Goal: Task Accomplishment & Management: Manage account settings

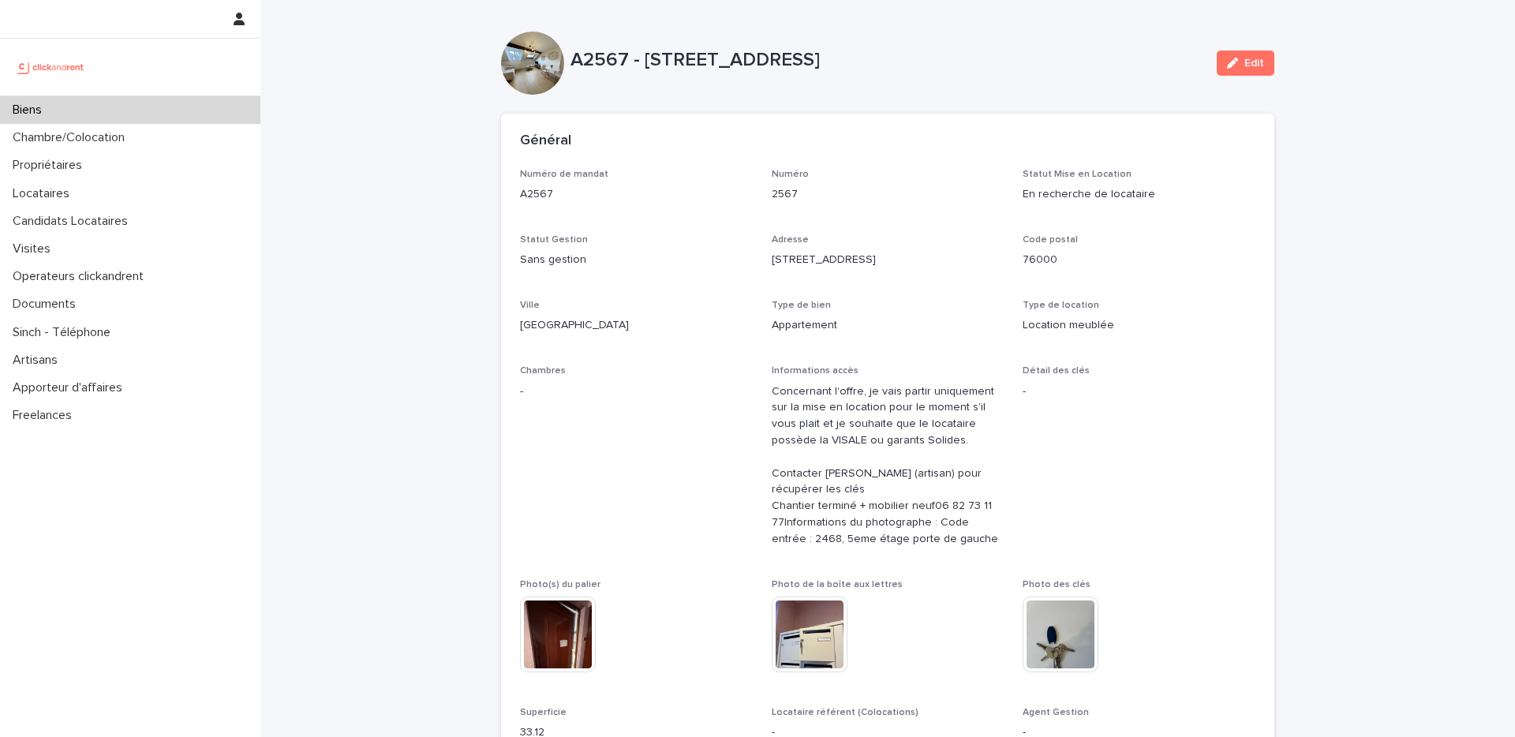
click at [119, 104] on div "Biens" at bounding box center [130, 110] width 260 height 28
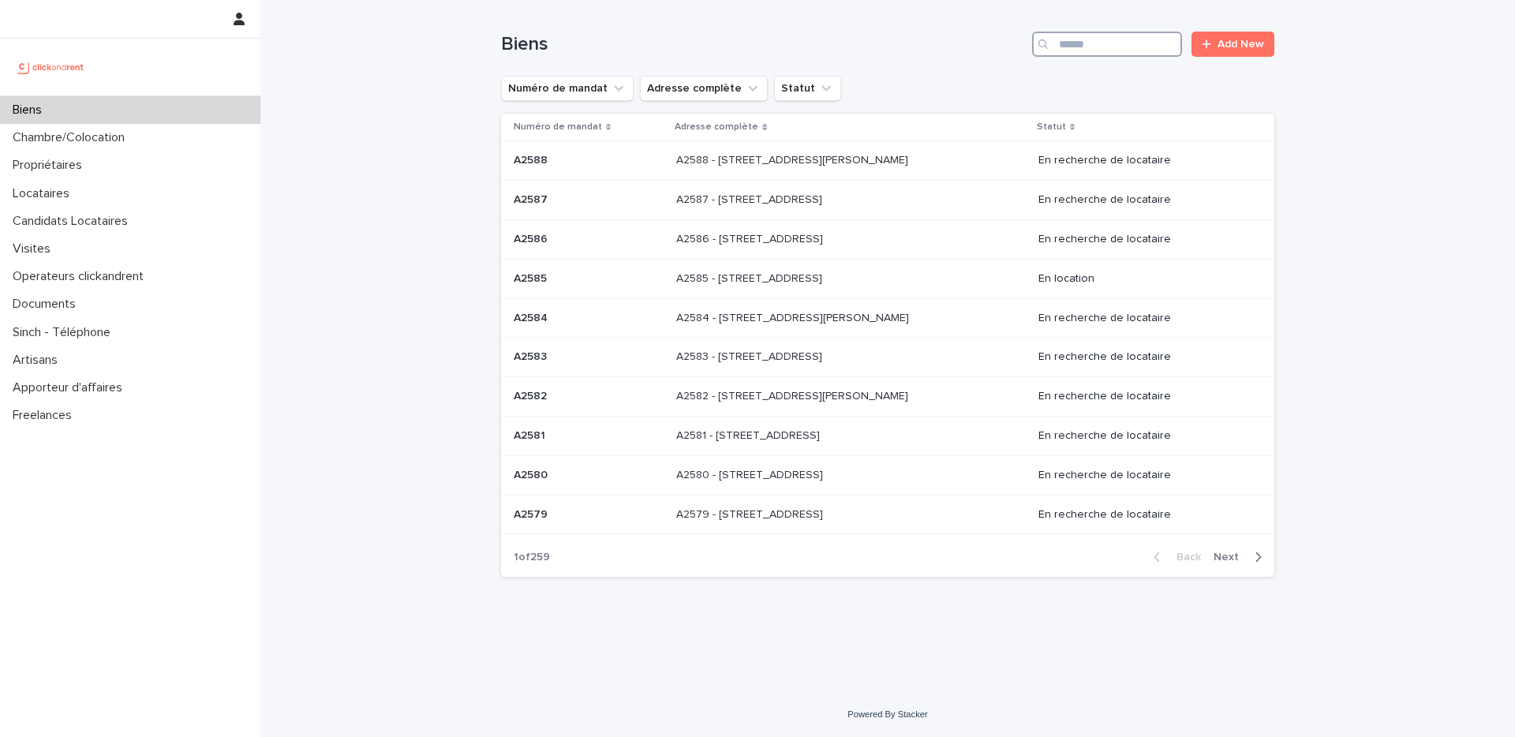
click at [1118, 43] on input "Search" at bounding box center [1107, 44] width 150 height 25
paste input "**********"
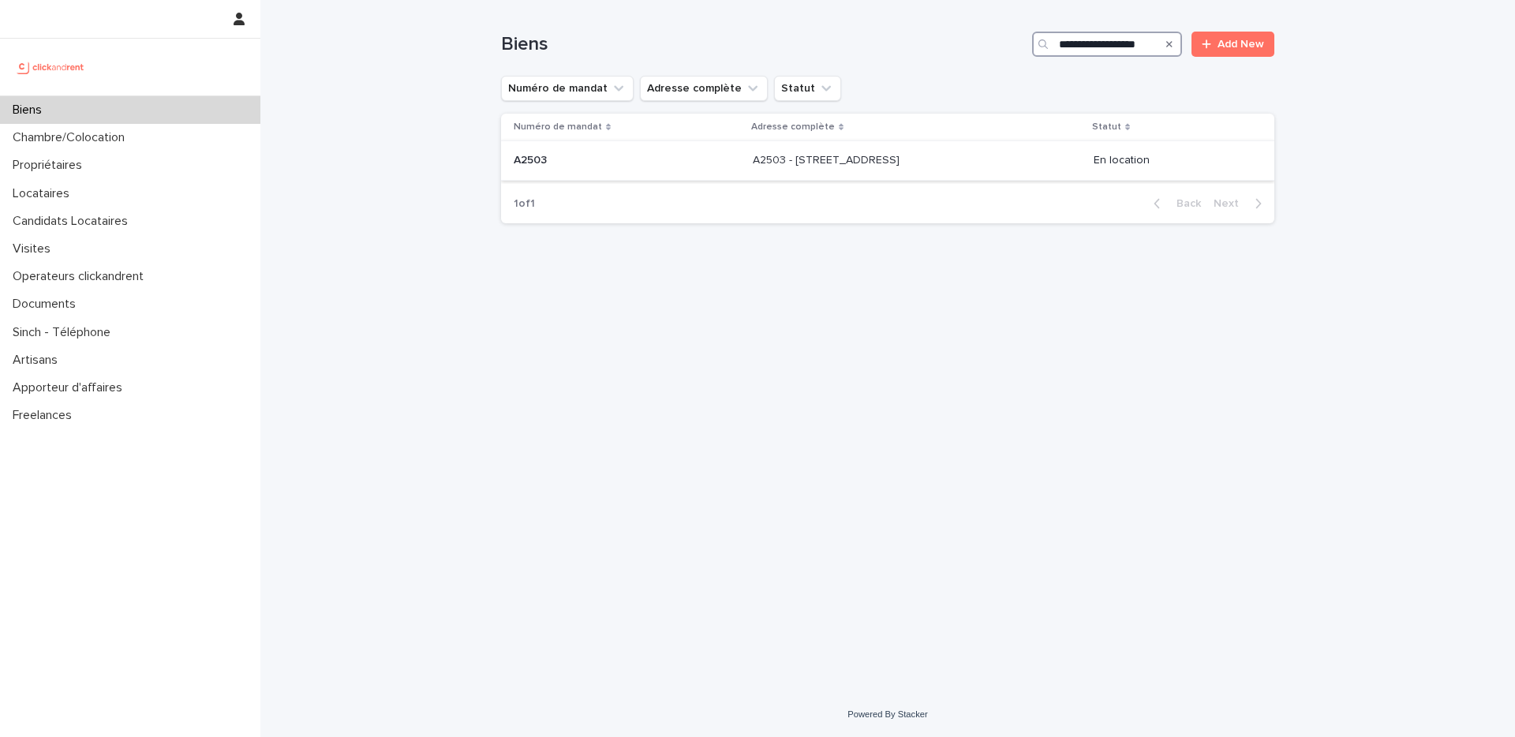
type input "**********"
click at [822, 157] on p "A2503 - [STREET_ADDRESS]" at bounding box center [828, 159] width 150 height 17
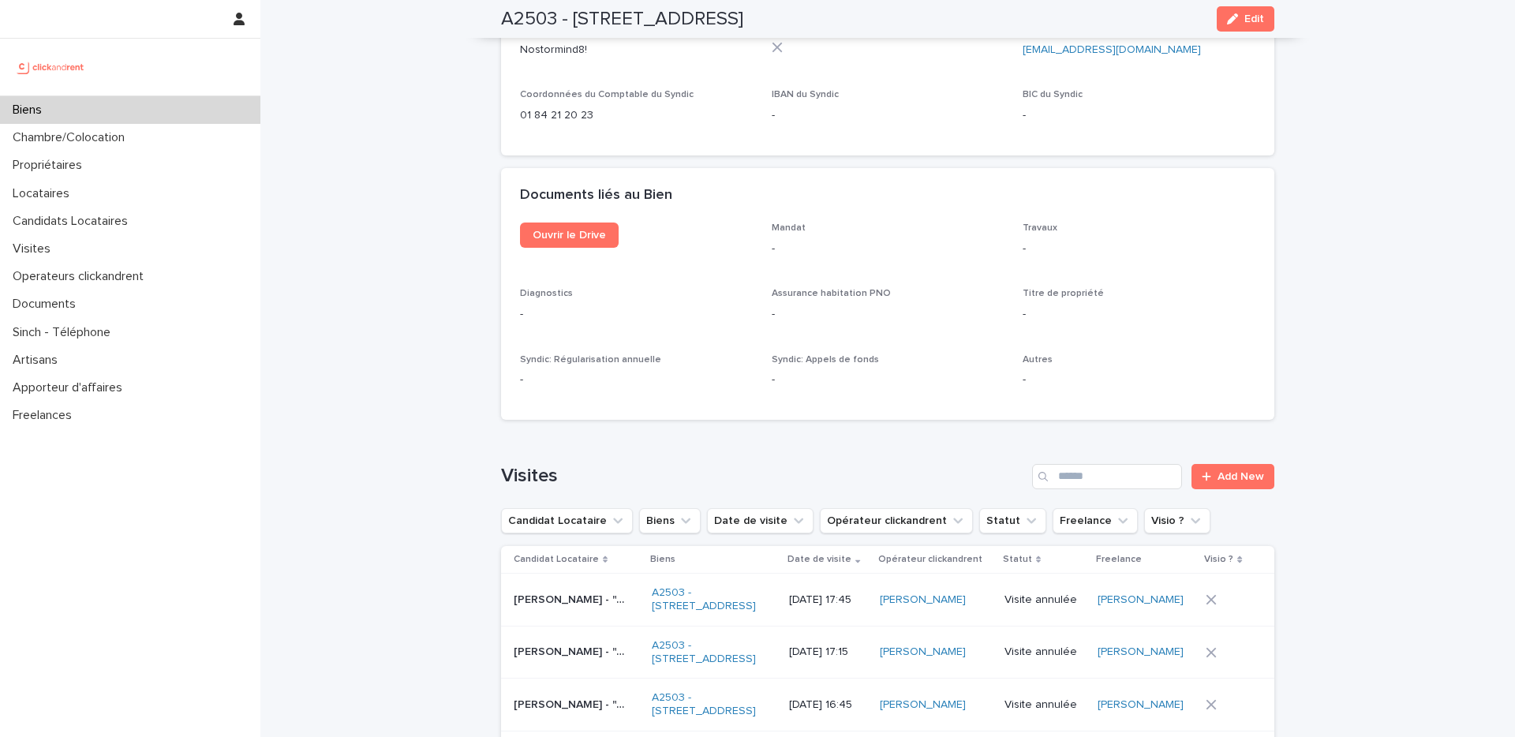
scroll to position [5370, 0]
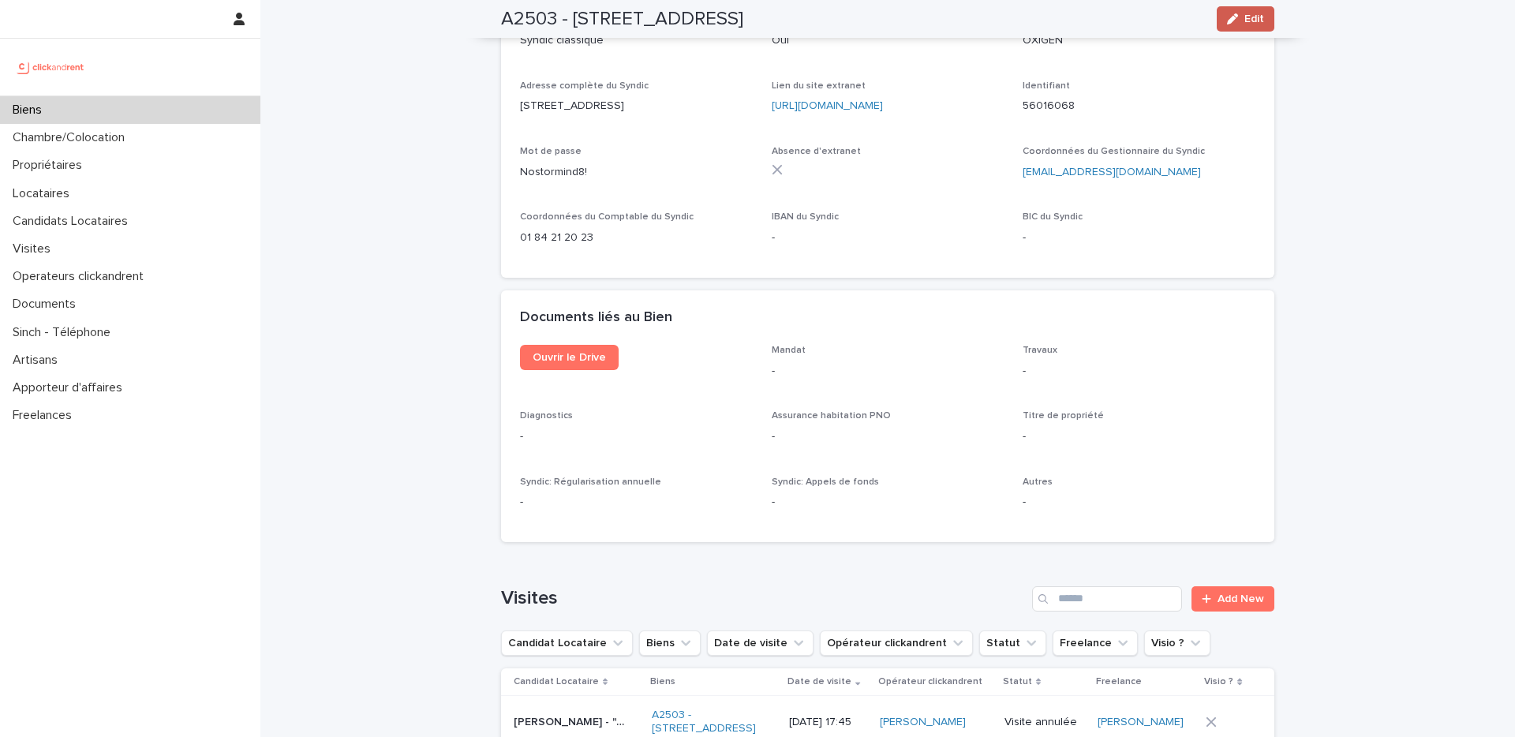
click at [1120, 14] on span "Edit" at bounding box center [1255, 18] width 20 height 11
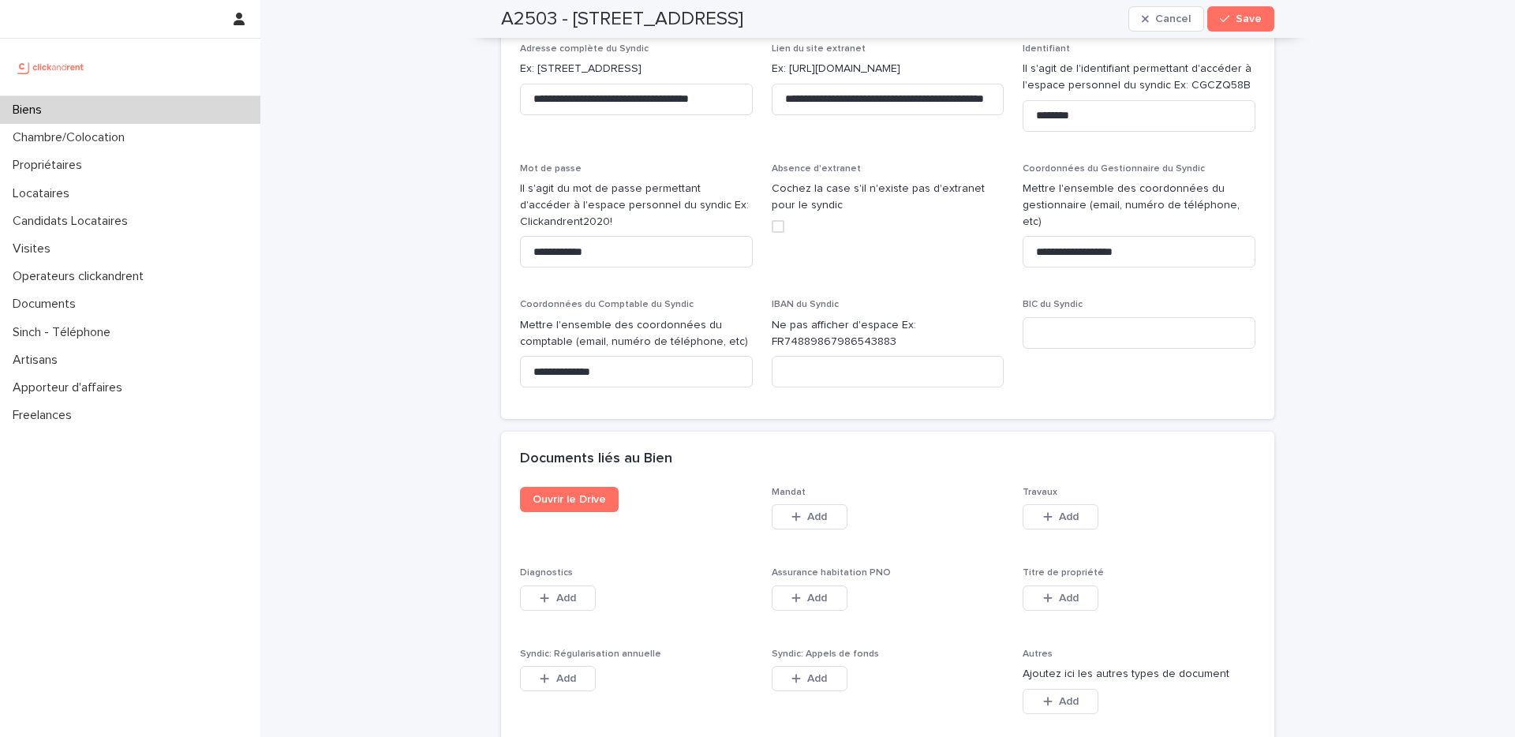
scroll to position [8913, 0]
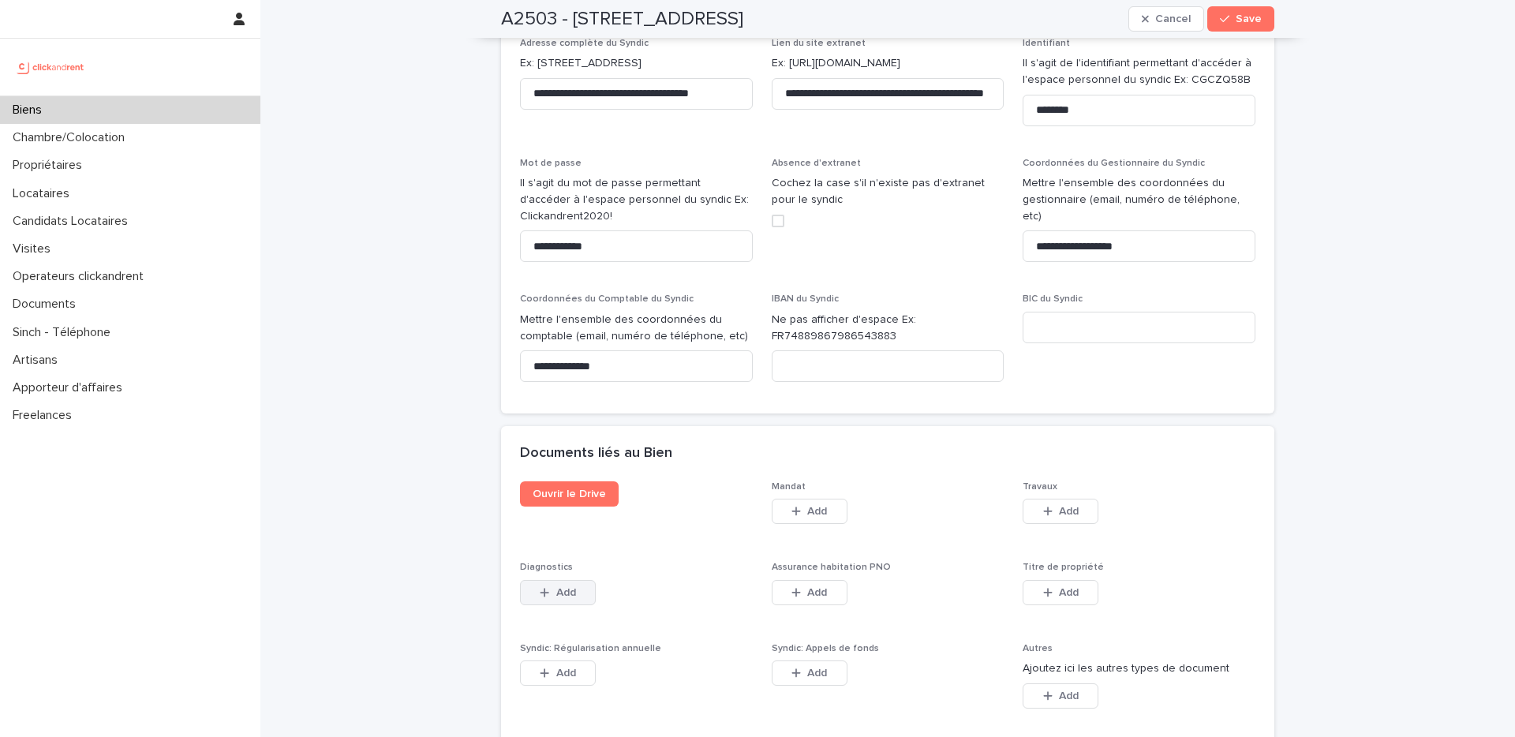
click at [556, 511] on span "Add" at bounding box center [566, 592] width 20 height 11
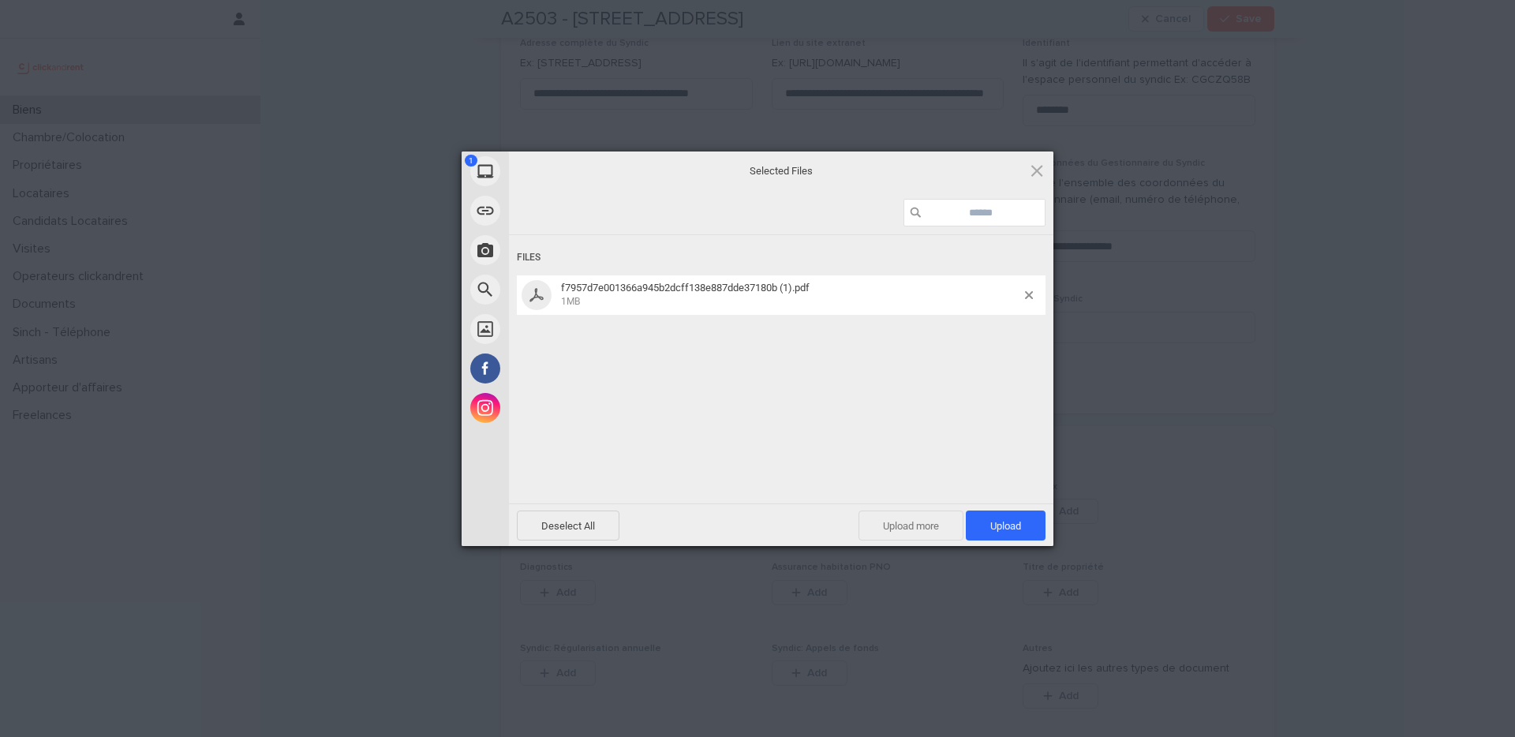
click at [912, 511] on span "Upload more" at bounding box center [911, 526] width 105 height 30
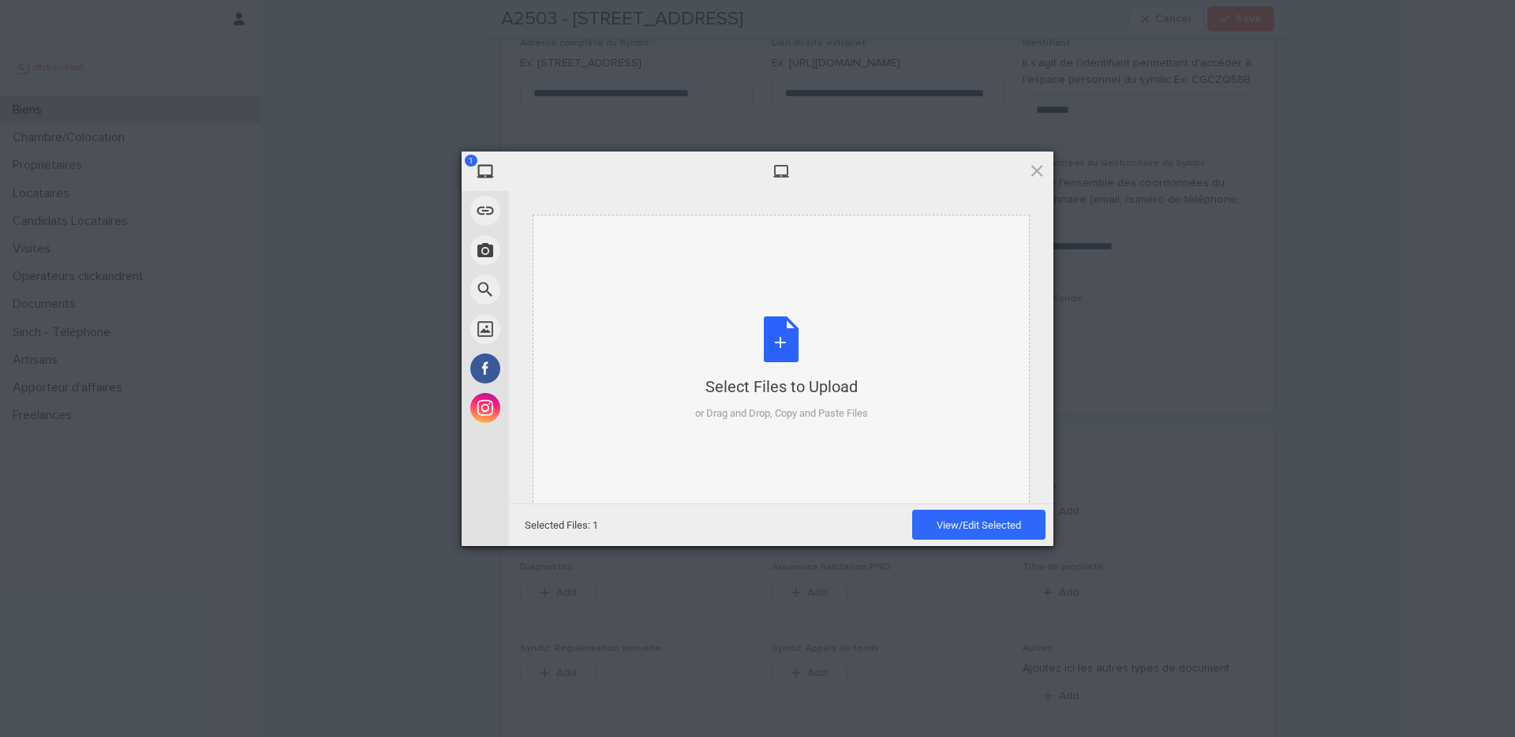
click at [793, 328] on div "Select Files to Upload or Drag and Drop, Copy and Paste Files" at bounding box center [781, 369] width 173 height 105
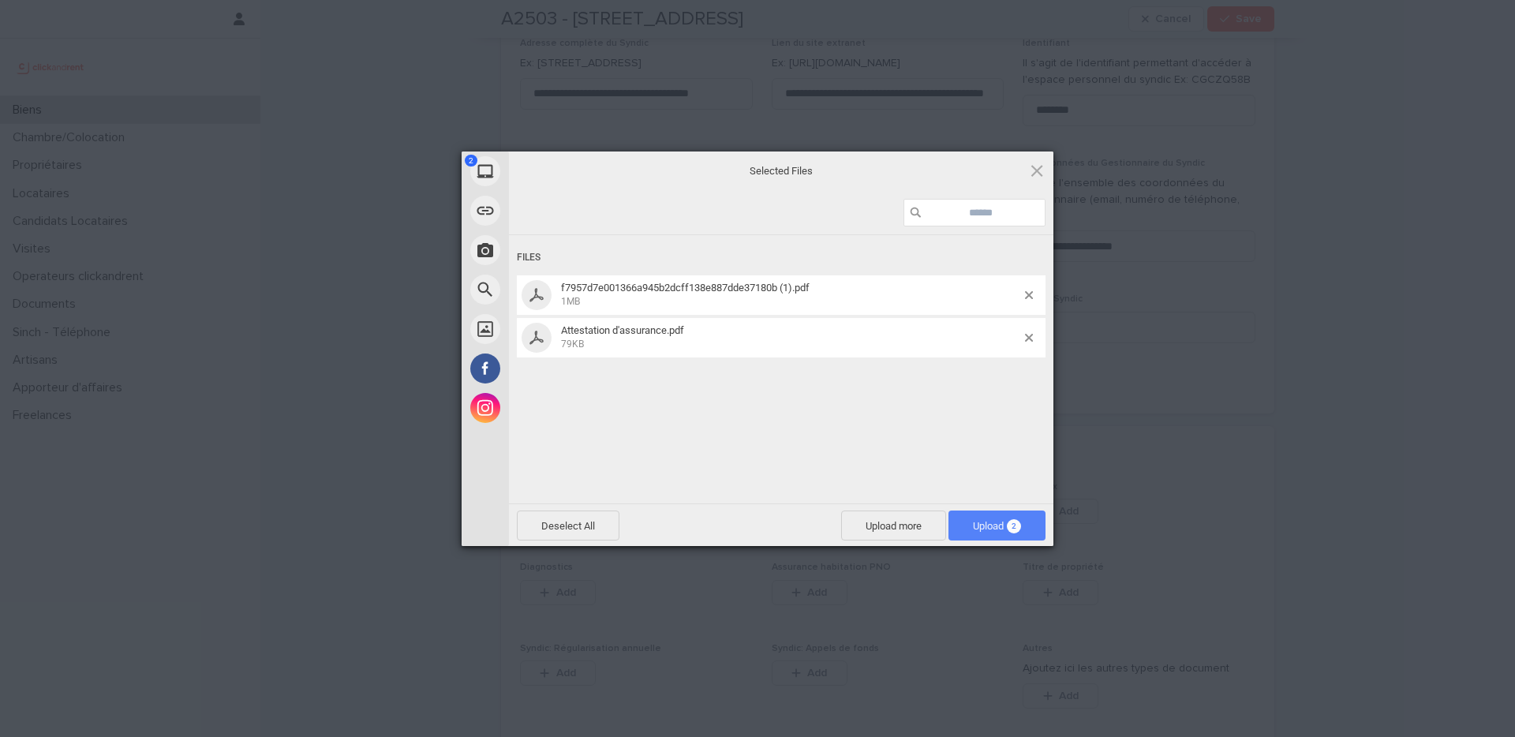
click at [983, 511] on span "Upload 2" at bounding box center [997, 526] width 48 height 12
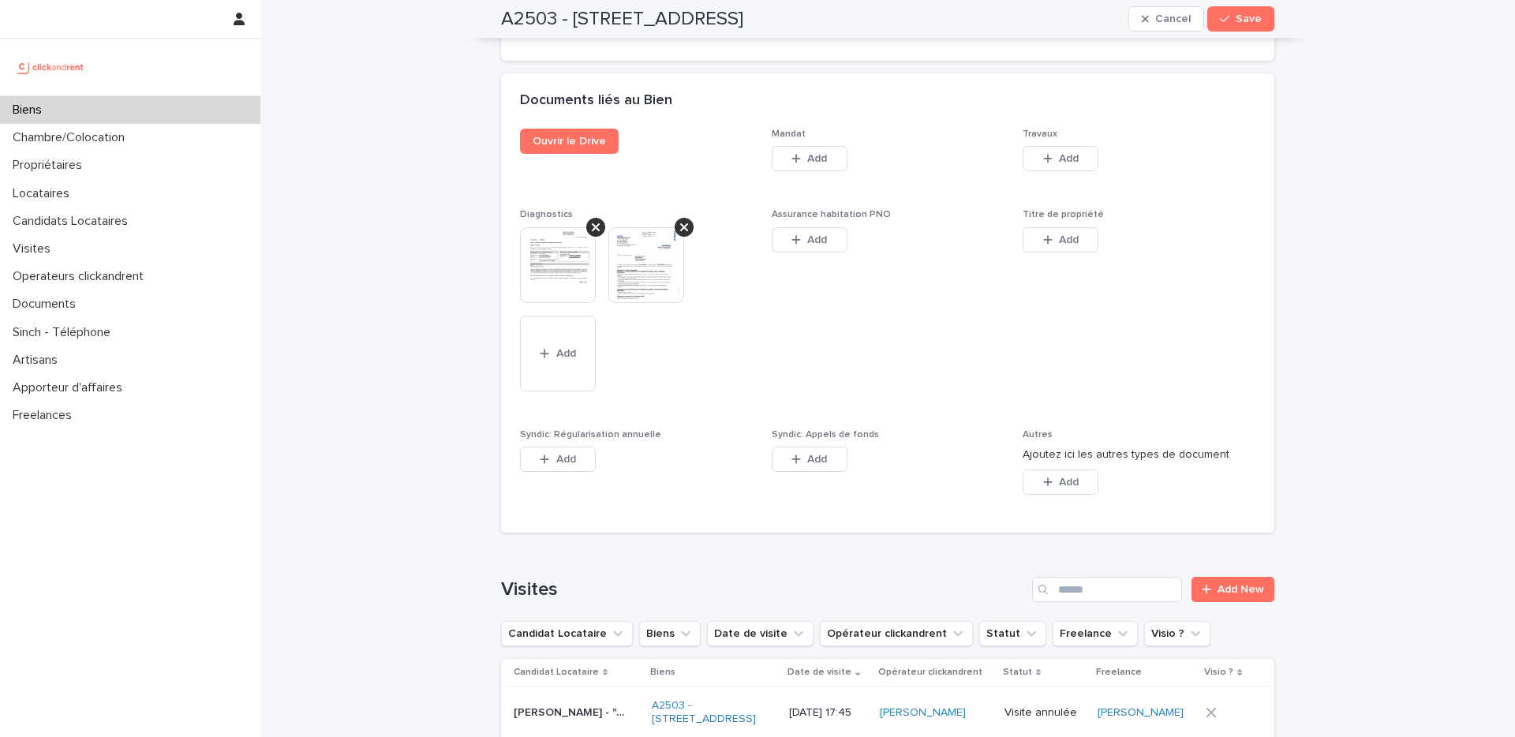
scroll to position [9273, 0]
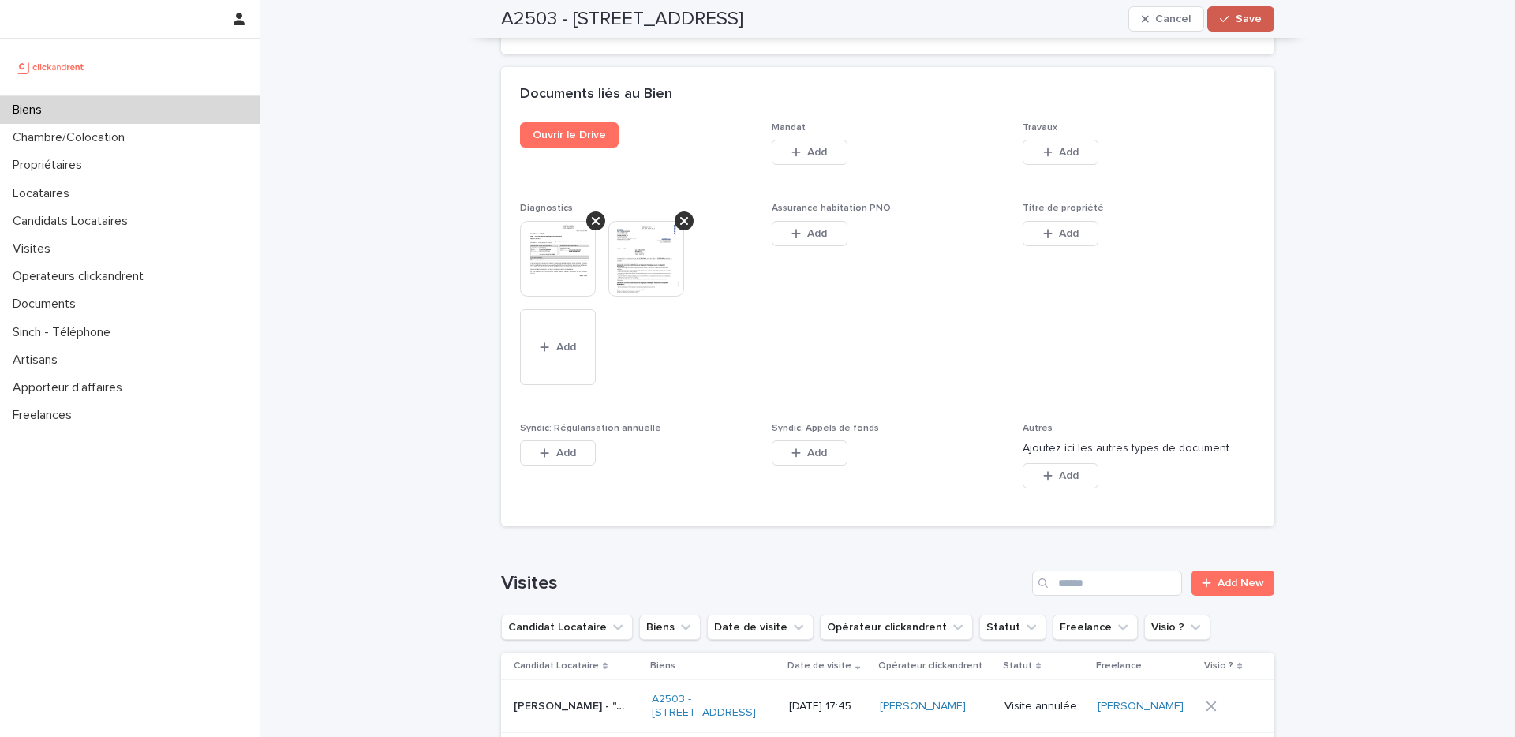
click at [1120, 17] on span "Save" at bounding box center [1249, 18] width 26 height 11
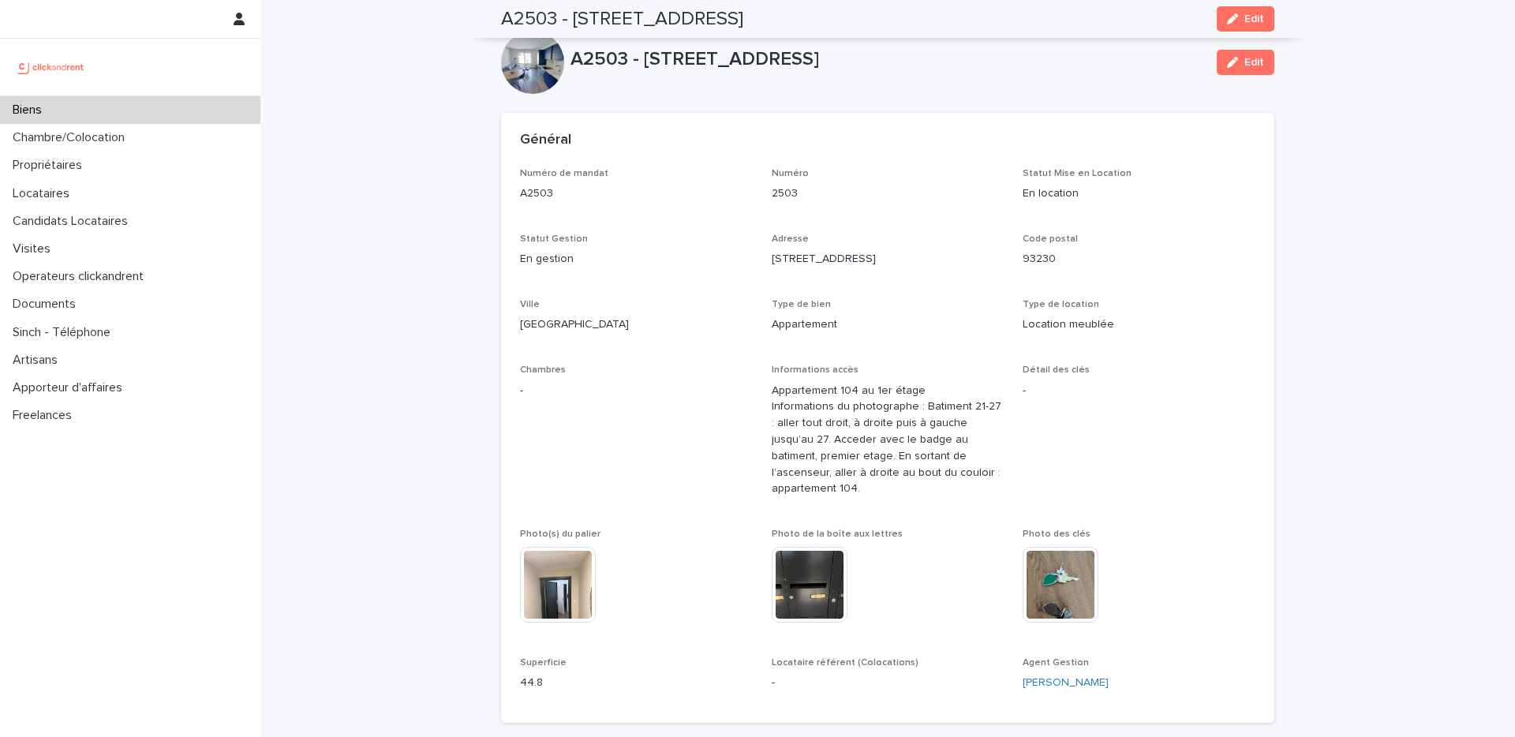
scroll to position [0, 0]
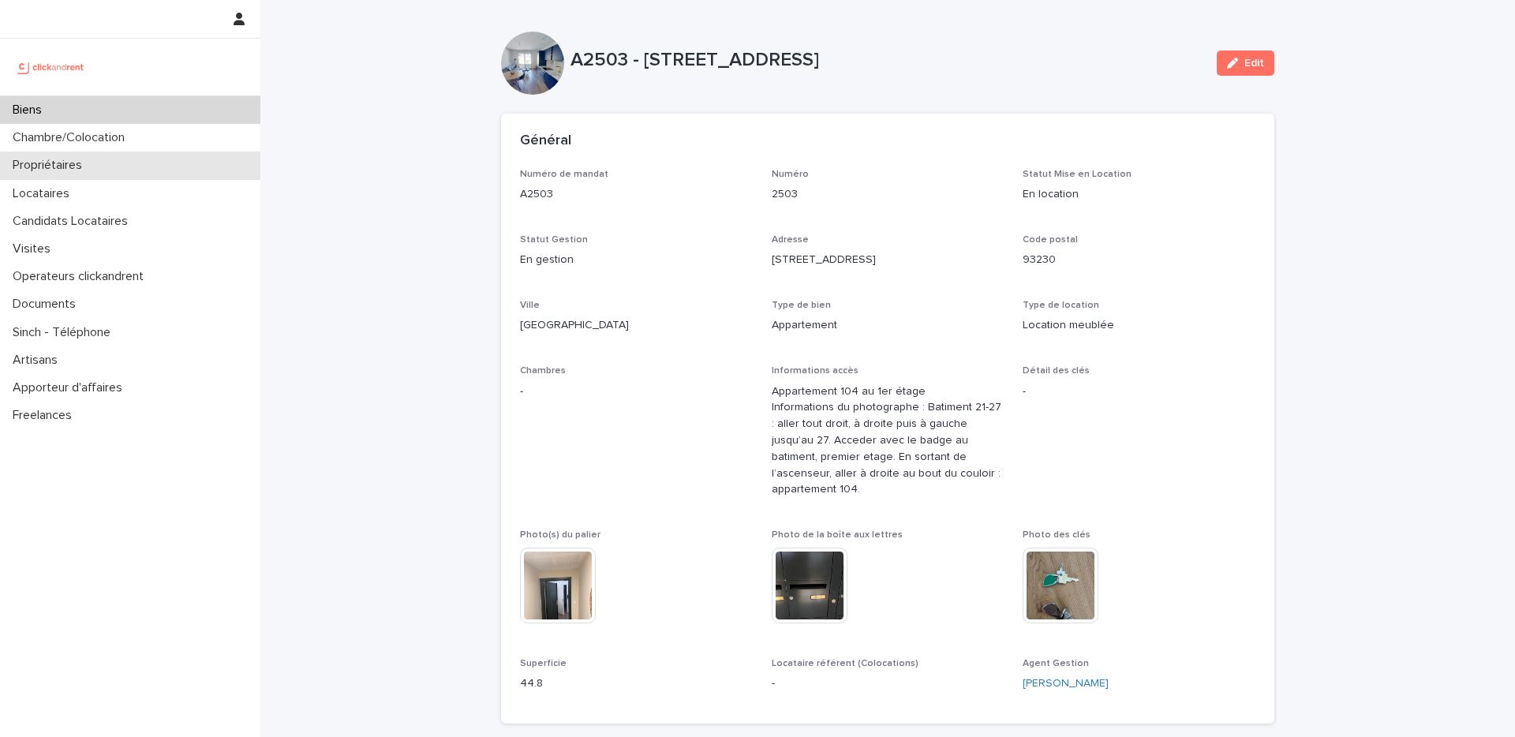
click at [81, 156] on div "Propriétaires" at bounding box center [130, 166] width 260 height 28
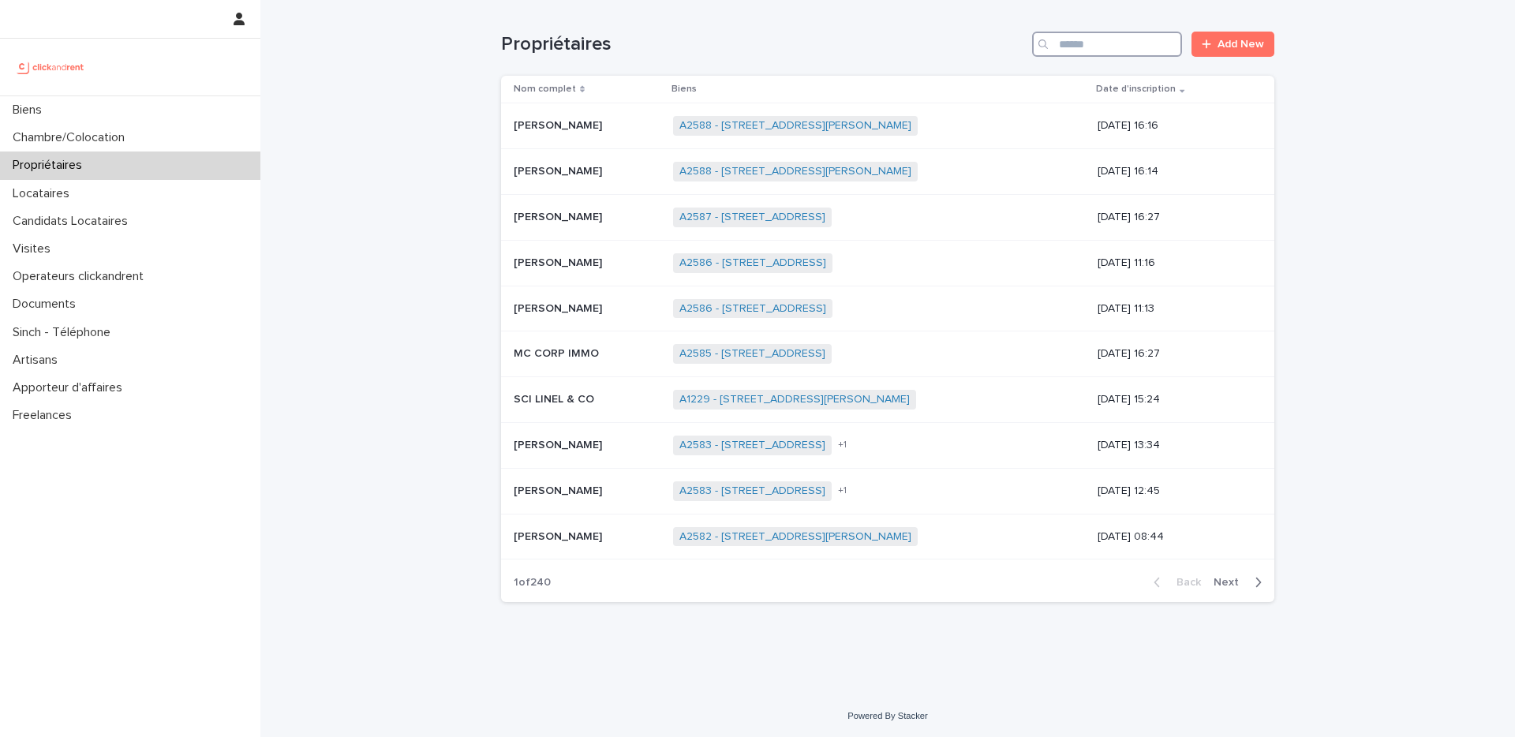
click at [1107, 49] on input "Search" at bounding box center [1107, 44] width 150 height 25
paste input "**********"
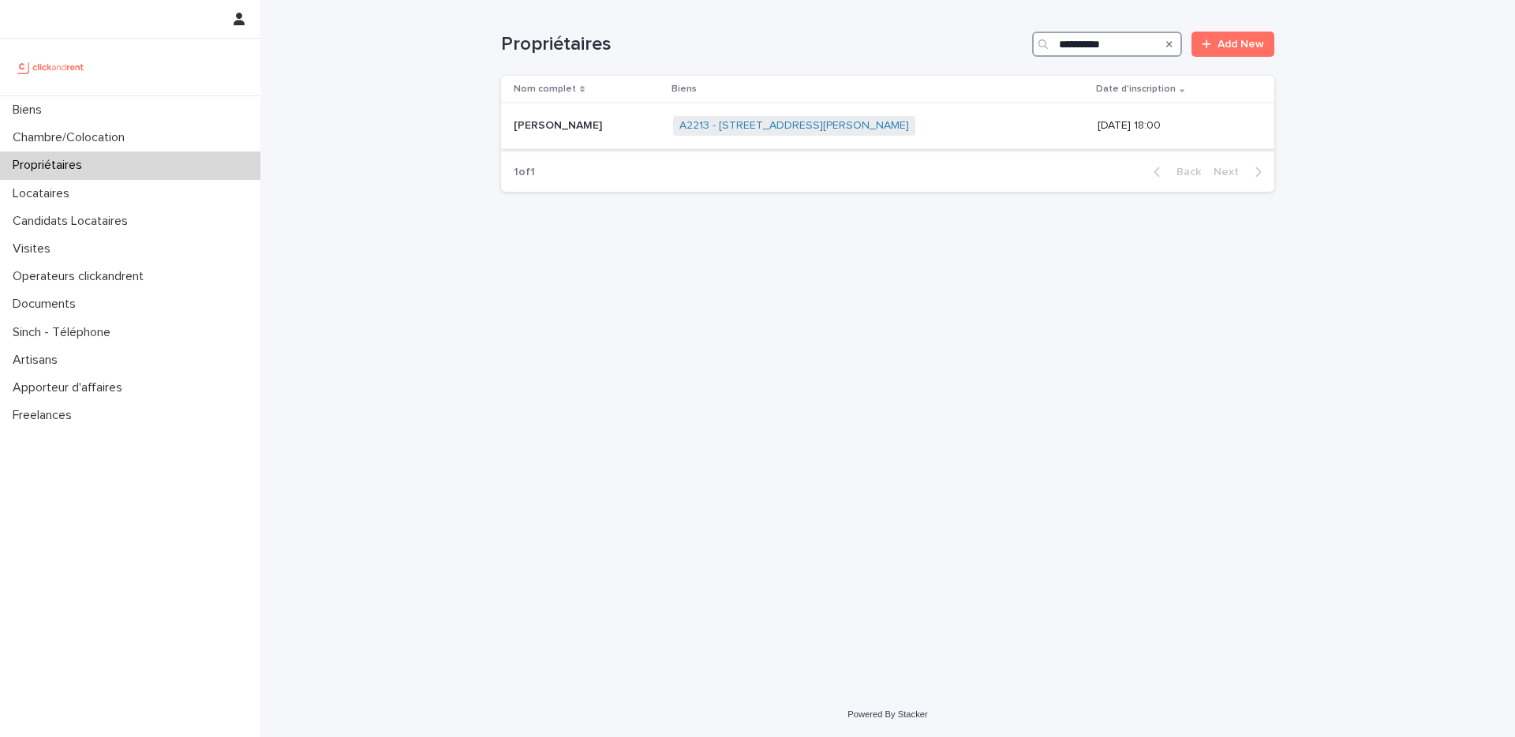
type input "**********"
click at [597, 122] on p "[PERSON_NAME]" at bounding box center [560, 124] width 92 height 17
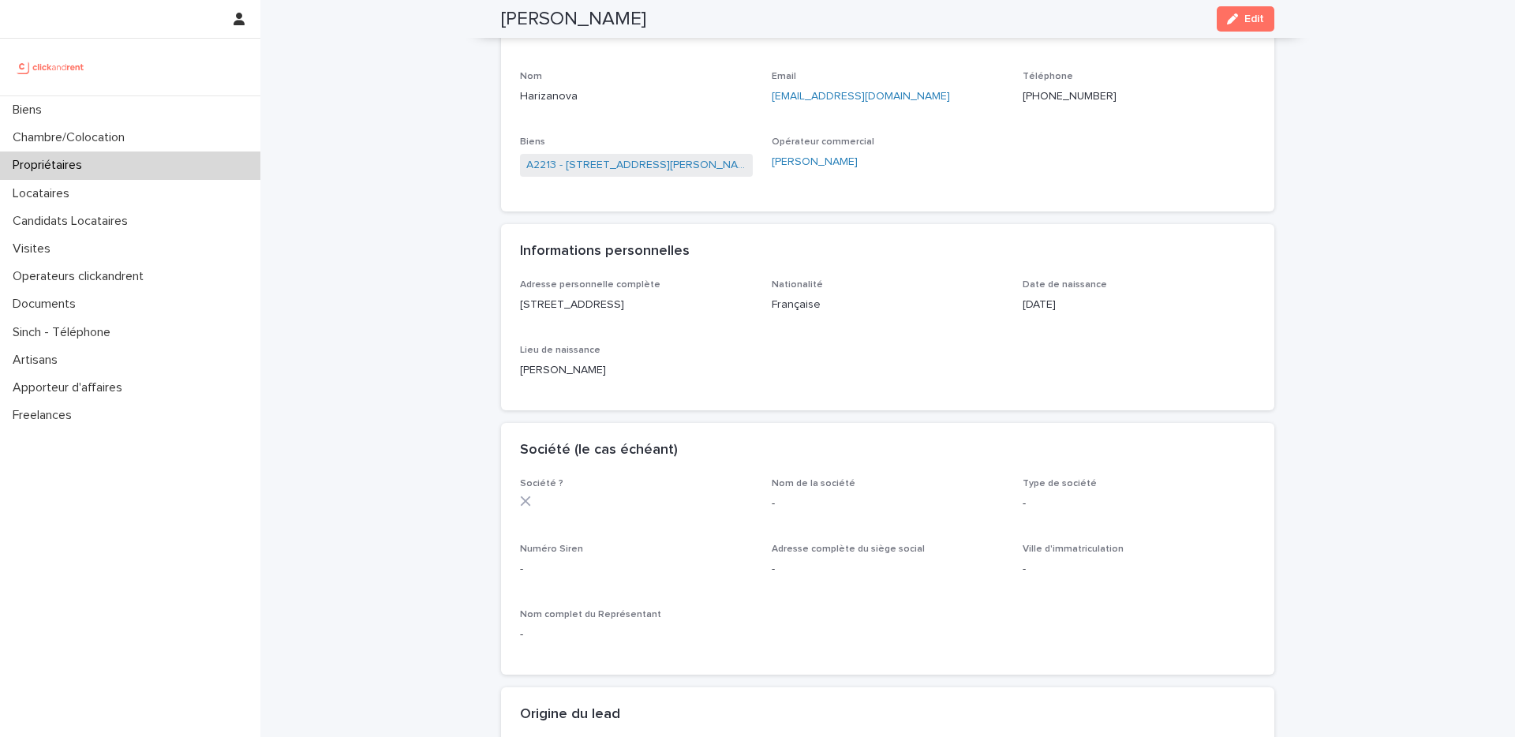
scroll to position [144, 0]
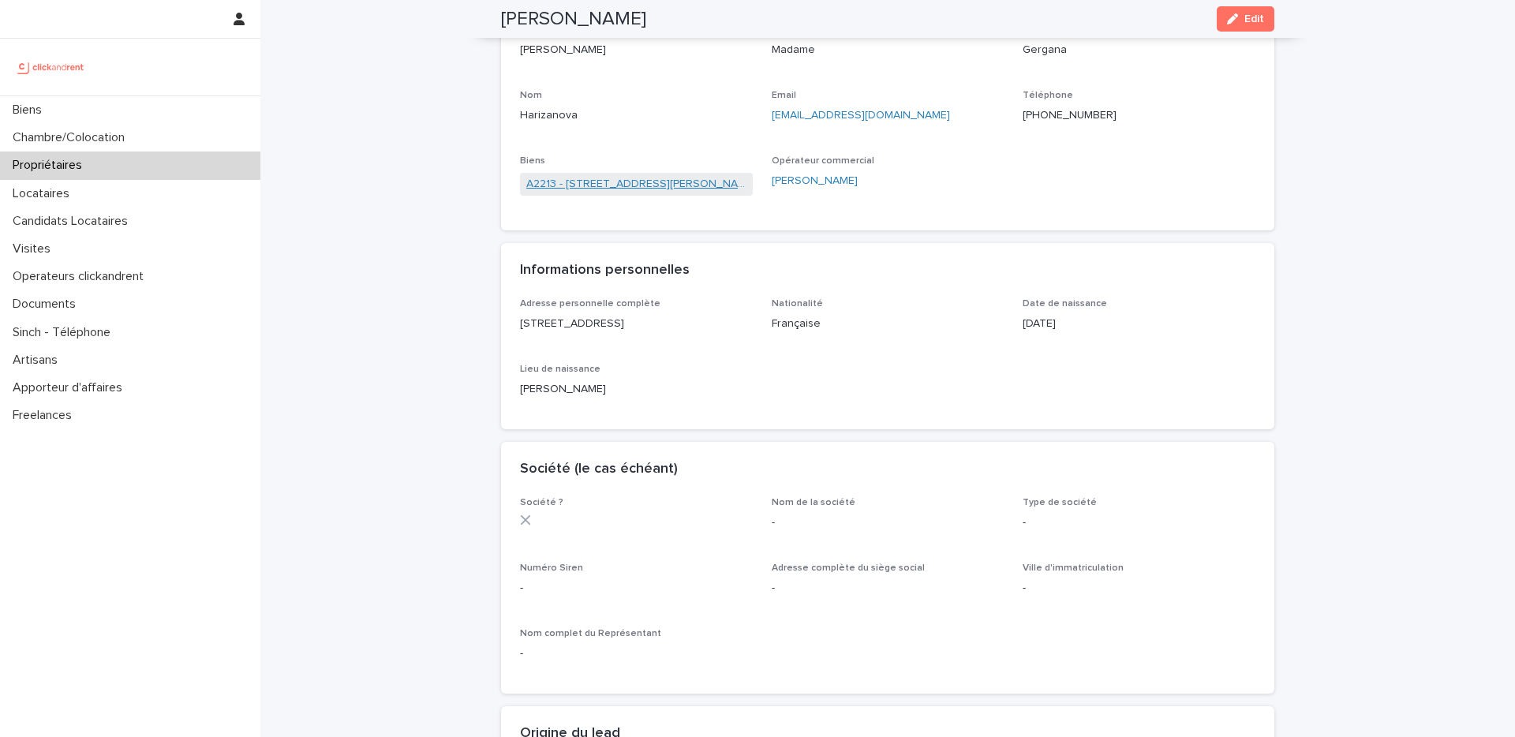
click at [661, 187] on link "A2213 - [STREET_ADDRESS][PERSON_NAME]" at bounding box center [636, 184] width 220 height 17
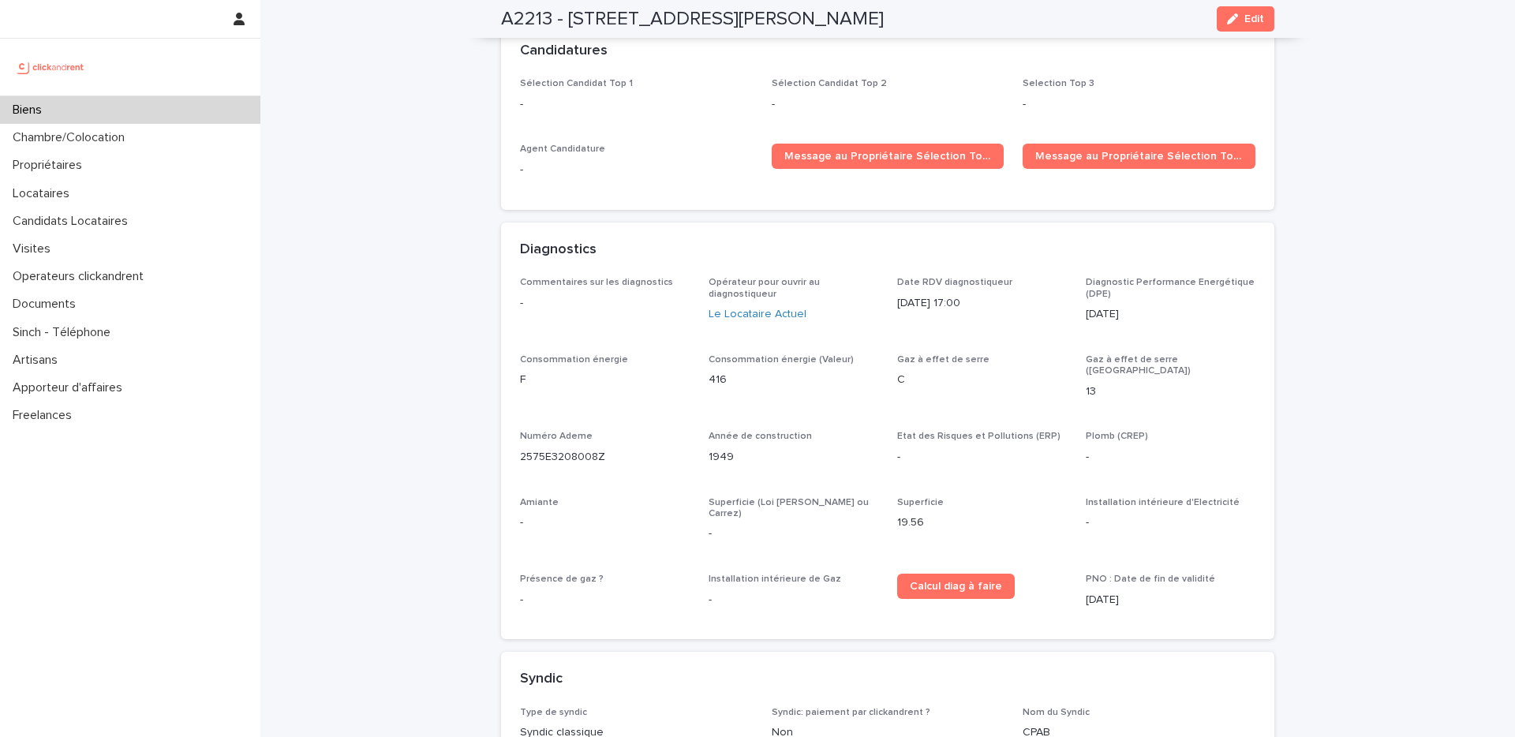
scroll to position [4857, 0]
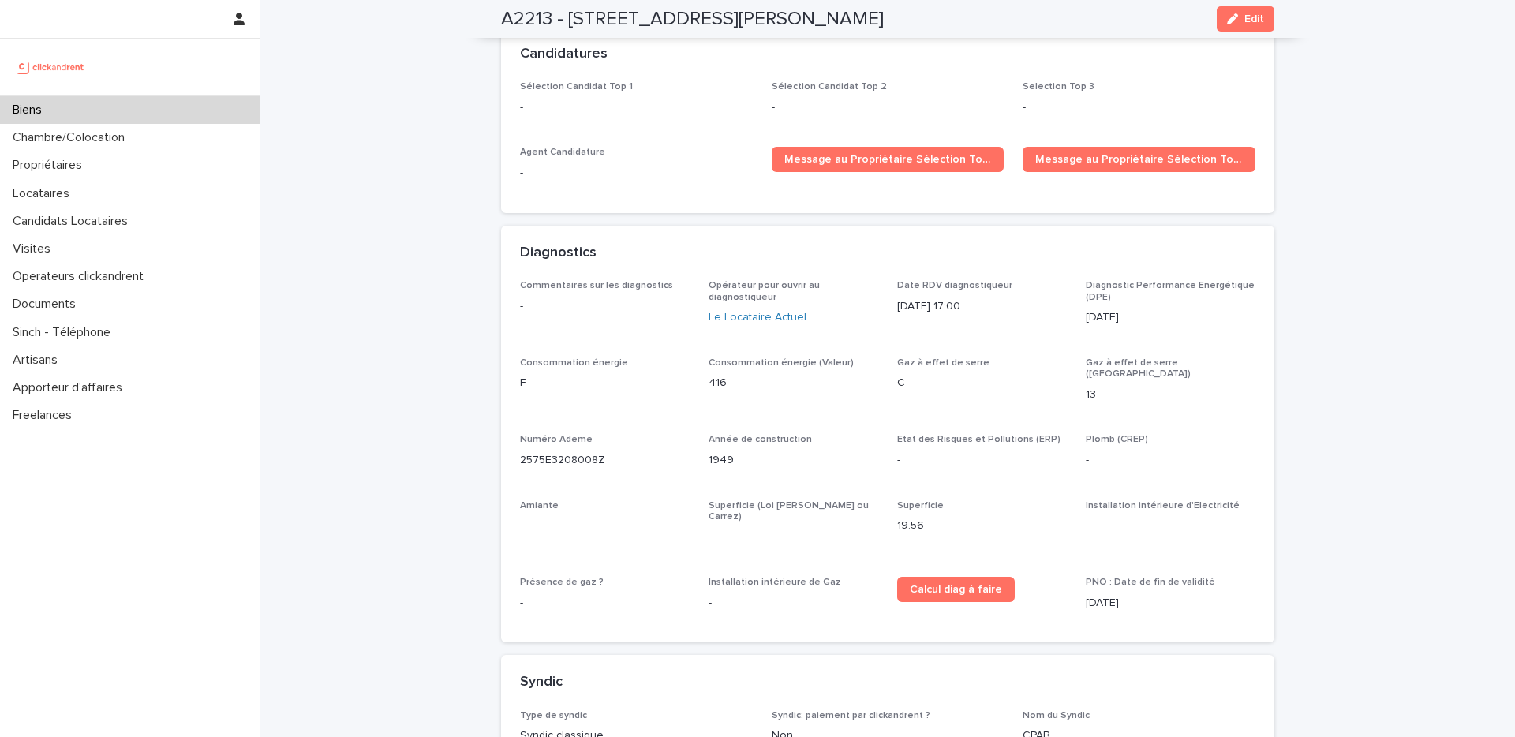
click at [76, 112] on div "Biens" at bounding box center [130, 110] width 260 height 28
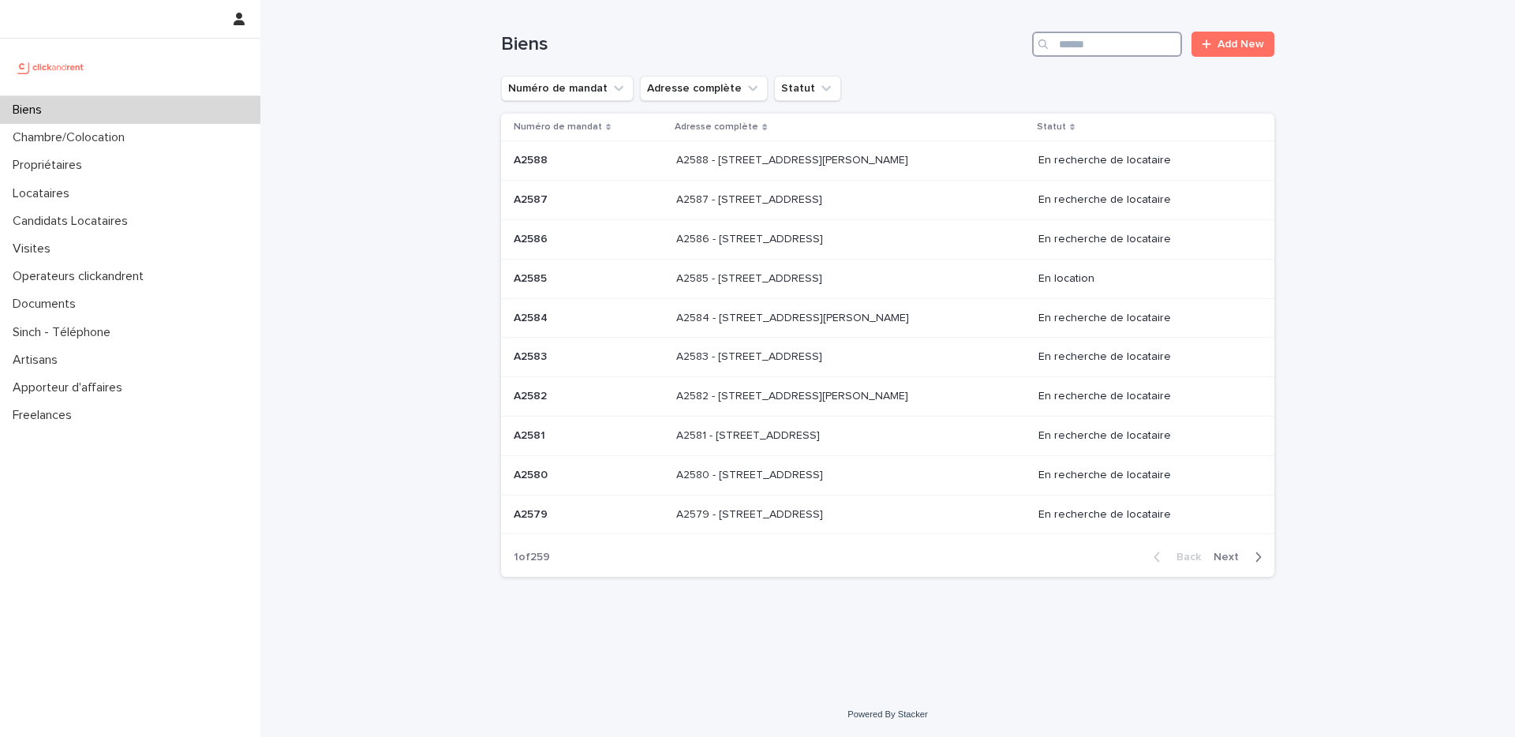
click at [1103, 46] on input "Search" at bounding box center [1107, 44] width 150 height 25
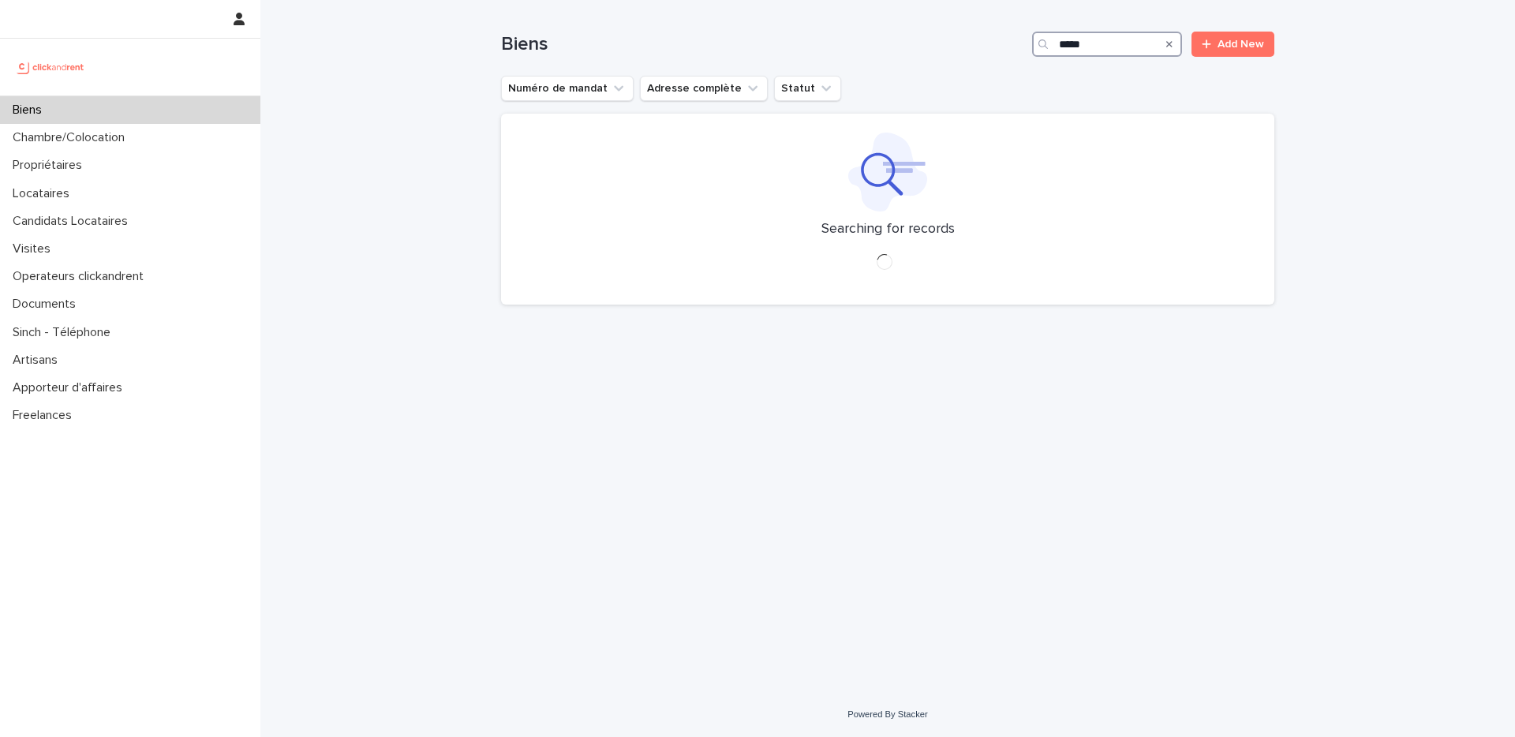
type input "*****"
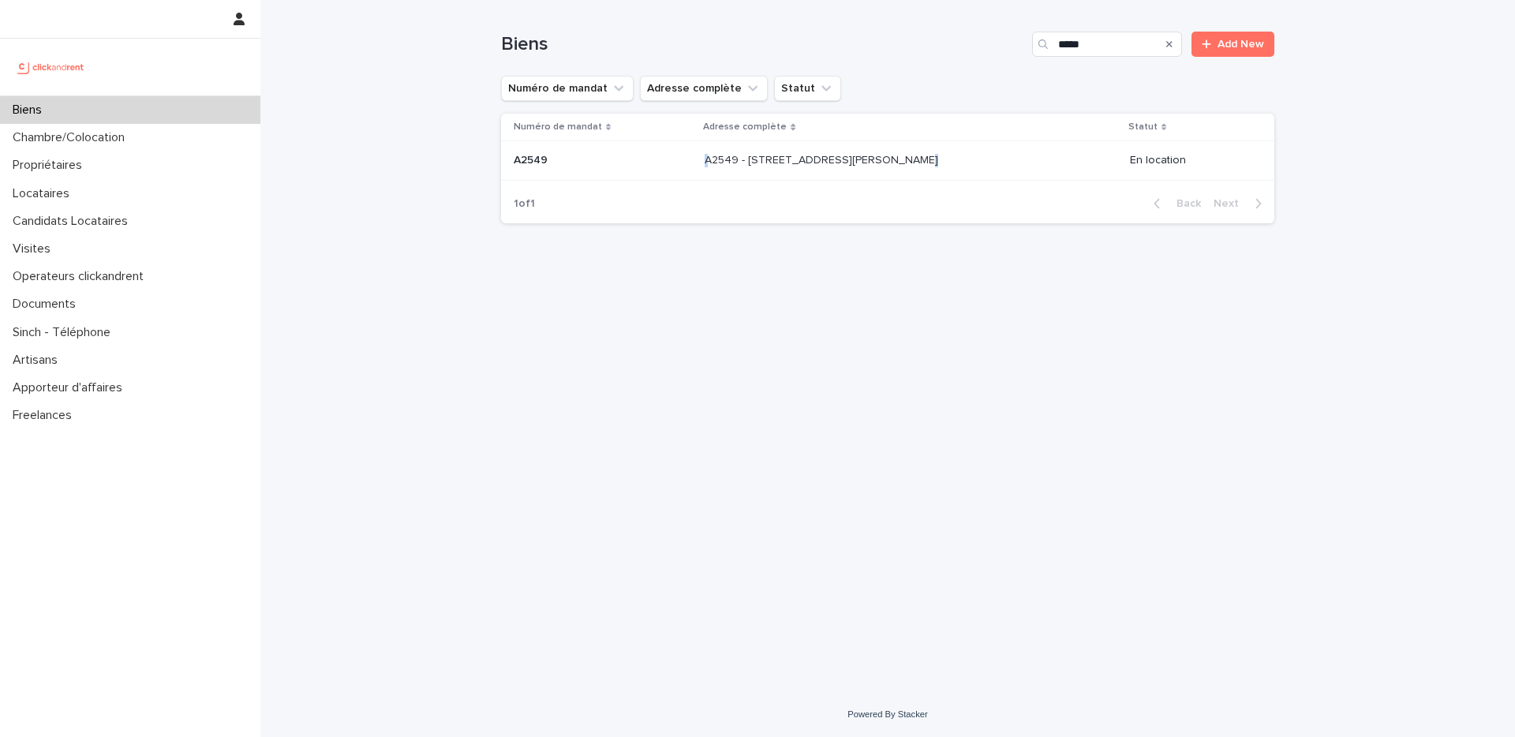
click at [879, 167] on div "A2549 - [STREET_ADDRESS][PERSON_NAME] 13005 A2549 - [STREET_ADDRESS][PERSON_NAM…" at bounding box center [911, 161] width 412 height 26
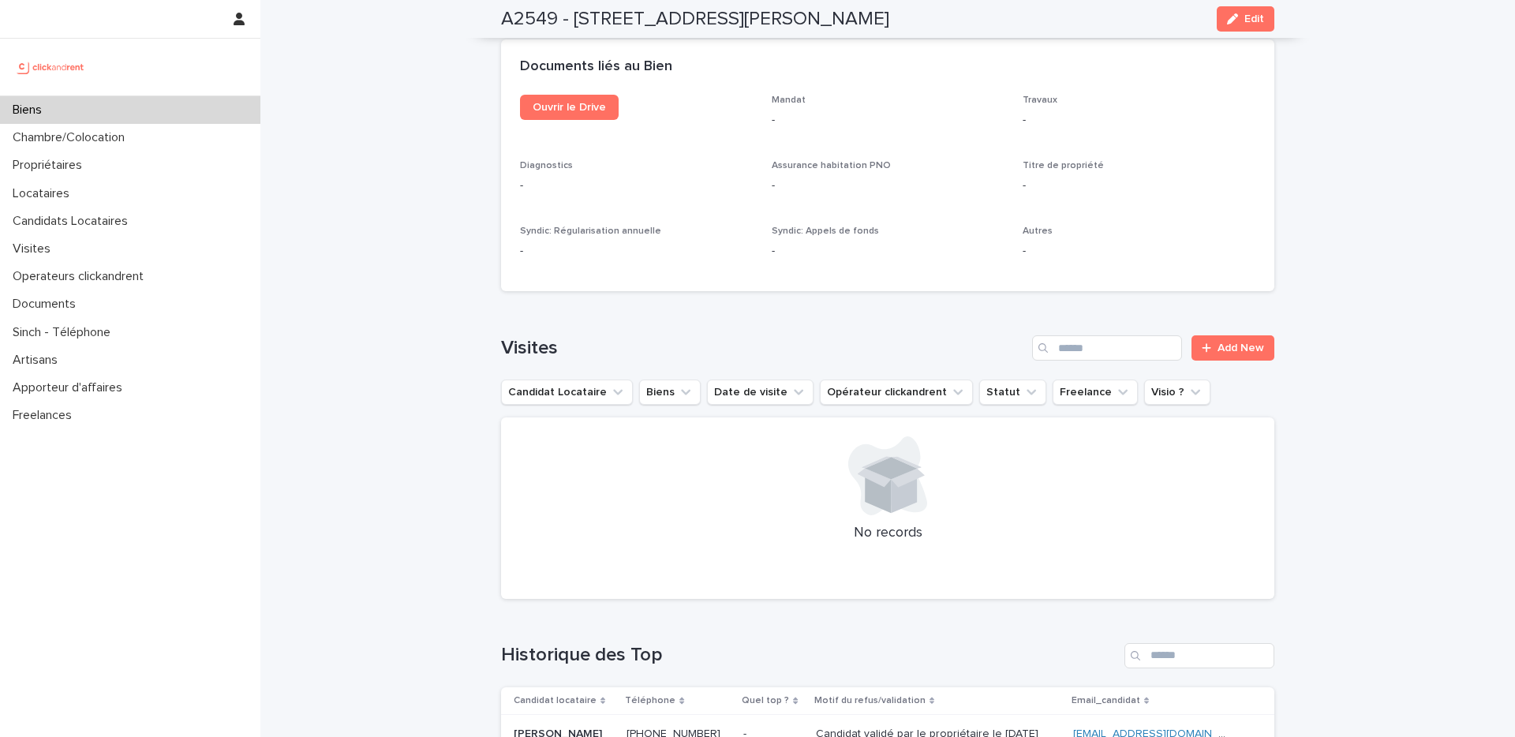
scroll to position [5628, 0]
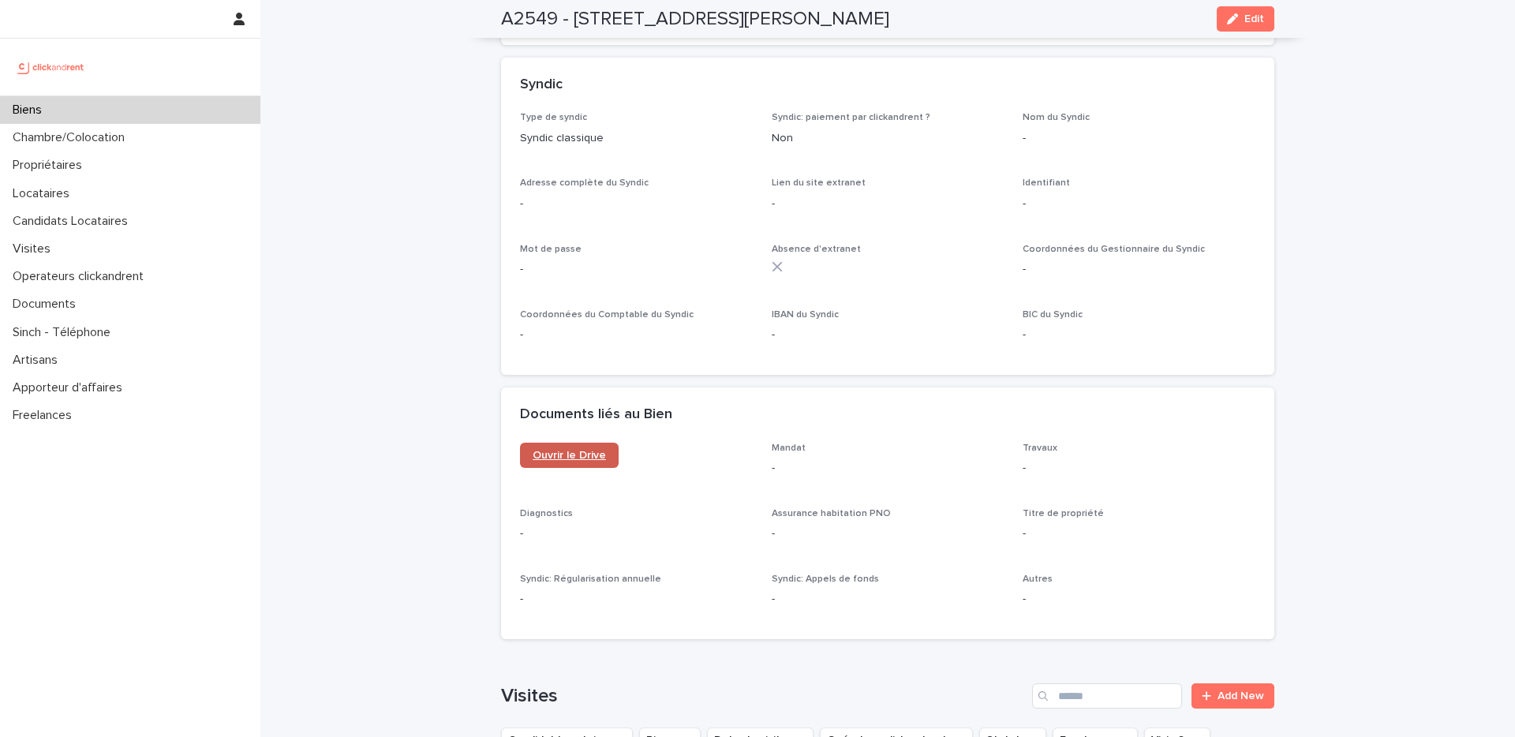
click at [574, 450] on span "Ouvrir le Drive" at bounding box center [569, 455] width 73 height 11
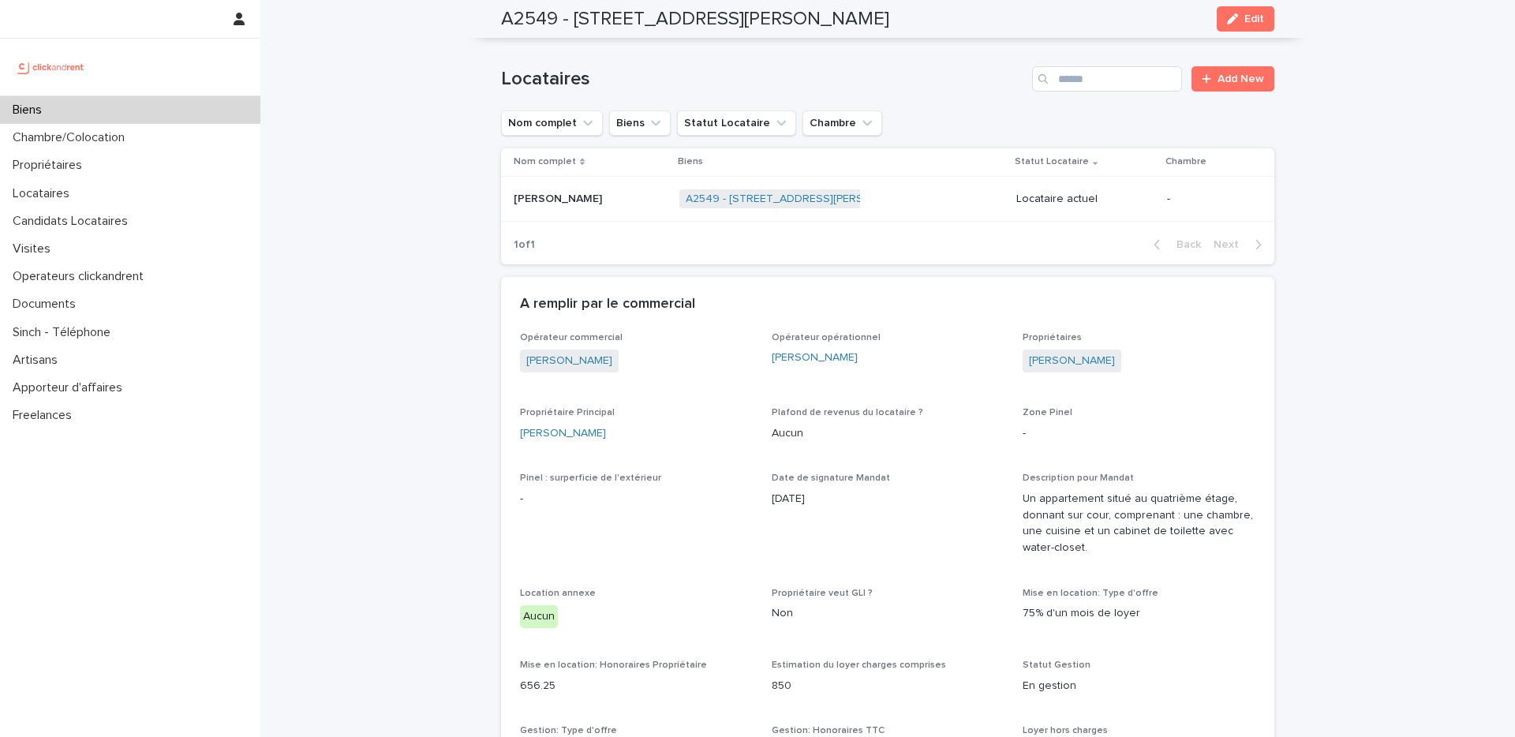
scroll to position [908, 0]
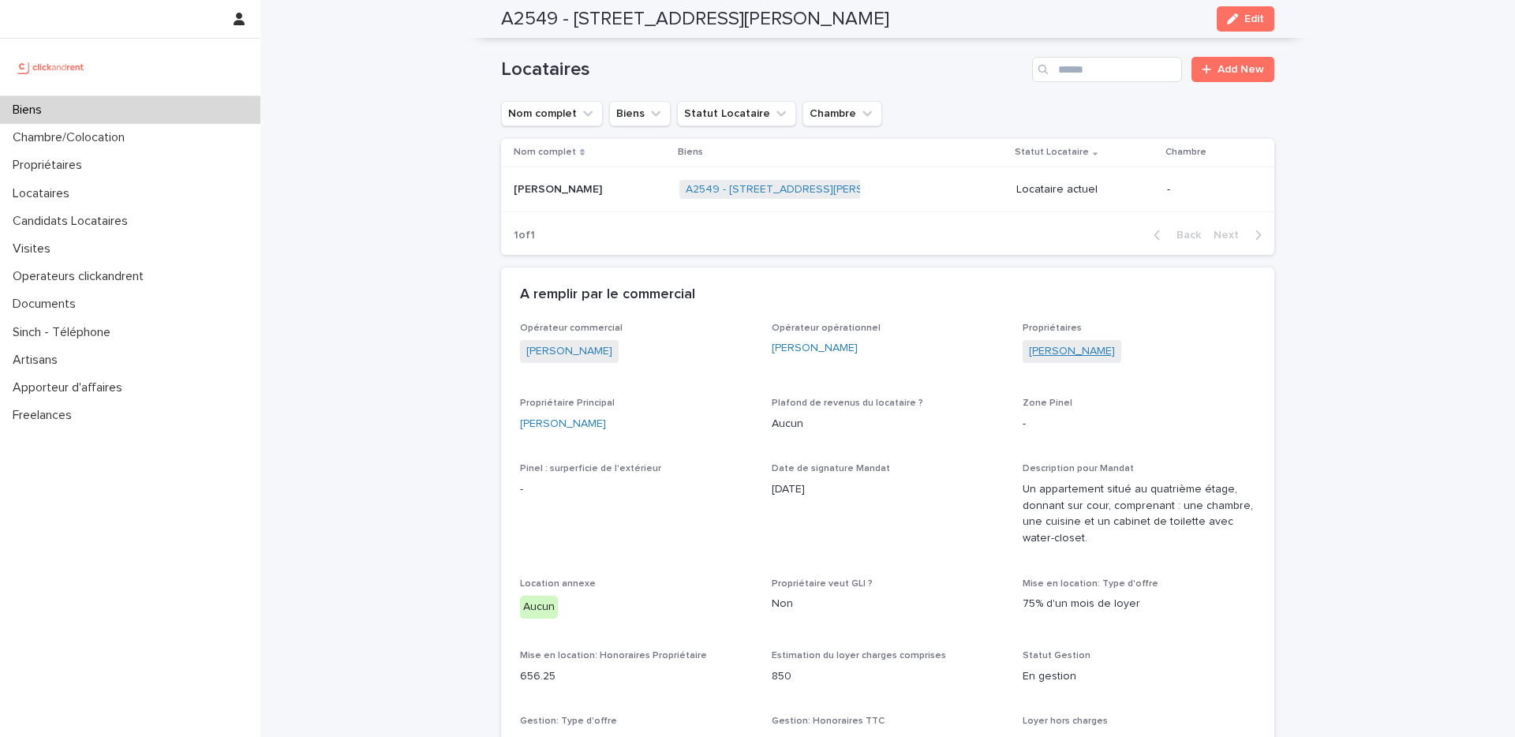
click at [1050, 343] on link "[PERSON_NAME]" at bounding box center [1072, 351] width 86 height 17
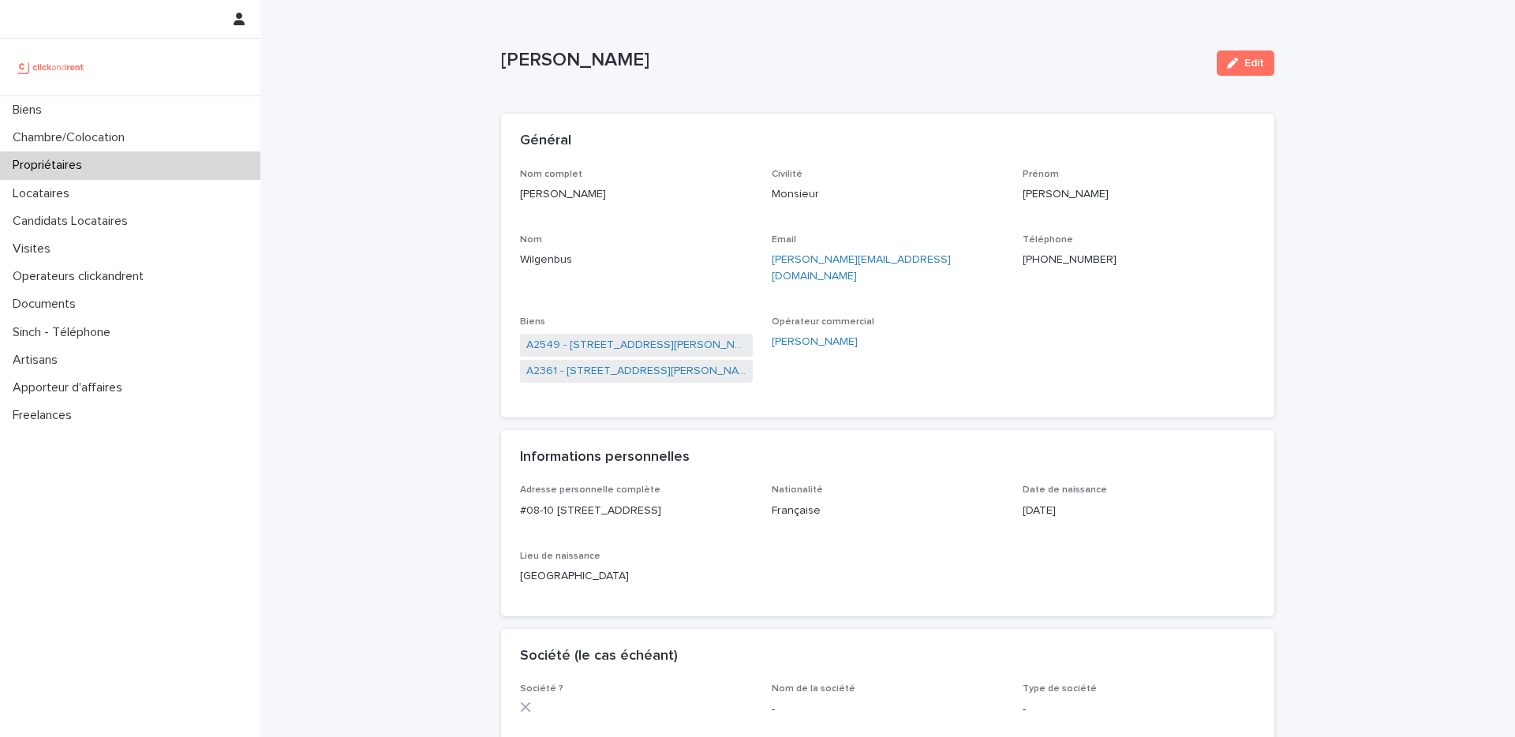
click at [1069, 260] on ringoverc2c-number-84e06f14122c "[PHONE_NUMBER]" at bounding box center [1070, 259] width 94 height 11
drag, startPoint x: 885, startPoint y: 129, endPoint x: 867, endPoint y: 125, distance: 18.4
click at [886, 129] on div "Général" at bounding box center [888, 141] width 774 height 55
drag, startPoint x: 665, startPoint y: 135, endPoint x: 689, endPoint y: 135, distance: 23.7
click at [668, 135] on div "Général" at bounding box center [884, 141] width 729 height 17
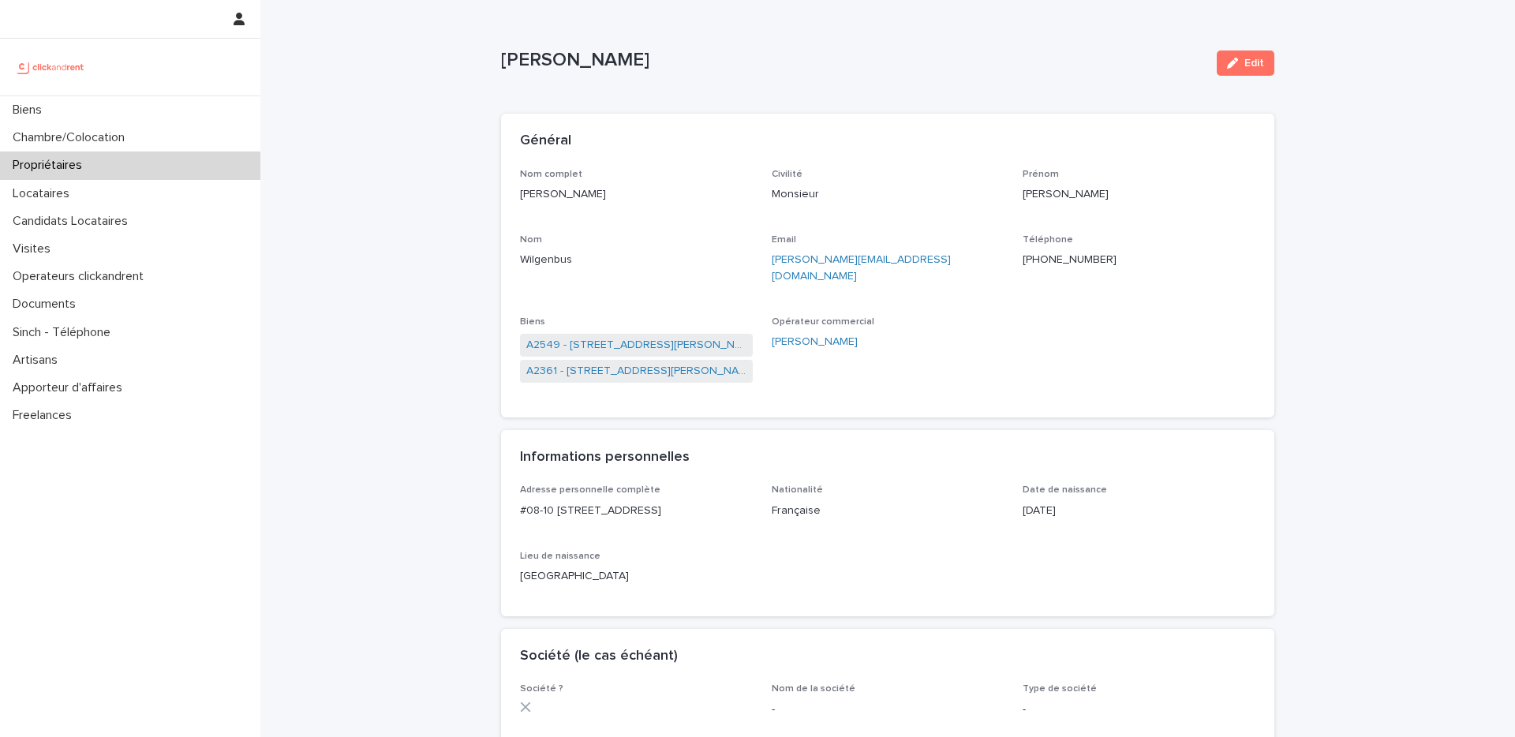
drag, startPoint x: 927, startPoint y: 135, endPoint x: 944, endPoint y: 134, distance: 16.6
click at [933, 135] on div "Général" at bounding box center [884, 141] width 729 height 17
click at [921, 139] on div "Général" at bounding box center [884, 141] width 729 height 17
drag, startPoint x: 721, startPoint y: 140, endPoint x: 713, endPoint y: 101, distance: 40.2
click at [721, 140] on div "Général" at bounding box center [884, 141] width 729 height 17
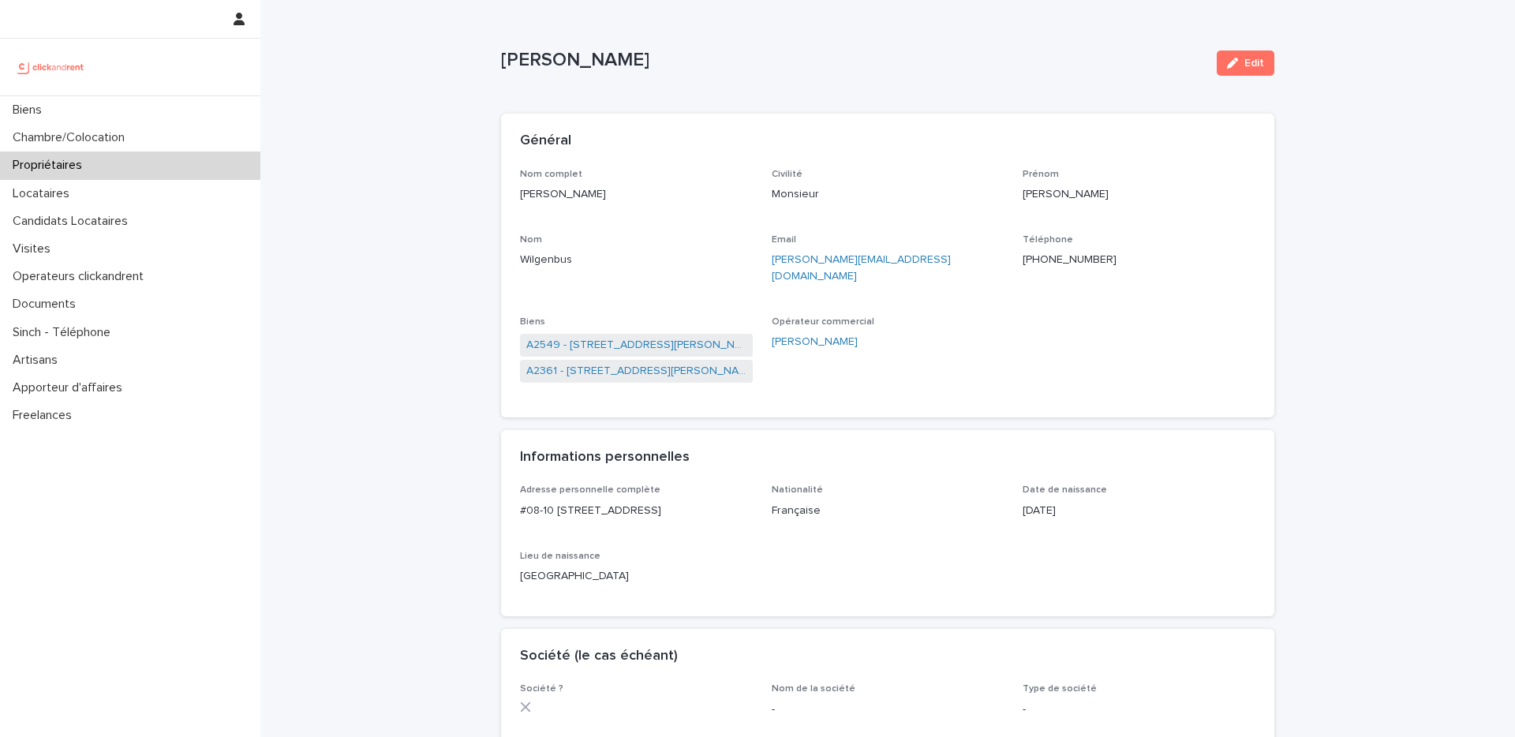
drag, startPoint x: 709, startPoint y: 84, endPoint x: 711, endPoint y: 126, distance: 42.7
click at [710, 88] on div "[PERSON_NAME] Edit" at bounding box center [888, 63] width 774 height 63
click at [709, 143] on div "Général" at bounding box center [884, 141] width 729 height 17
drag, startPoint x: 886, startPoint y: 99, endPoint x: 897, endPoint y: 154, distance: 55.6
click at [887, 101] on div "Loading... Saving… Loading... Saving… Général Nom complet [PERSON_NAME] Civilit…" at bounding box center [888, 723] width 774 height 1250
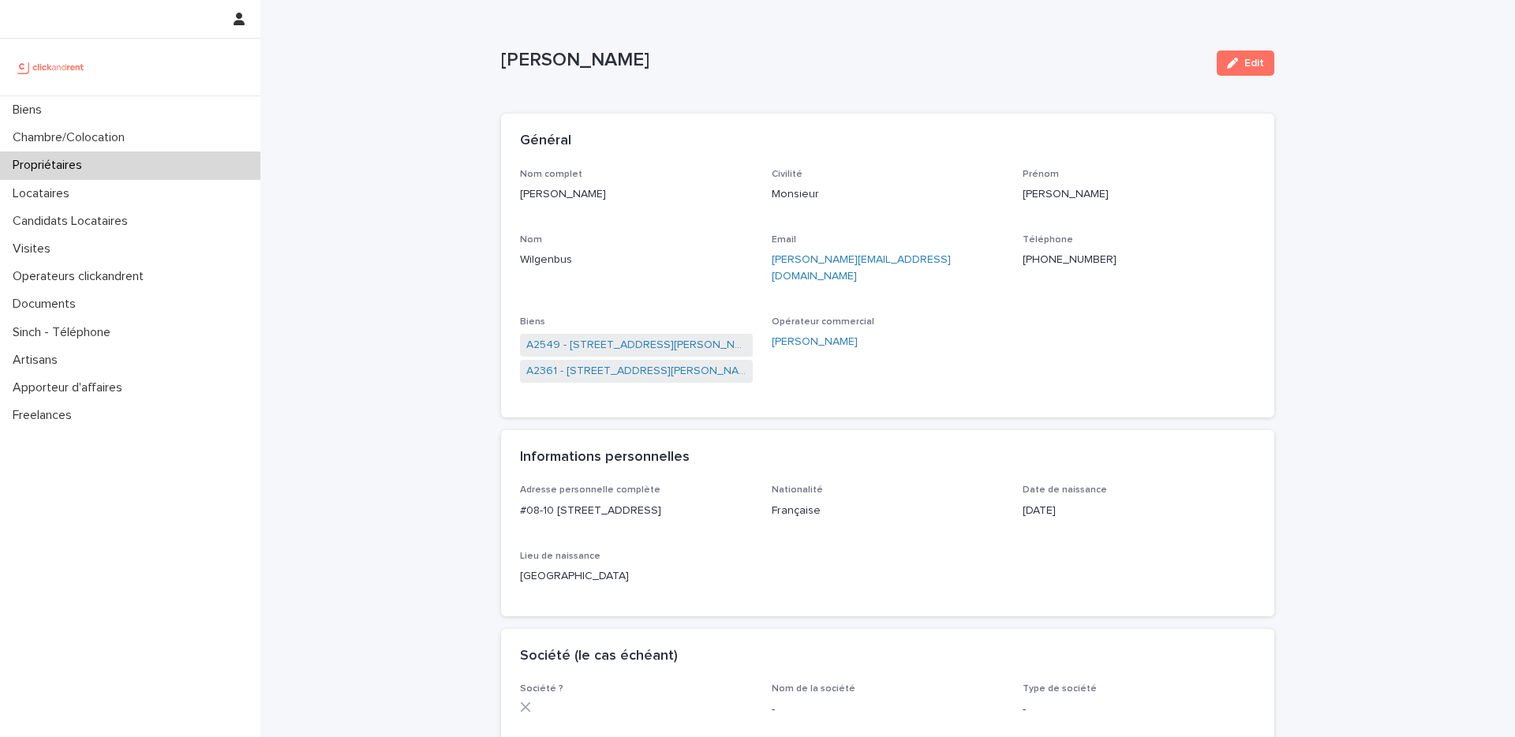
click at [895, 167] on div "Général" at bounding box center [888, 141] width 774 height 55
drag, startPoint x: 1129, startPoint y: 102, endPoint x: 1160, endPoint y: 167, distance: 71.7
click at [1120, 103] on div "Loading... Saving… Loading... Saving… Général Nom complet [PERSON_NAME] Civilit…" at bounding box center [888, 723] width 774 height 1250
click at [1120, 167] on section "Général [PERSON_NAME] complet [PERSON_NAME] Civilité Monsieur [PERSON_NAME] Ema…" at bounding box center [888, 266] width 774 height 304
drag, startPoint x: 818, startPoint y: 96, endPoint x: 815, endPoint y: 147, distance: 51.4
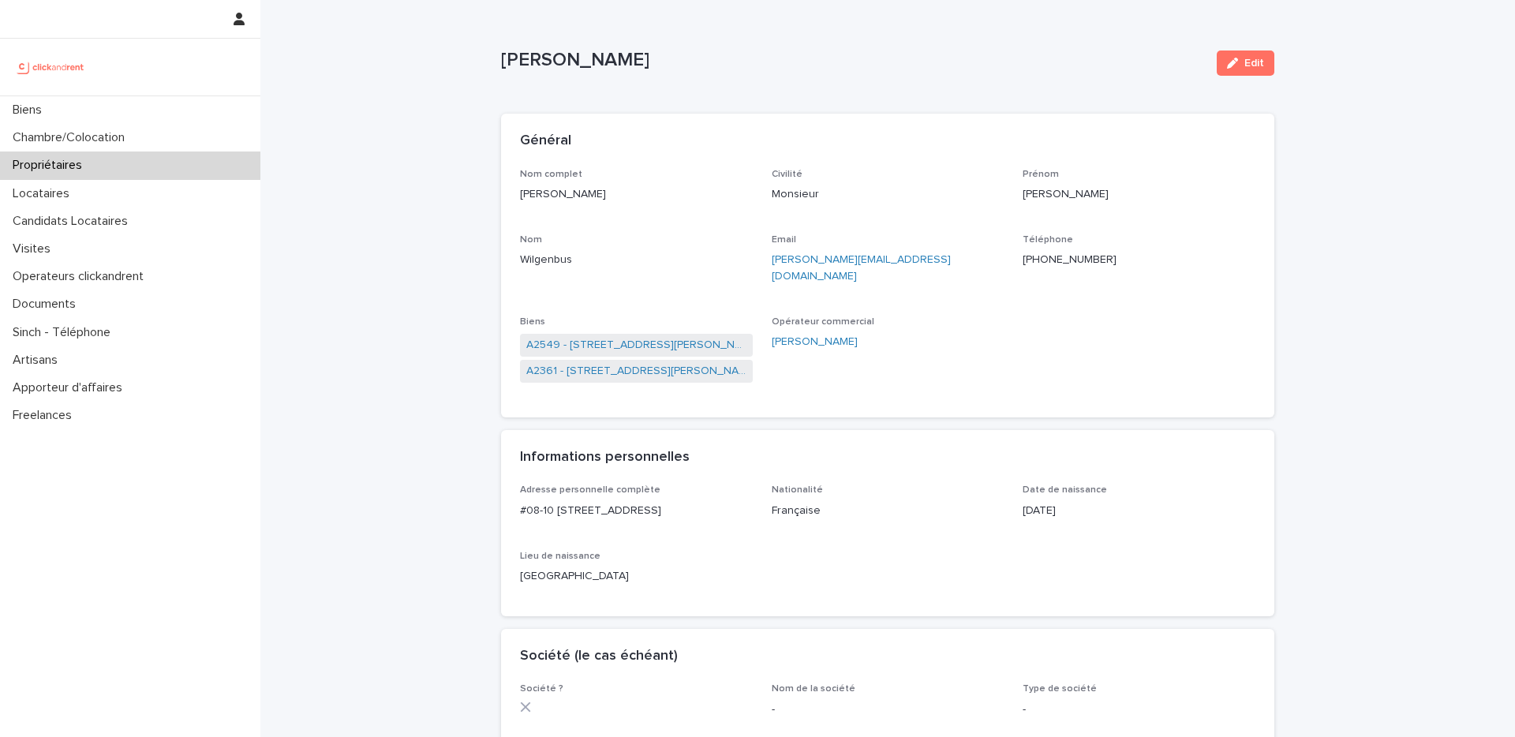
click at [818, 96] on div "Loading... Saving… Loading... Saving… Loading... Saving… Général Nom complet [P…" at bounding box center [888, 721] width 774 height 1253
click at [811, 158] on div "Général" at bounding box center [888, 141] width 774 height 55
drag, startPoint x: 657, startPoint y: 155, endPoint x: 668, endPoint y: 134, distance: 24.0
click at [658, 154] on div "Général" at bounding box center [888, 141] width 774 height 55
drag, startPoint x: 697, startPoint y: 85, endPoint x: 708, endPoint y: 88, distance: 11.3
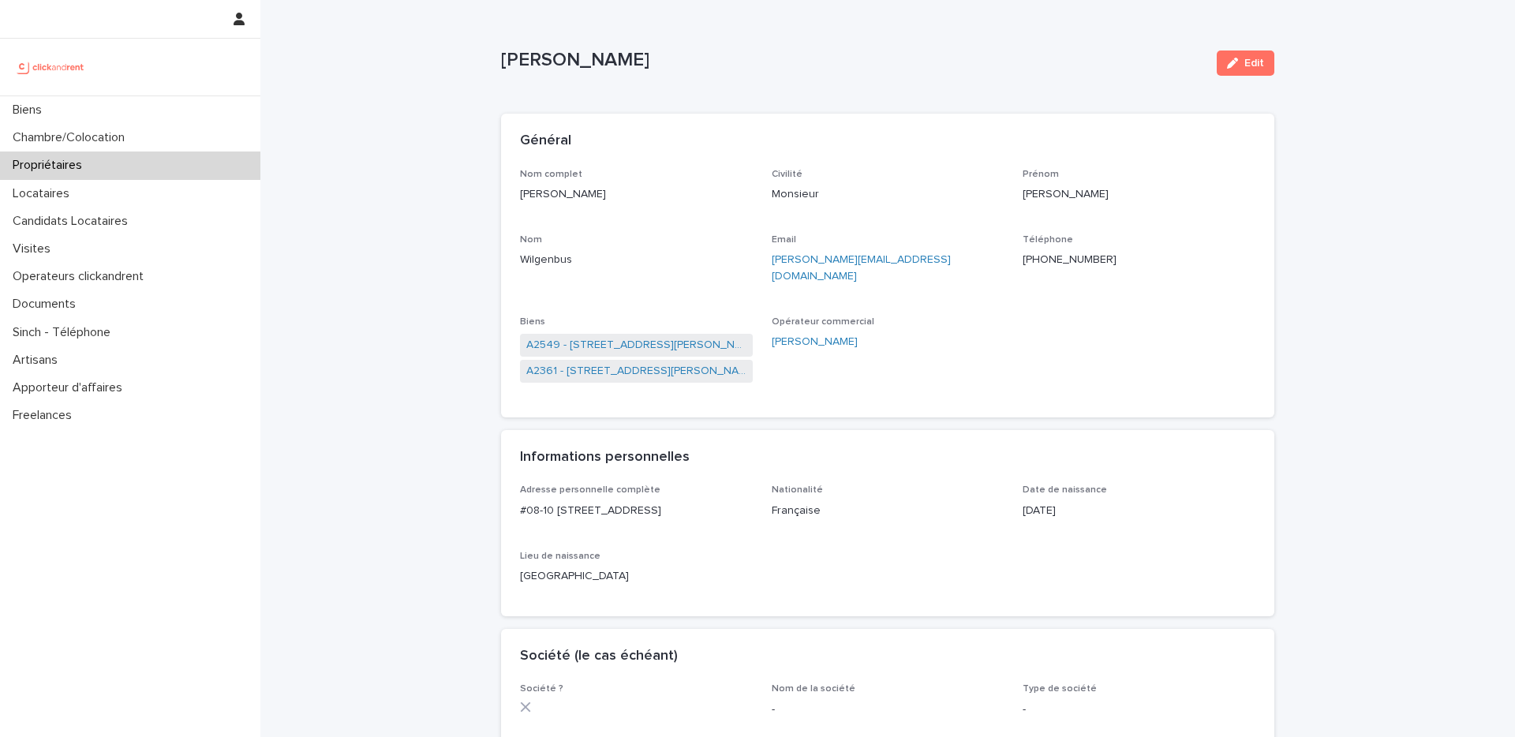
click at [700, 85] on div "[PERSON_NAME] Edit" at bounding box center [888, 63] width 774 height 63
click at [859, 144] on div "Général" at bounding box center [884, 141] width 729 height 17
click at [1120, 223] on div "Nom complet [PERSON_NAME] Civilité Monsieur [PERSON_NAME] [PERSON_NAME] Email […" at bounding box center [888, 284] width 736 height 230
click at [933, 208] on div "Civilité Monsieur" at bounding box center [888, 192] width 233 height 47
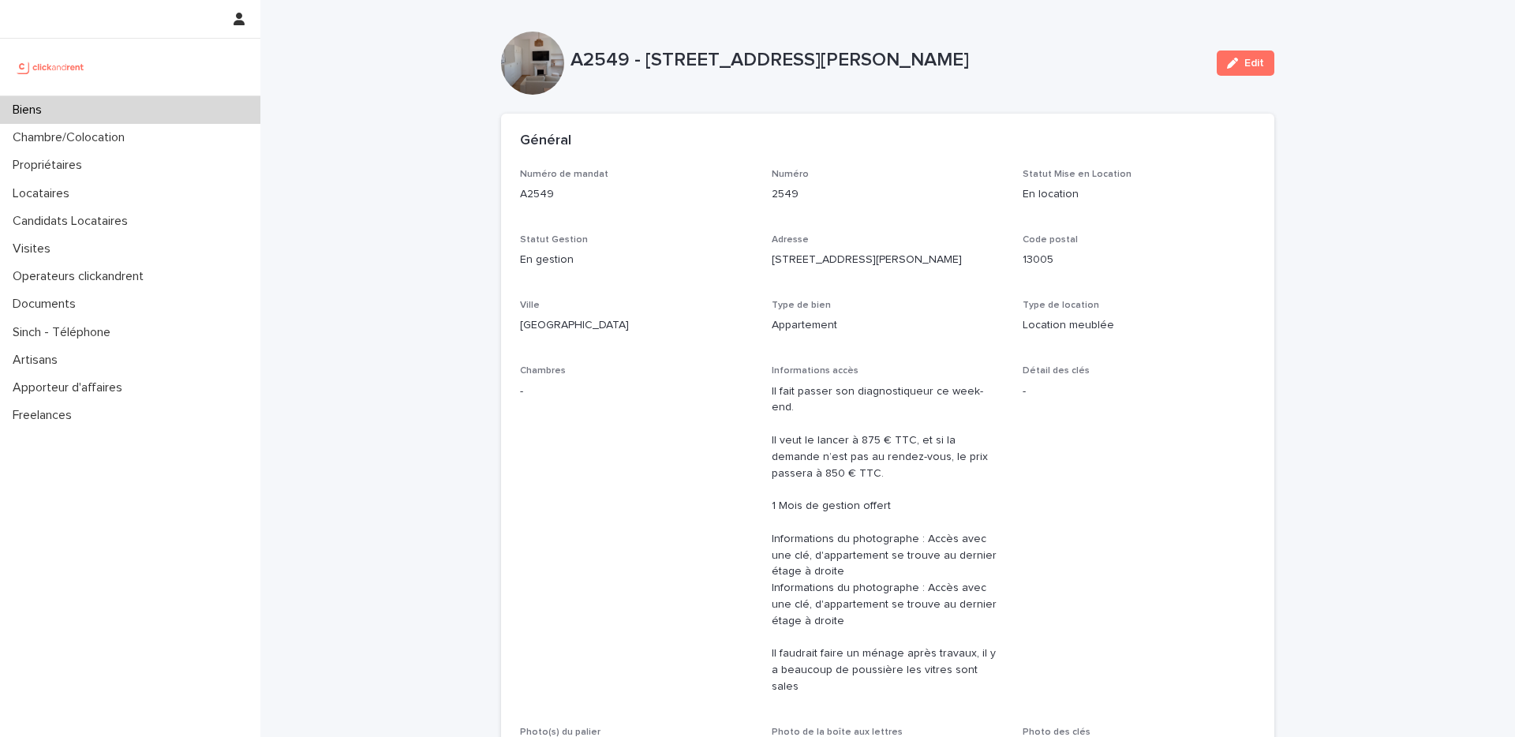
click at [880, 203] on div "Numéro 2549" at bounding box center [888, 192] width 233 height 47
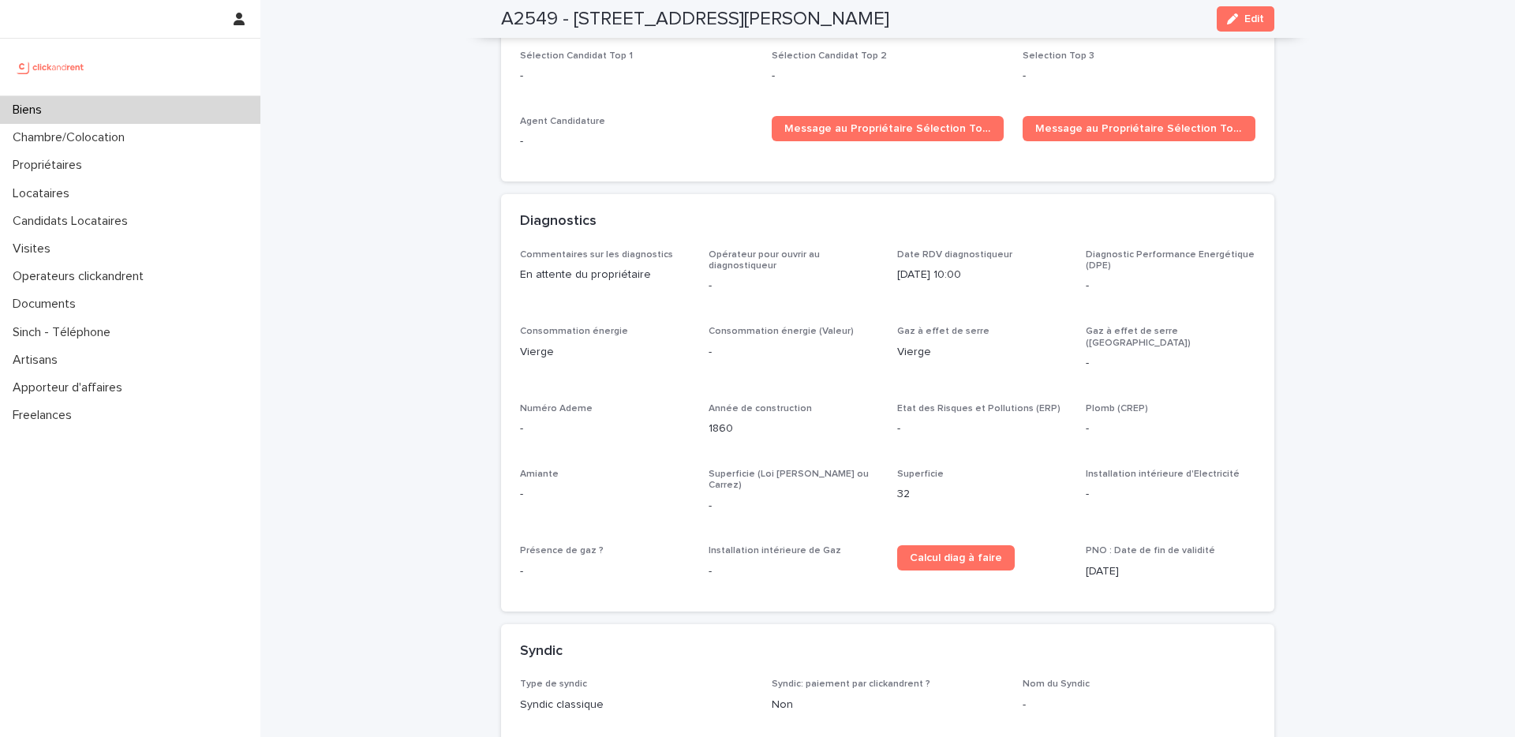
scroll to position [5041, 0]
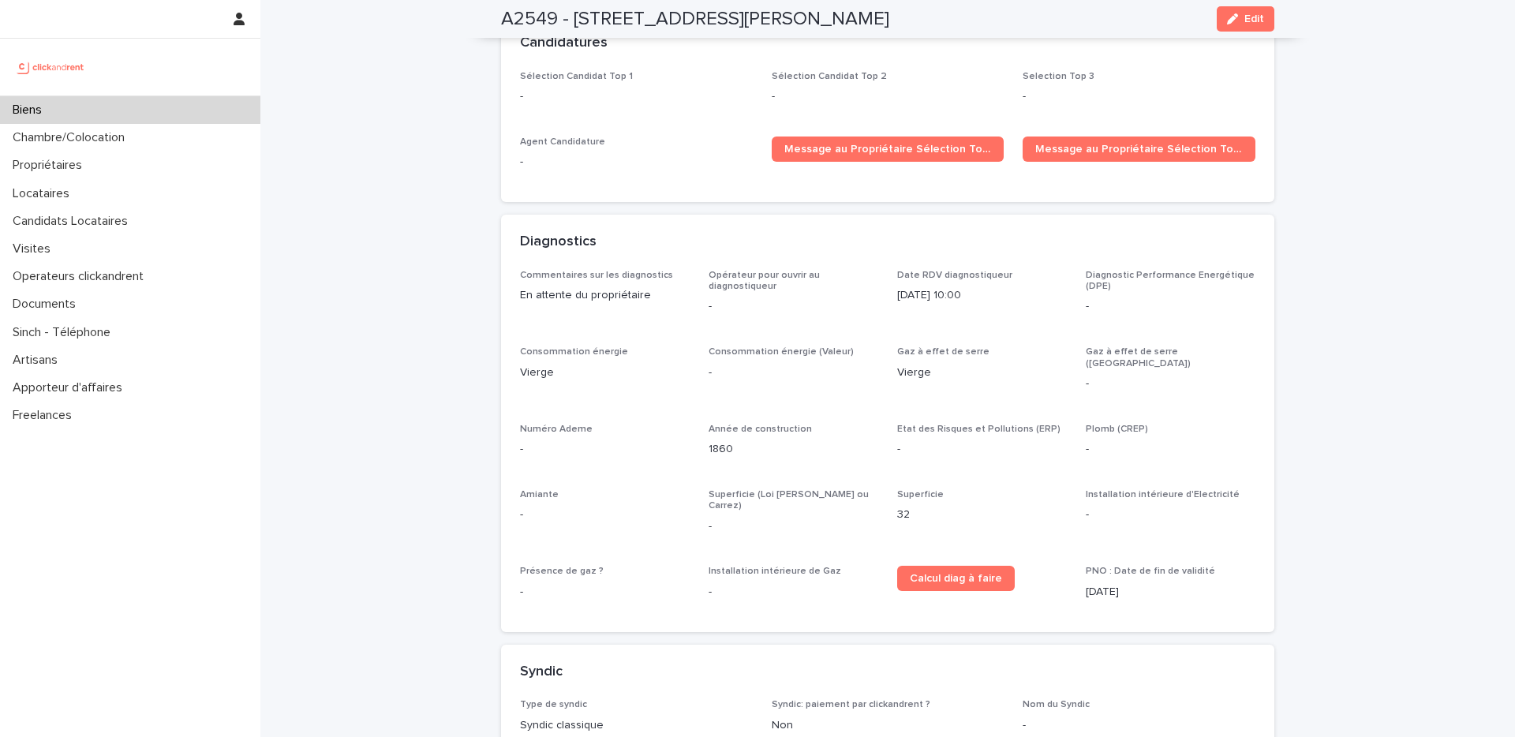
click at [1015, 215] on div "Diagnostics" at bounding box center [888, 242] width 774 height 55
click at [714, 234] on div "Diagnostics" at bounding box center [884, 242] width 729 height 17
click at [1024, 234] on div "Diagnostics" at bounding box center [884, 242] width 729 height 17
click at [1120, 234] on div "Diagnostics" at bounding box center [884, 242] width 729 height 17
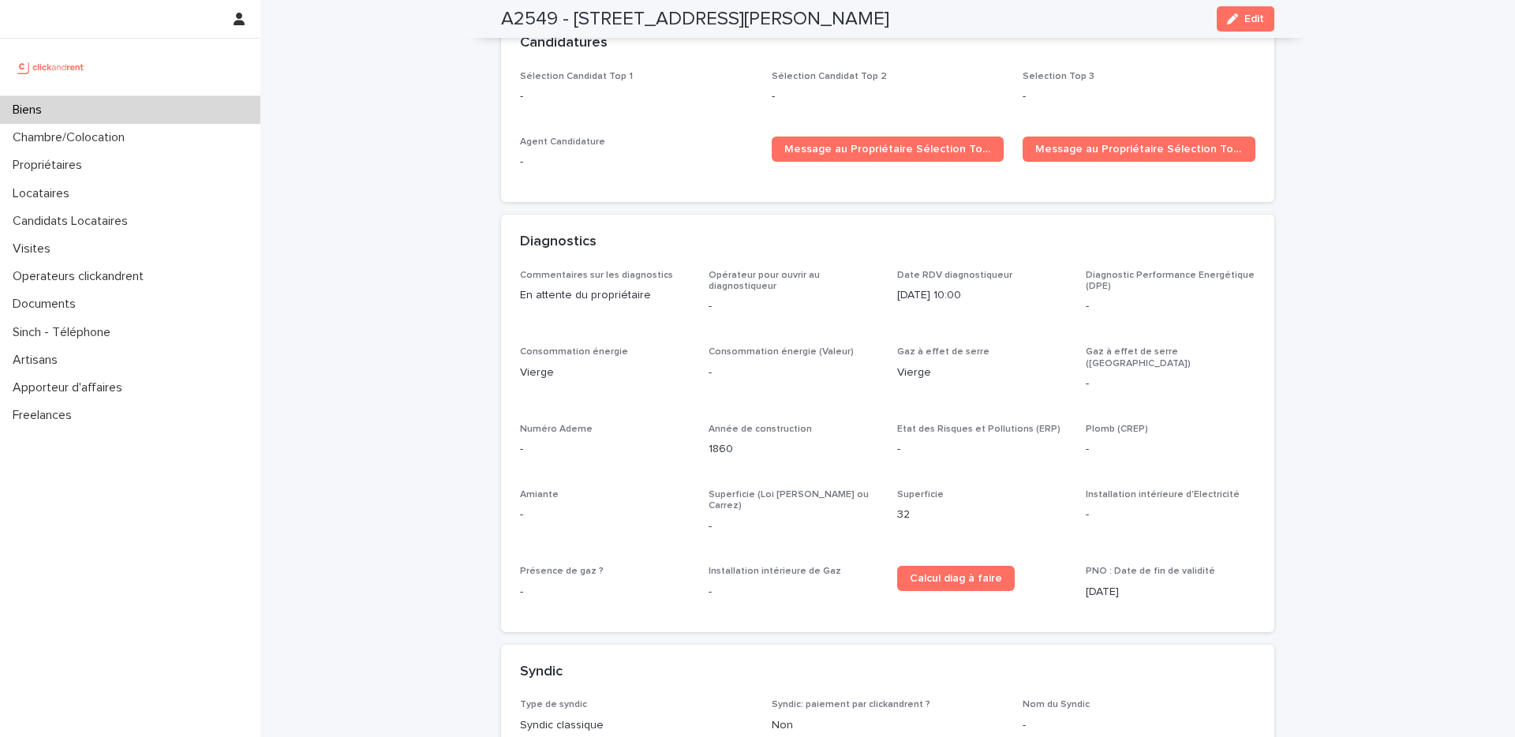
drag, startPoint x: 1122, startPoint y: 343, endPoint x: 1103, endPoint y: 350, distance: 19.8
click at [1120, 343] on div "Commentaires sur les diagnostics En attente du propriétaire Opérateur pour ouvr…" at bounding box center [888, 441] width 736 height 343
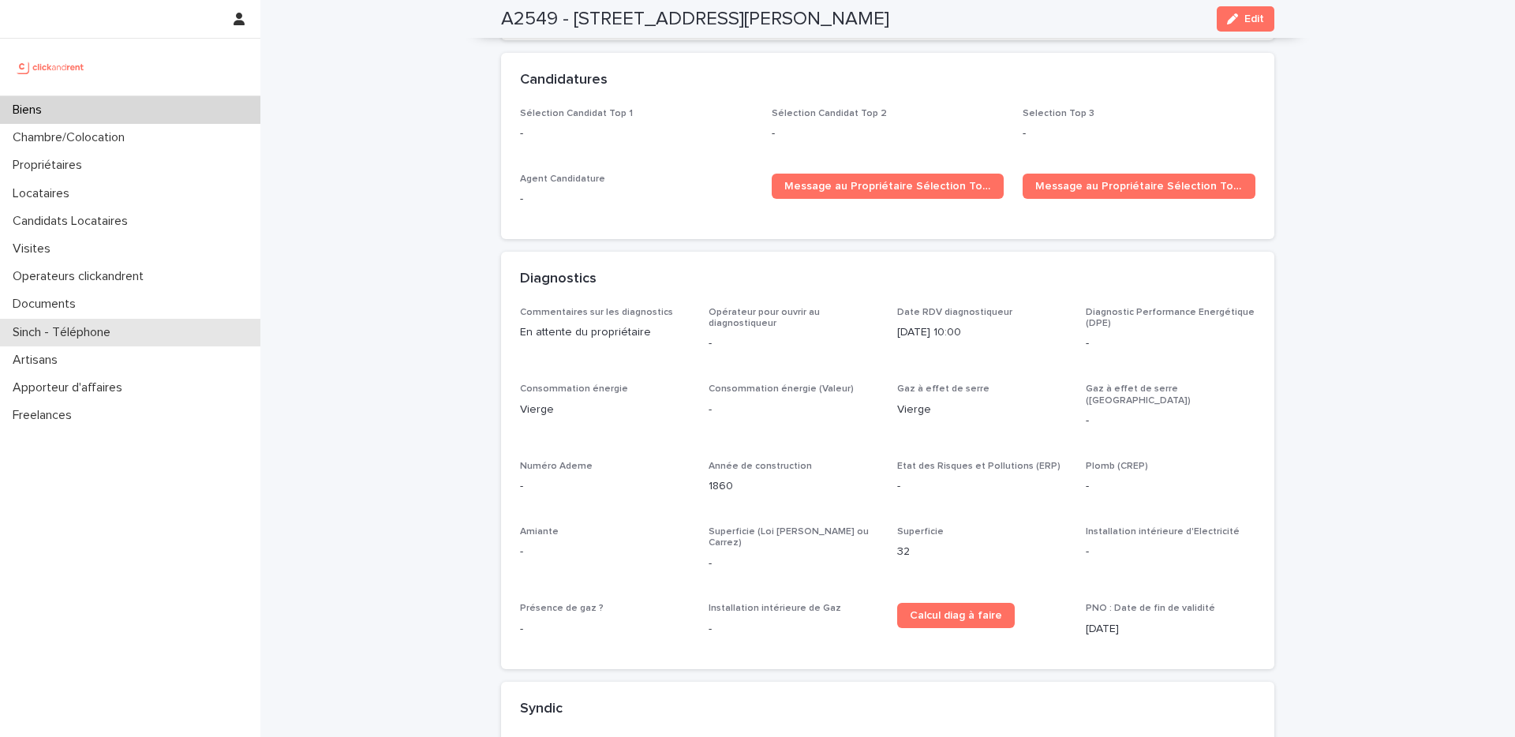
scroll to position [4957, 0]
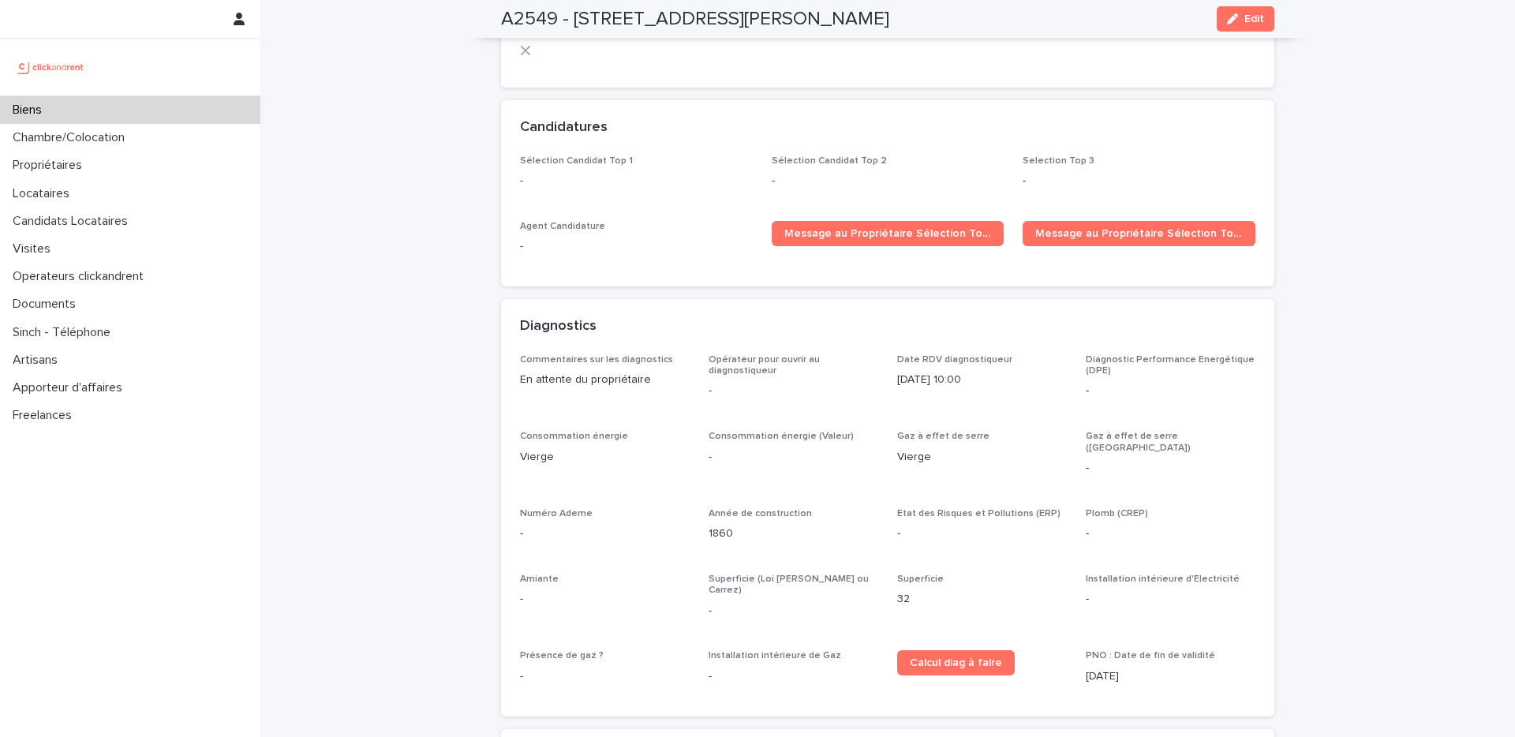
click at [1120, 431] on p "Gaz à effet de serre ([GEOGRAPHIC_DATA])" at bounding box center [1171, 442] width 170 height 23
drag, startPoint x: 1198, startPoint y: 380, endPoint x: 1083, endPoint y: 376, distance: 115.3
click at [1086, 431] on p "Gaz à effet de serre ([GEOGRAPHIC_DATA])" at bounding box center [1171, 442] width 170 height 23
drag, startPoint x: 980, startPoint y: 379, endPoint x: 504, endPoint y: 373, distance: 475.2
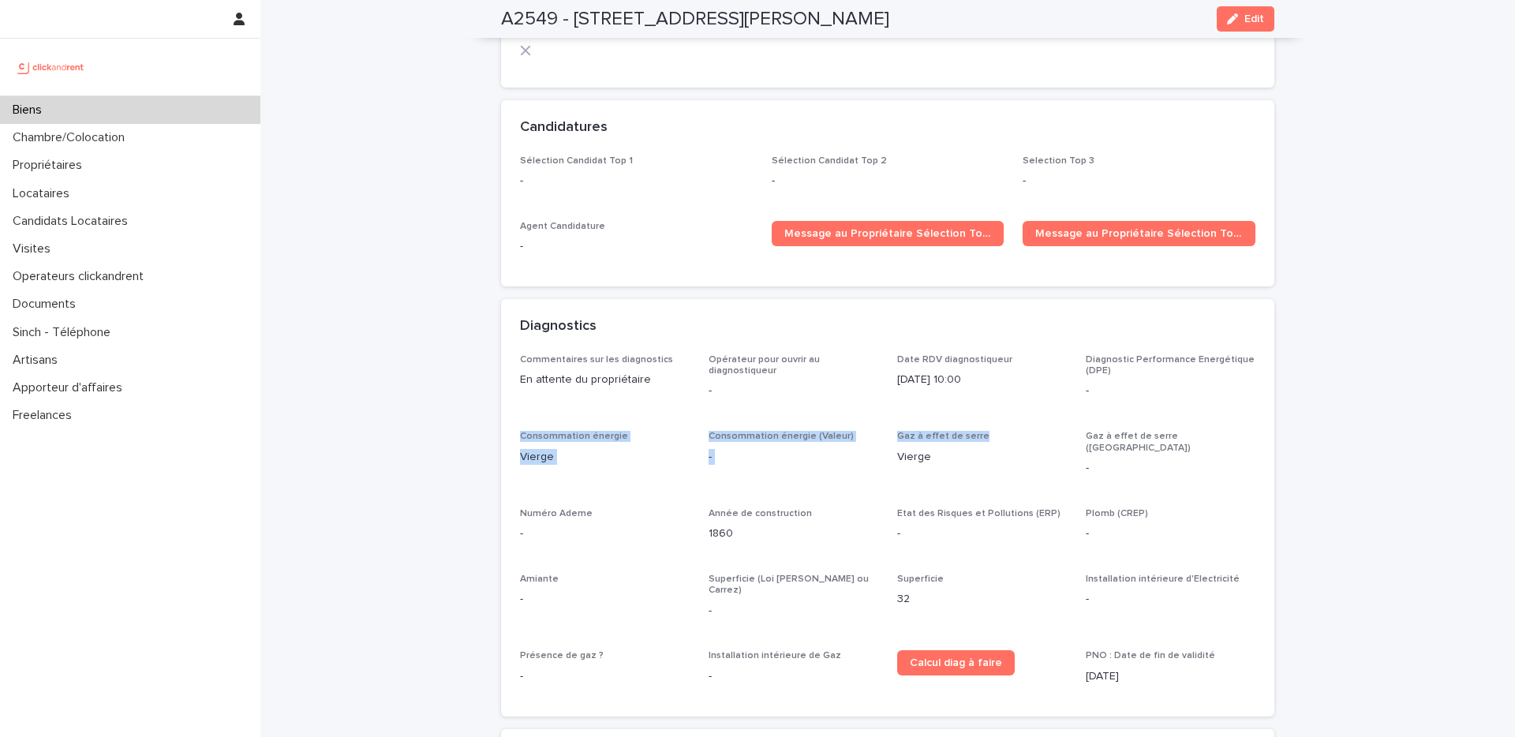
click at [504, 373] on div "Commentaires sur les diagnostics En attente du propriétaire Opérateur pour ouvr…" at bounding box center [888, 535] width 774 height 362
click at [1073, 428] on div "Commentaires sur les diagnostics En attente du propriétaire Opérateur pour ouvr…" at bounding box center [888, 525] width 736 height 343
click at [1120, 436] on div "Commentaires sur les diagnostics En attente du propriétaire Opérateur pour ouvr…" at bounding box center [888, 525] width 736 height 343
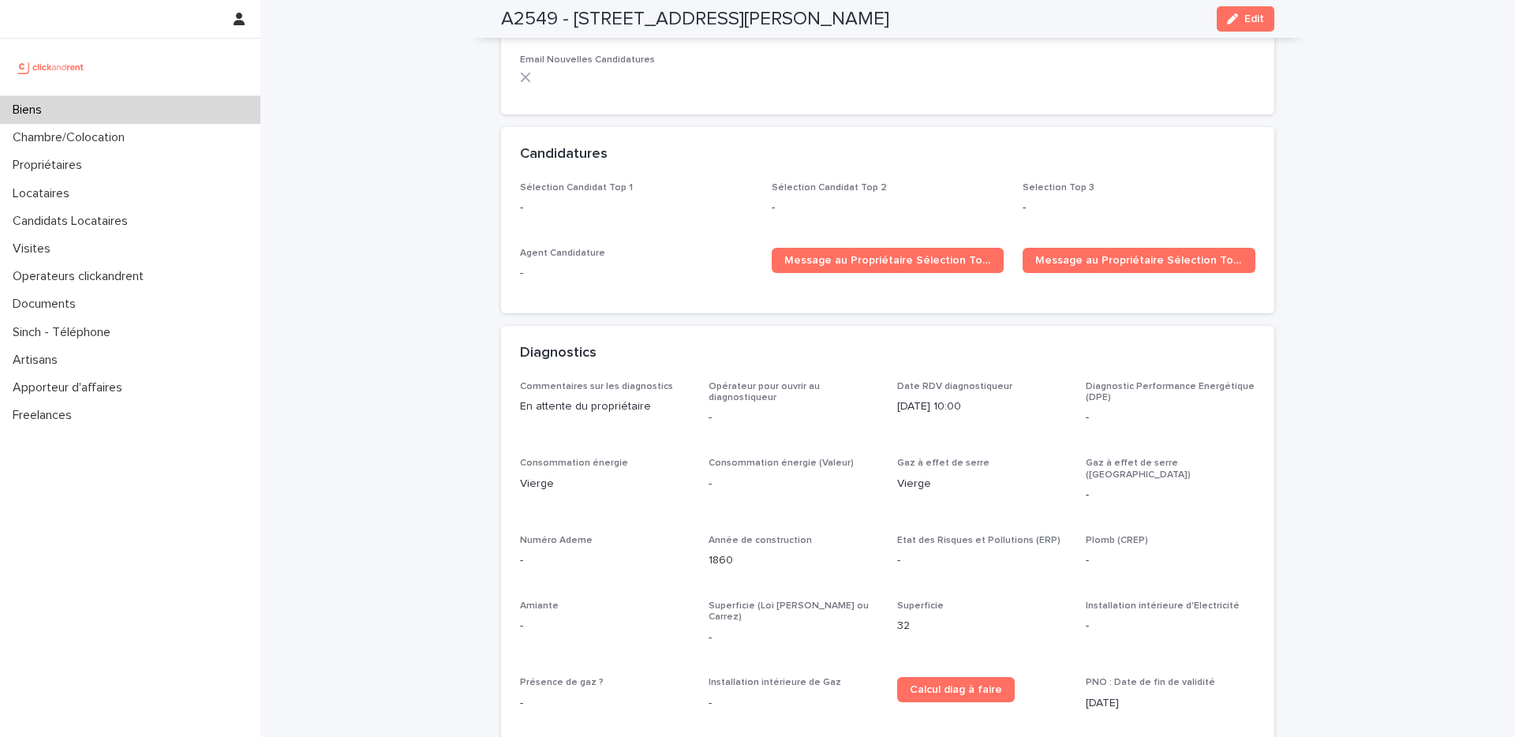
scroll to position [4883, 0]
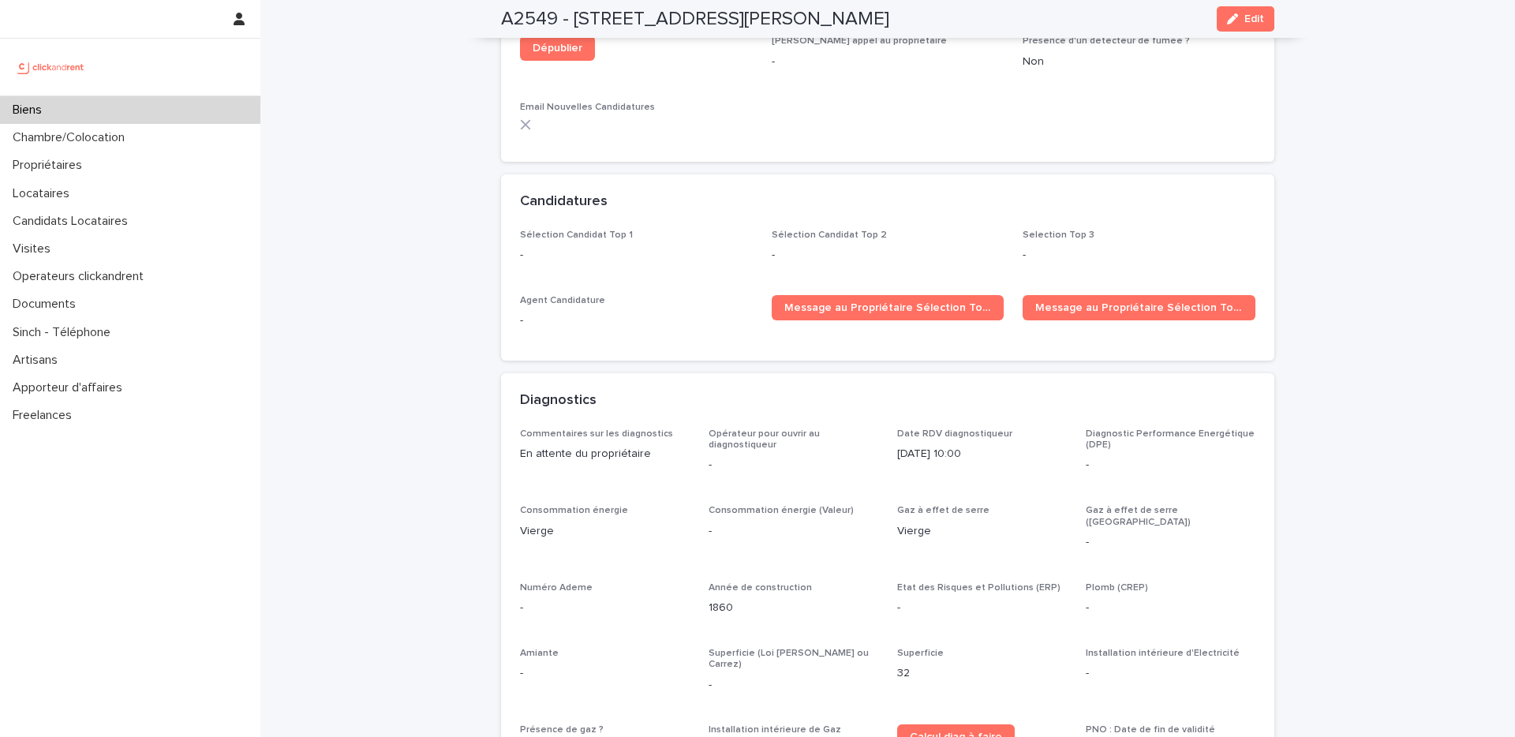
click at [1106, 429] on div "Diagnostic Performance Energétique (DPE) -" at bounding box center [1171, 458] width 170 height 58
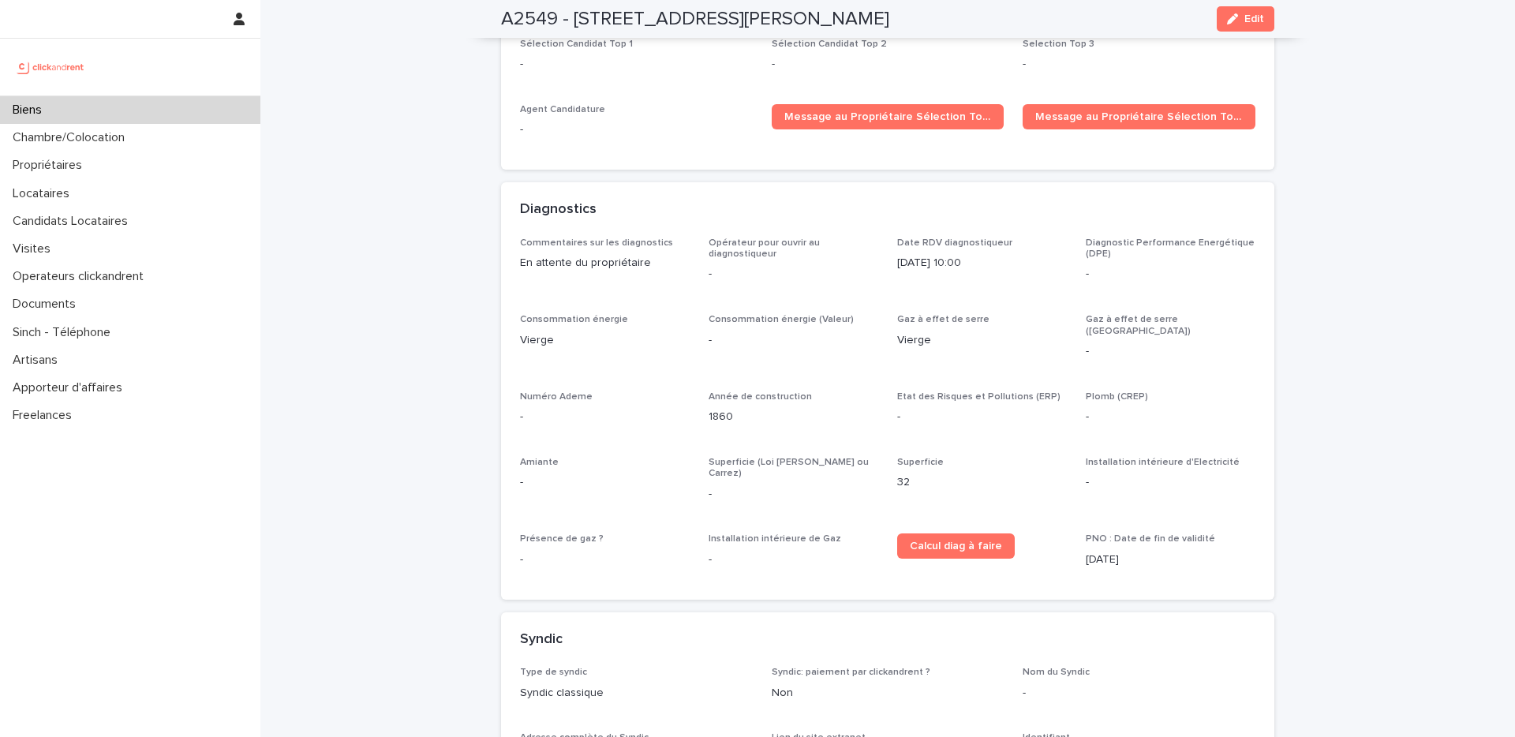
scroll to position [5153, 0]
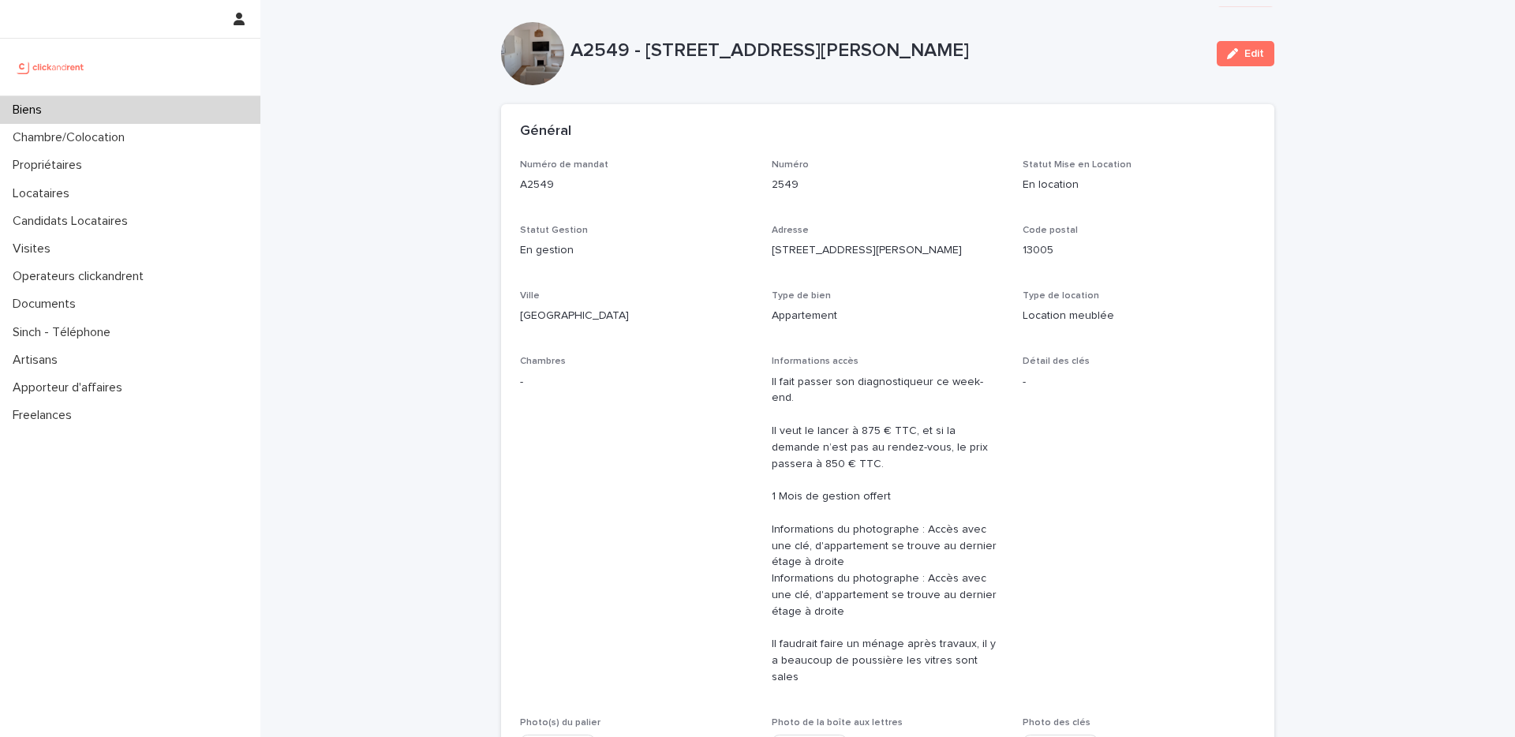
scroll to position [0, 0]
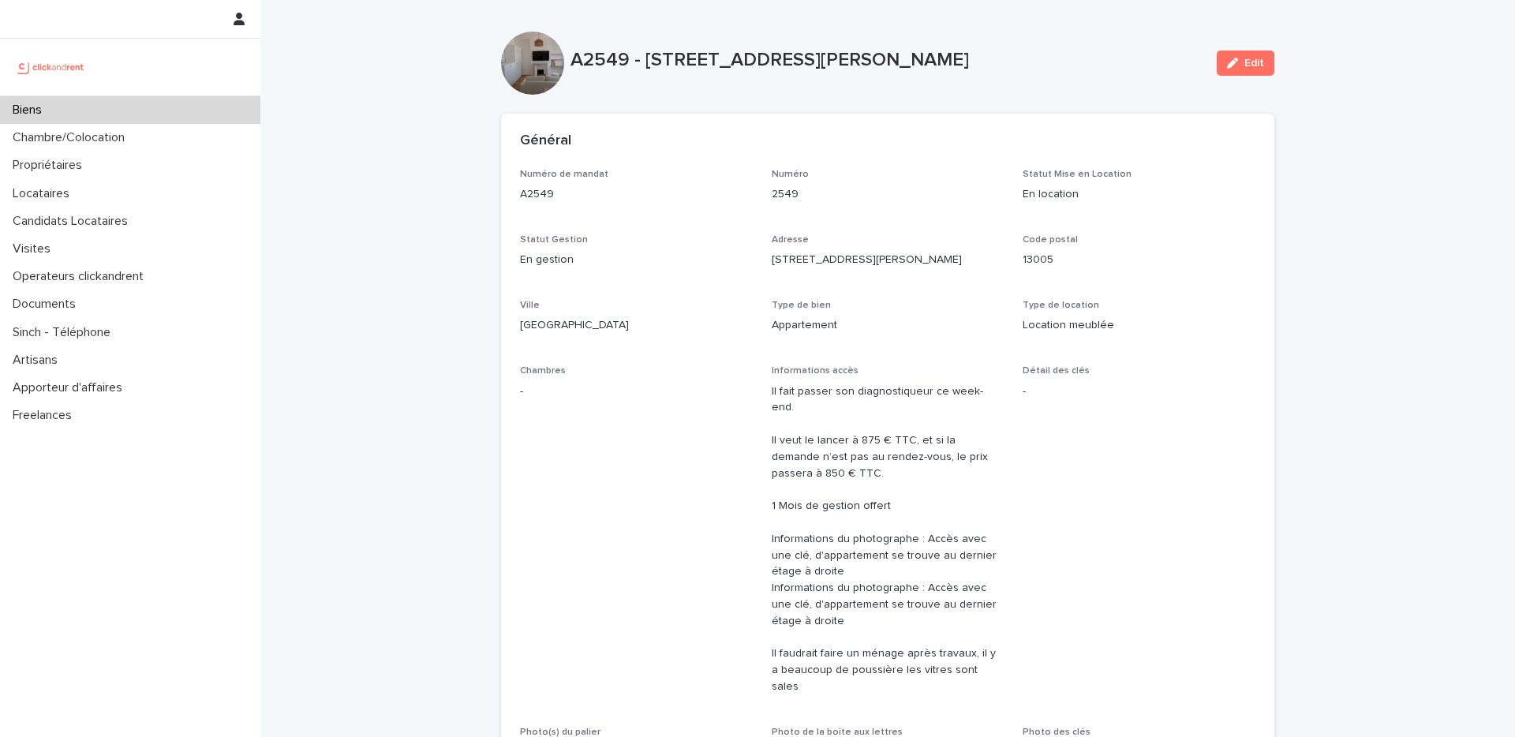
drag, startPoint x: 566, startPoint y: 57, endPoint x: 1013, endPoint y: 55, distance: 446.7
click at [1013, 55] on p "A2549 - [STREET_ADDRESS][PERSON_NAME]" at bounding box center [888, 60] width 634 height 23
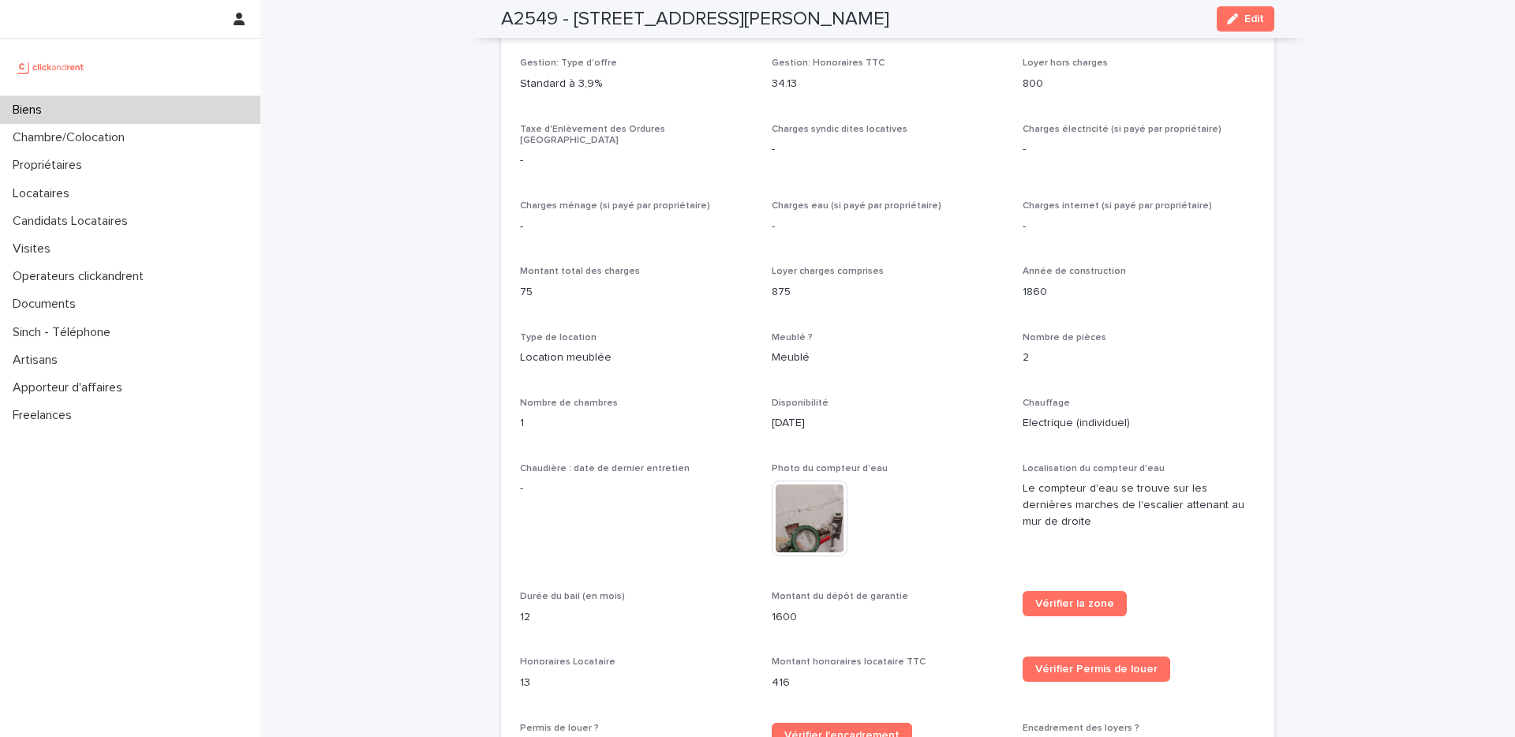
scroll to position [1018, 0]
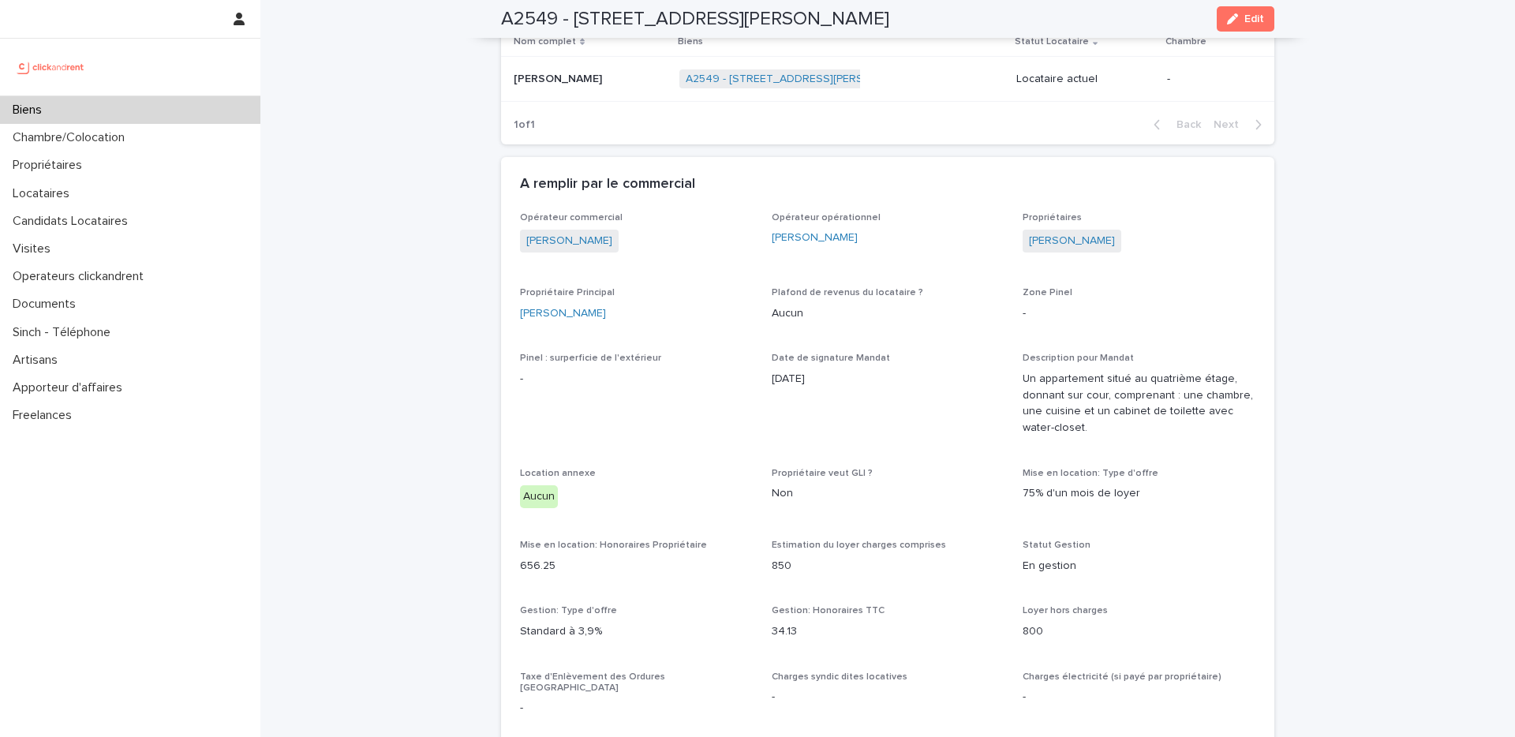
click at [990, 305] on p "Aucun" at bounding box center [888, 313] width 233 height 17
click at [1067, 233] on link "[PERSON_NAME]" at bounding box center [1072, 241] width 86 height 17
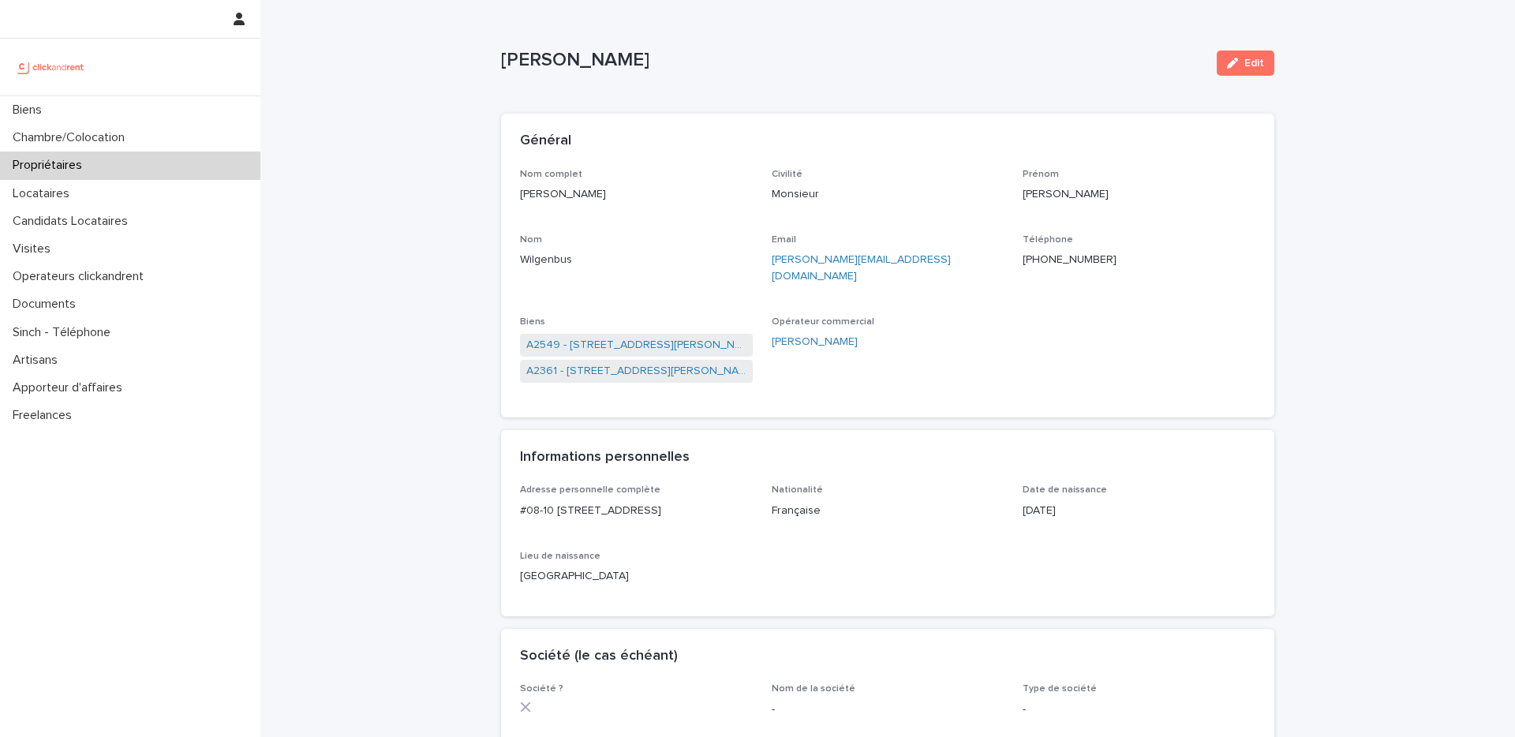
drag, startPoint x: 590, startPoint y: 193, endPoint x: 496, endPoint y: 193, distance: 93.9
click at [501, 193] on div "Nom complet [PERSON_NAME] Civilité Monsieur [PERSON_NAME] [PERSON_NAME] Email […" at bounding box center [888, 293] width 774 height 249
copy p "[PERSON_NAME]"
click at [1059, 259] on ringoverc2c-number-84e06f14122c "[PHONE_NUMBER]" at bounding box center [1070, 259] width 94 height 11
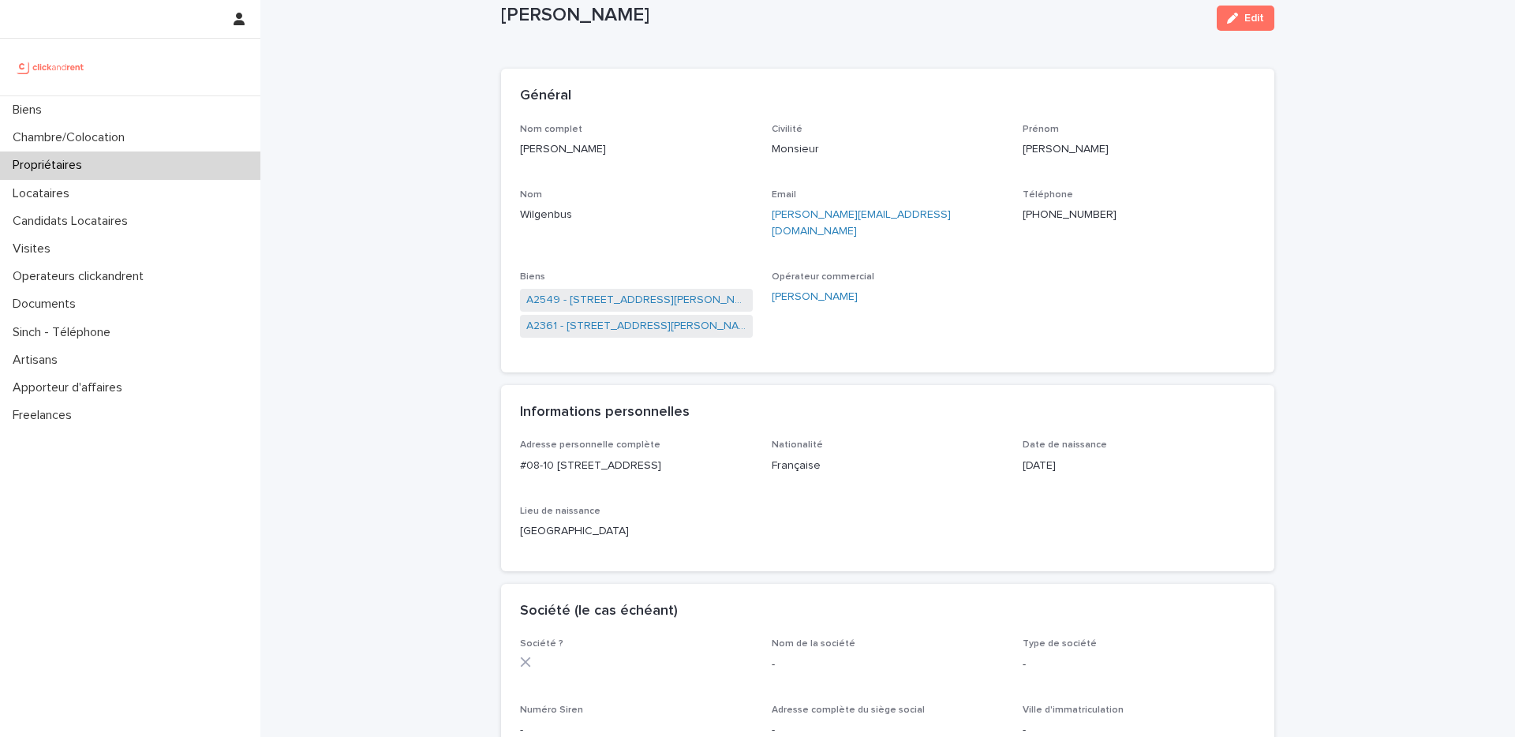
scroll to position [47, 0]
drag, startPoint x: 763, startPoint y: 212, endPoint x: 898, endPoint y: 212, distance: 135.0
click at [898, 212] on div "Nom complet [PERSON_NAME] Civilité Monsieur [PERSON_NAME] [PERSON_NAME] Email […" at bounding box center [888, 237] width 736 height 230
copy link "[PERSON_NAME][EMAIL_ADDRESS][DOMAIN_NAME]"
click at [45, 109] on p "Biens" at bounding box center [30, 110] width 48 height 15
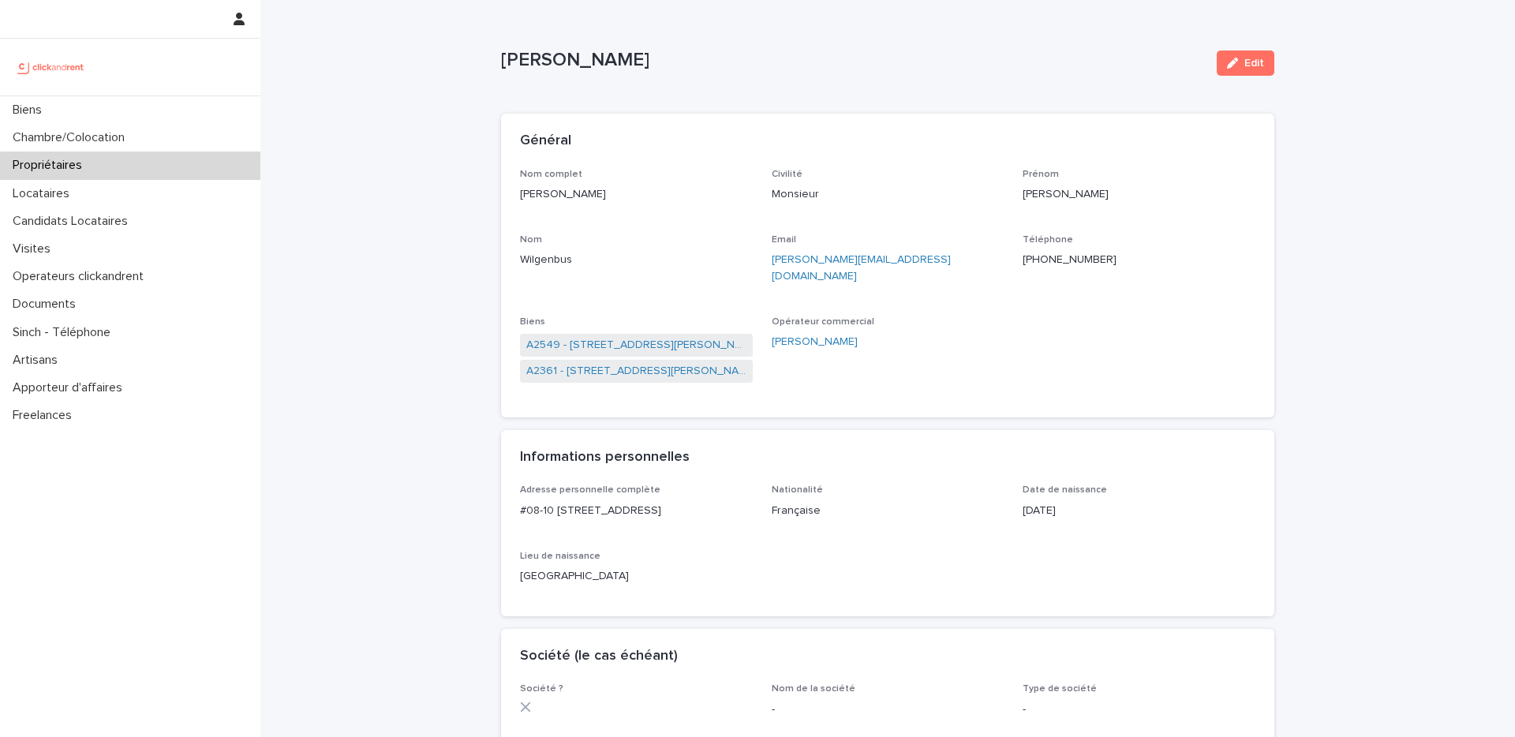
click at [446, 74] on div "Loading... Saving… Loading... Saving… [PERSON_NAME] Edit [PERSON_NAME] Edit Sor…" at bounding box center [887, 713] width 1255 height 1427
click at [639, 153] on div "Général" at bounding box center [888, 141] width 774 height 55
drag, startPoint x: 901, startPoint y: 259, endPoint x: 757, endPoint y: 257, distance: 144.4
click at [757, 257] on div "Nom complet [PERSON_NAME] Civilité Monsieur [PERSON_NAME] [PERSON_NAME] Email […" at bounding box center [888, 284] width 736 height 230
copy link "[PERSON_NAME][EMAIL_ADDRESS][DOMAIN_NAME]"
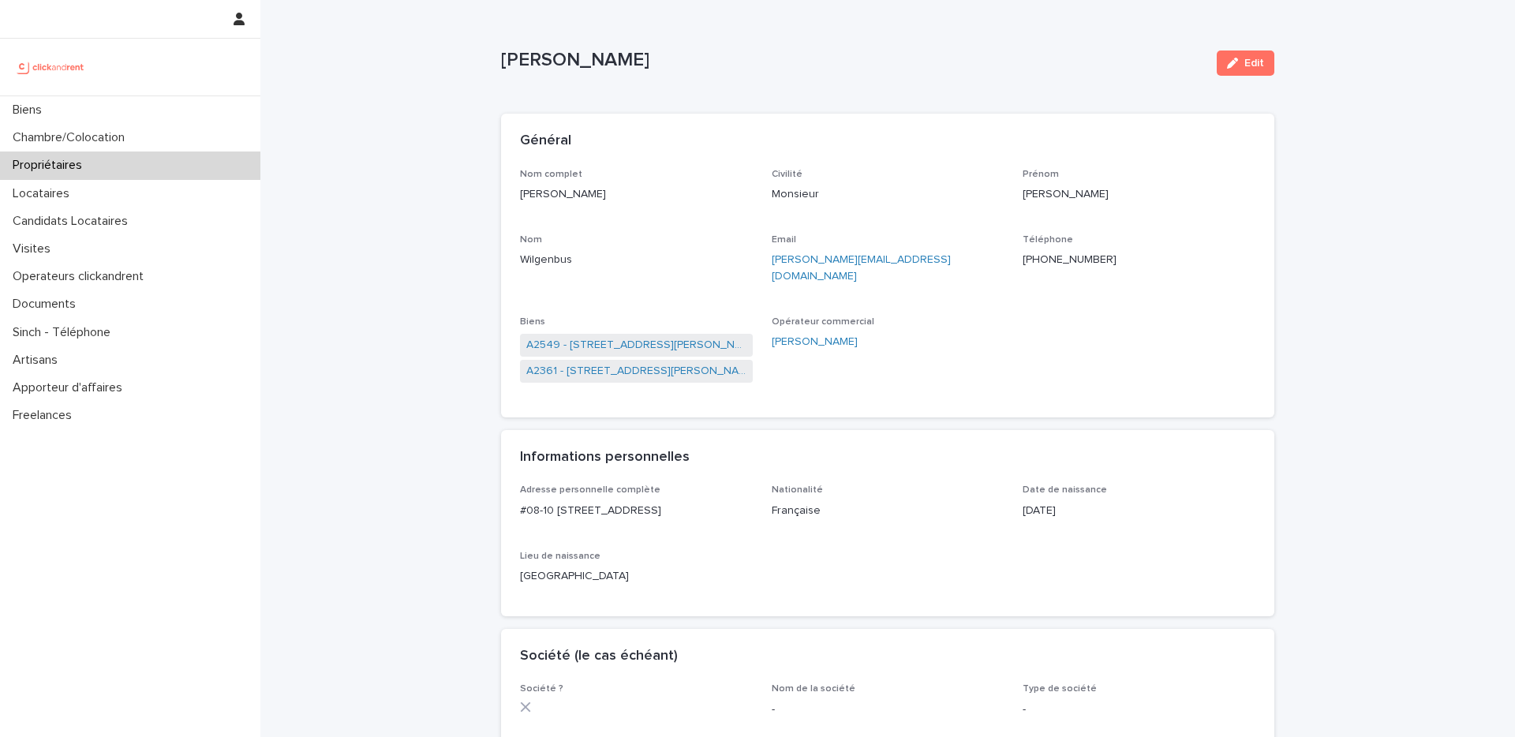
click at [904, 257] on p "[PERSON_NAME][EMAIL_ADDRESS][DOMAIN_NAME]" at bounding box center [888, 268] width 233 height 33
click at [916, 234] on p "Email" at bounding box center [888, 239] width 233 height 11
drag, startPoint x: 896, startPoint y: 260, endPoint x: 766, endPoint y: 264, distance: 129.5
click at [772, 264] on p "[PERSON_NAME][EMAIL_ADDRESS][DOMAIN_NAME]" at bounding box center [888, 268] width 233 height 33
copy link "[PERSON_NAME][EMAIL_ADDRESS][DOMAIN_NAME]"
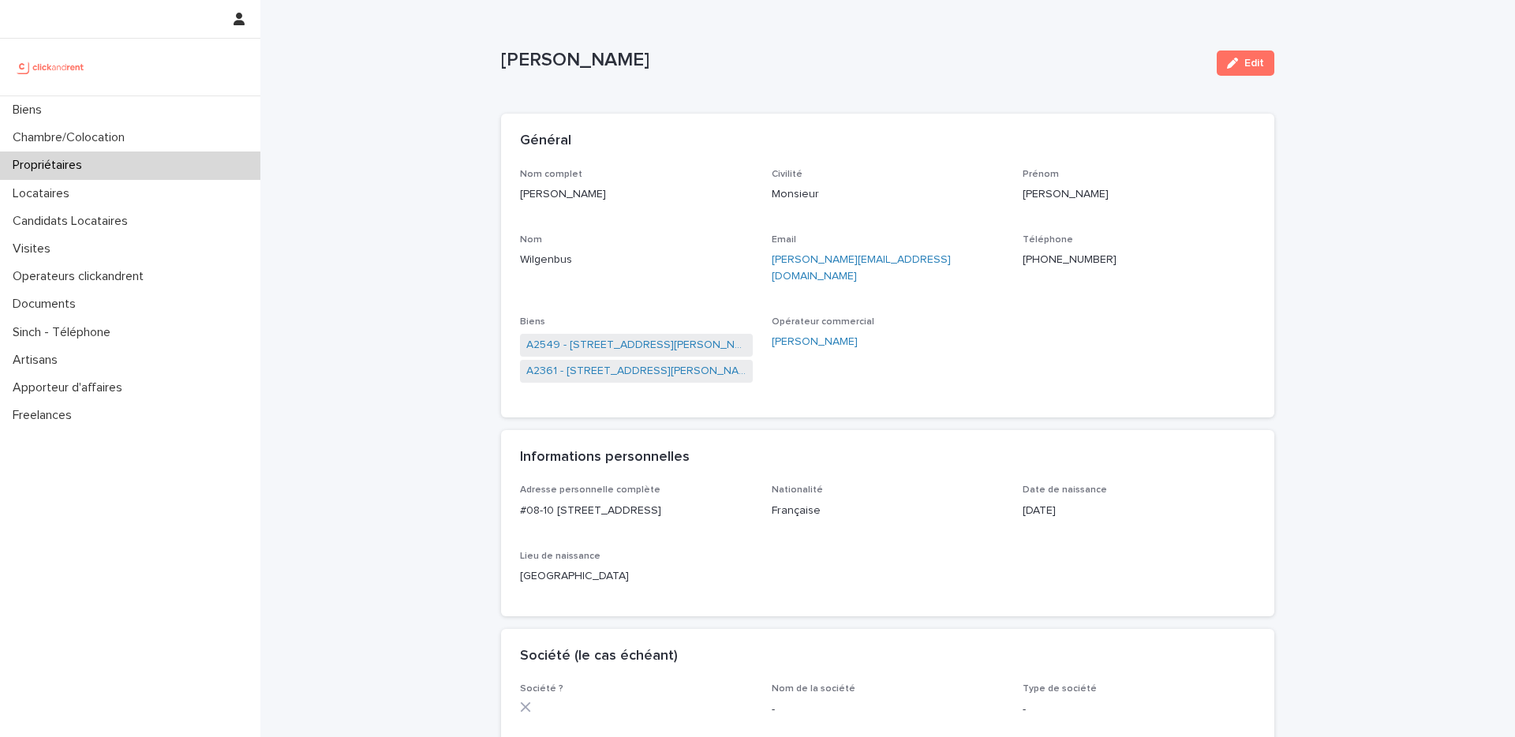
click at [916, 261] on p "[PERSON_NAME][EMAIL_ADDRESS][DOMAIN_NAME]" at bounding box center [888, 268] width 233 height 33
drag, startPoint x: 888, startPoint y: 260, endPoint x: 765, endPoint y: 260, distance: 123.1
click at [765, 260] on div "Nom complet [PERSON_NAME] Civilité Monsieur [PERSON_NAME] [PERSON_NAME] Email […" at bounding box center [888, 284] width 736 height 230
copy link "[PERSON_NAME][EMAIL_ADDRESS][DOMAIN_NAME]"
click at [574, 195] on p "[PERSON_NAME]" at bounding box center [636, 194] width 233 height 17
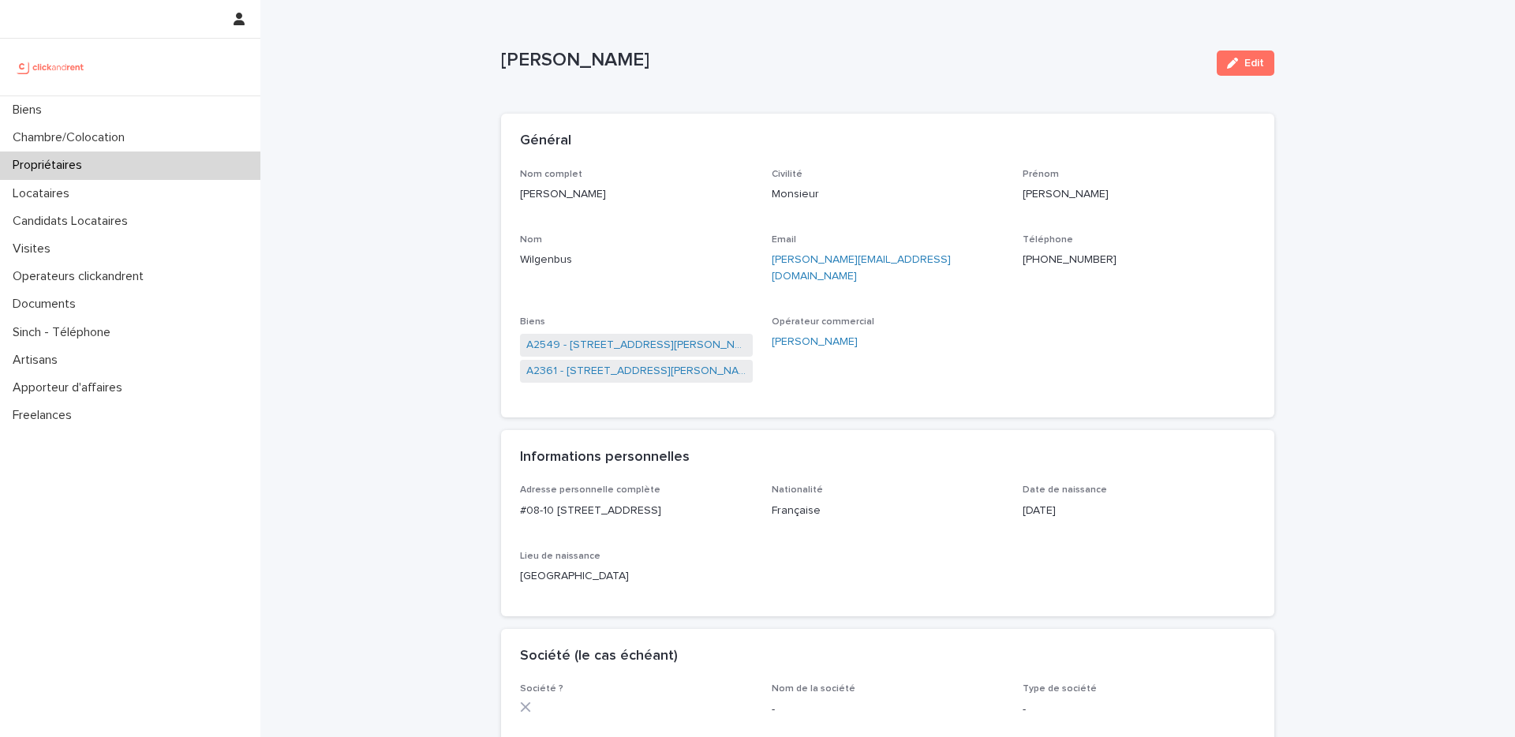
click at [574, 195] on p "[PERSON_NAME]" at bounding box center [636, 194] width 233 height 17
copy p "Wilgenbus"
click at [60, 163] on p "Propriétaires" at bounding box center [50, 165] width 88 height 15
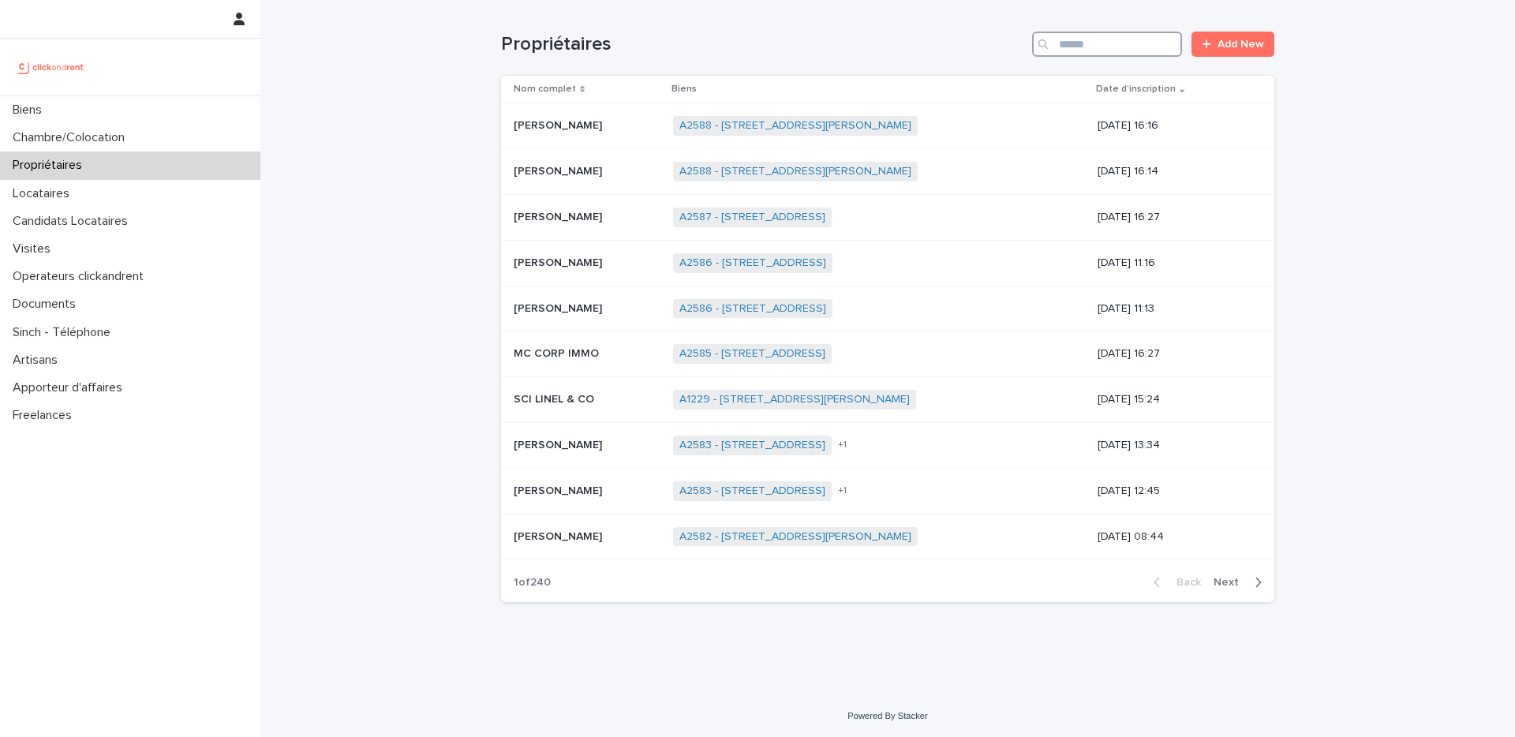
click at [1120, 39] on input "Search" at bounding box center [1107, 44] width 150 height 25
paste input "*******"
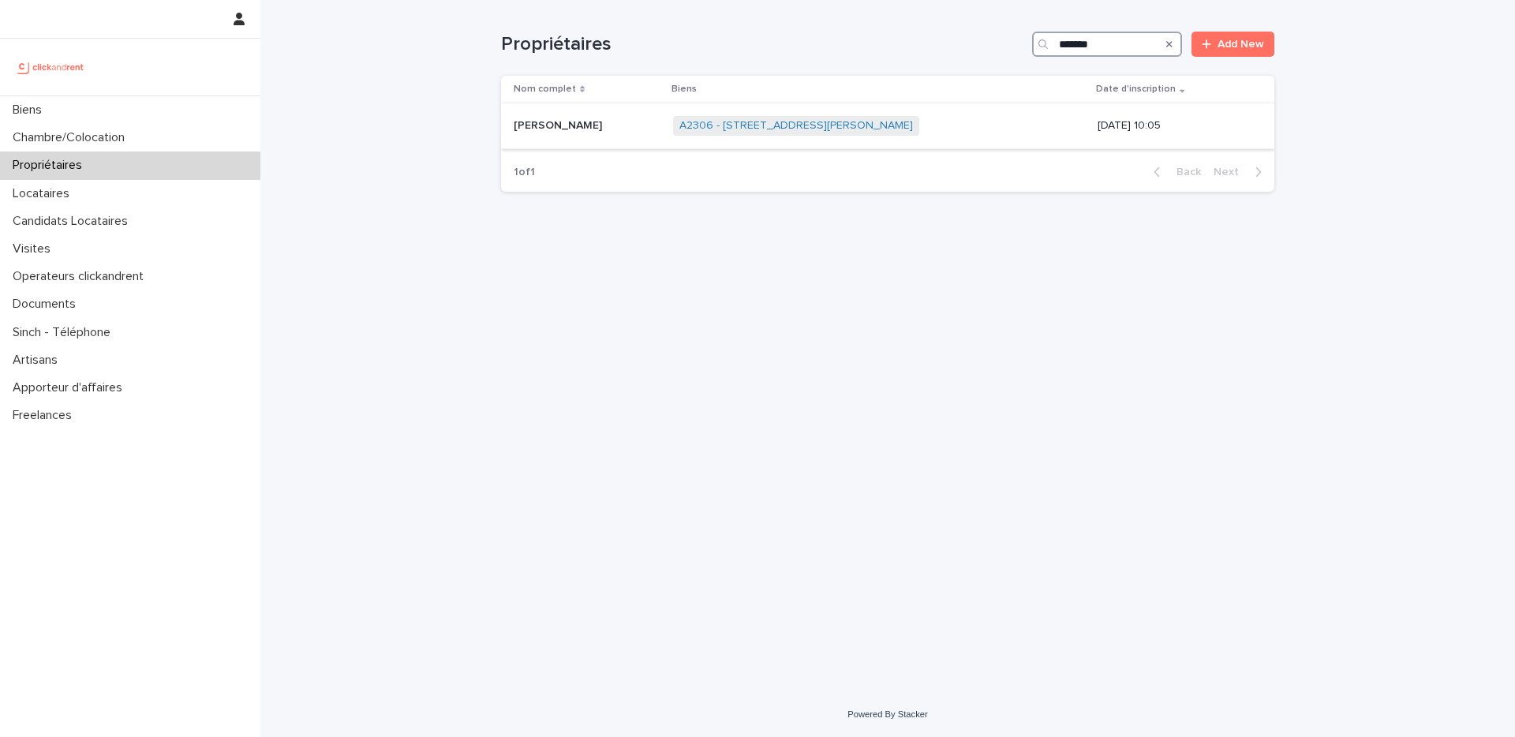
type input "*******"
click at [581, 126] on p "[PERSON_NAME]" at bounding box center [560, 124] width 92 height 17
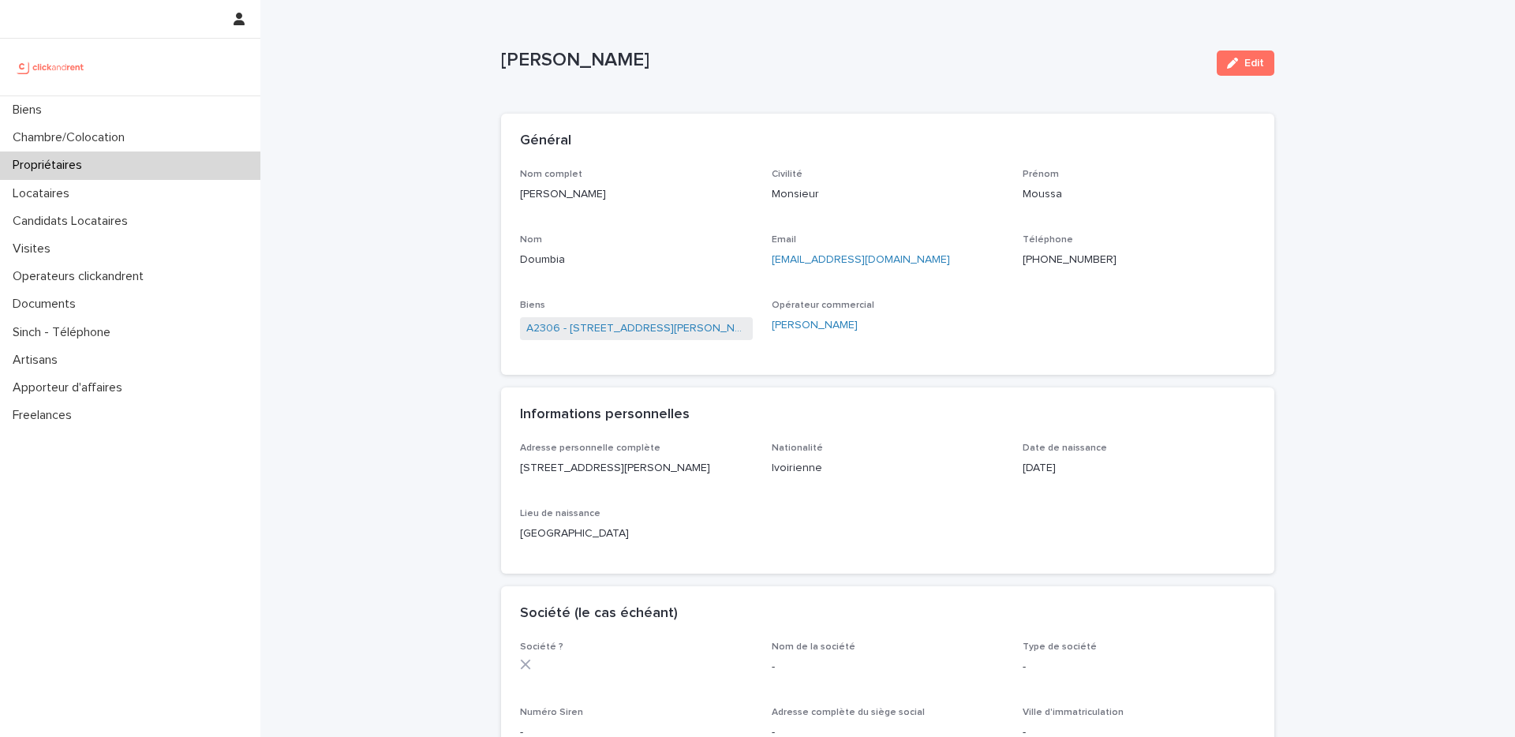
click at [988, 330] on div "[PERSON_NAME]" at bounding box center [888, 325] width 233 height 17
click at [867, 163] on div "Général" at bounding box center [888, 141] width 774 height 55
drag, startPoint x: 920, startPoint y: 323, endPoint x: 877, endPoint y: 294, distance: 51.7
click at [920, 322] on div "[PERSON_NAME]" at bounding box center [888, 325] width 233 height 17
drag, startPoint x: 683, startPoint y: 212, endPoint x: 946, endPoint y: 139, distance: 272.9
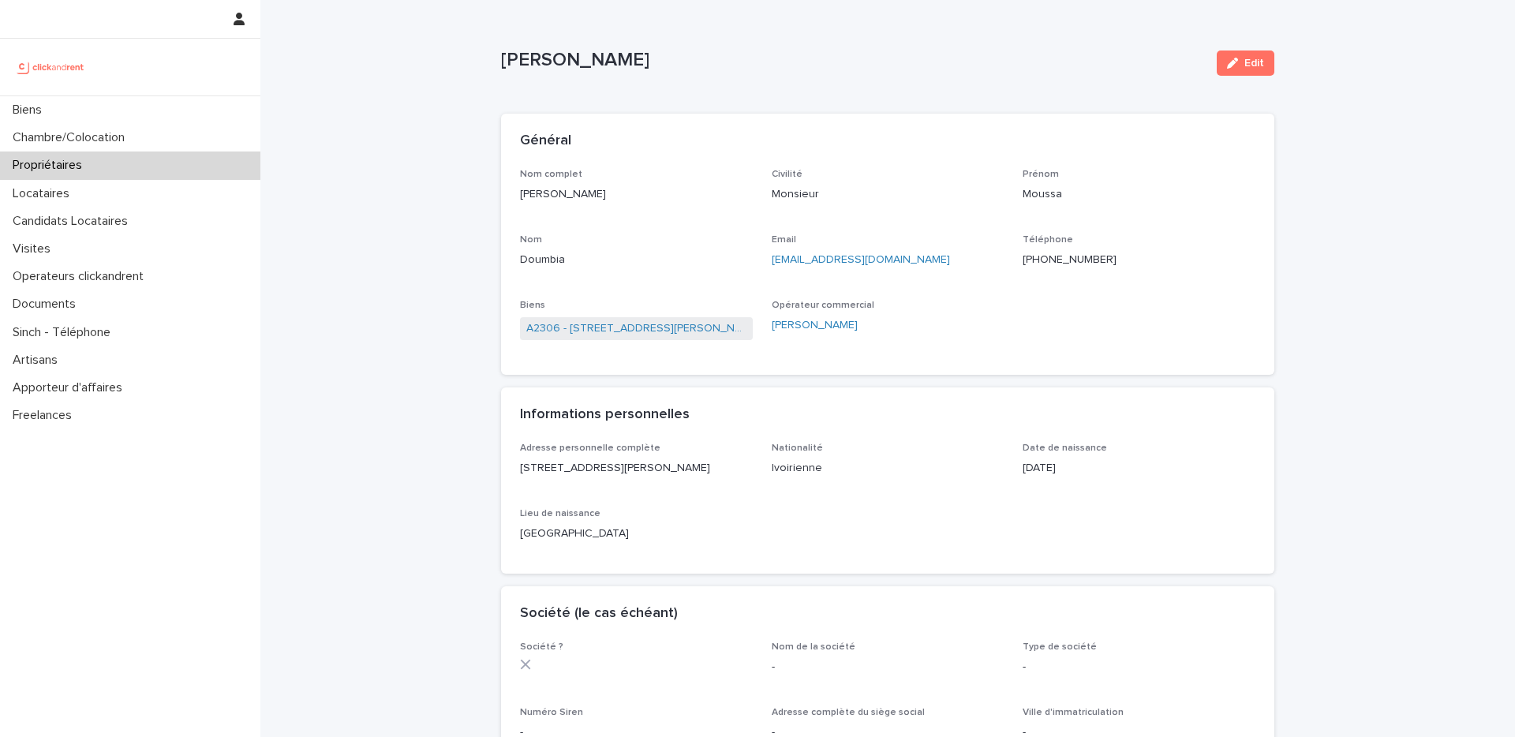
click at [684, 212] on div "Nom complet [PERSON_NAME]" at bounding box center [636, 192] width 233 height 47
drag, startPoint x: 946, startPoint y: 139, endPoint x: 982, endPoint y: 256, distance: 122.3
click at [946, 140] on div "Général" at bounding box center [884, 141] width 729 height 17
click at [994, 326] on div "[PERSON_NAME]" at bounding box center [888, 325] width 233 height 17
drag, startPoint x: 1173, startPoint y: 230, endPoint x: 1138, endPoint y: 271, distance: 53.2
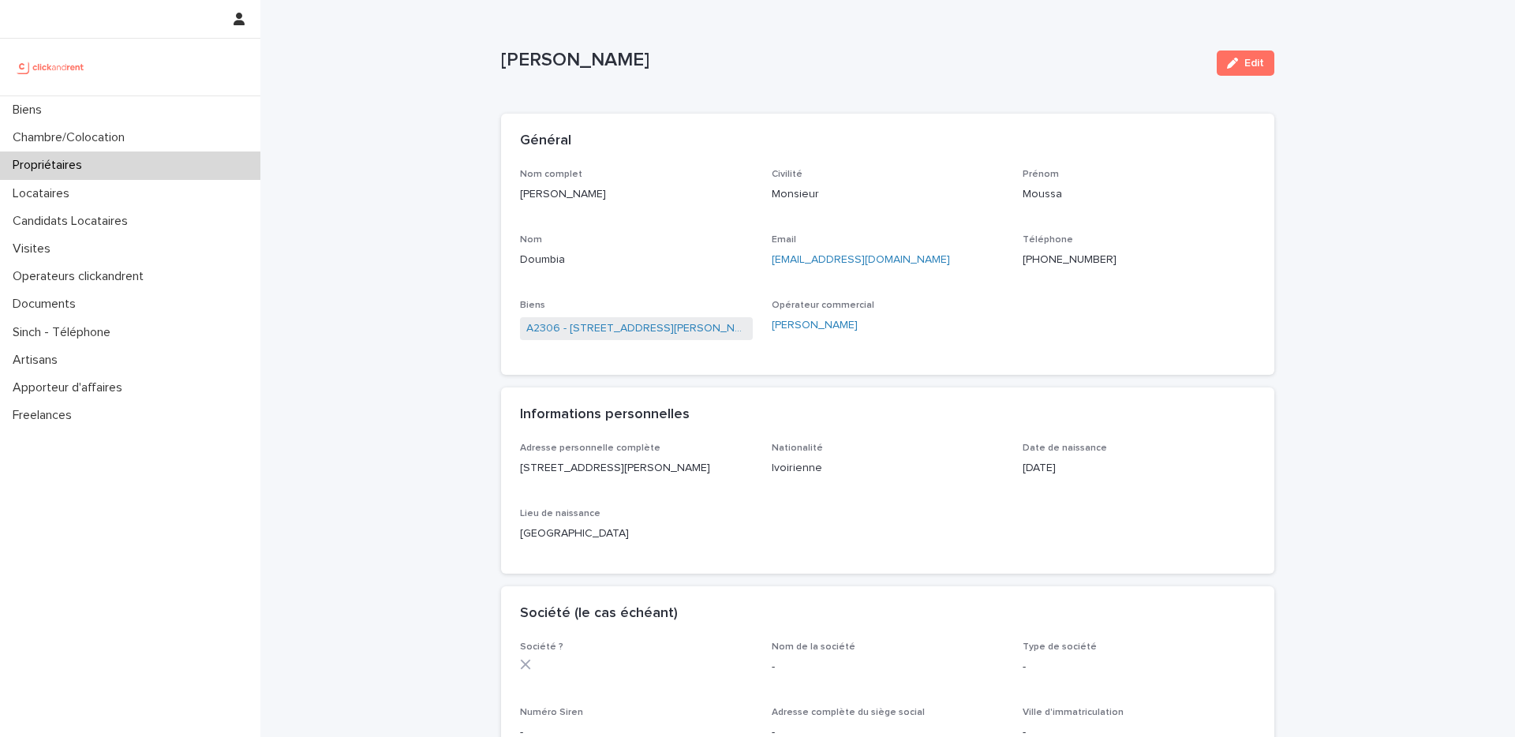
click at [1120, 231] on div "Nom complet [PERSON_NAME] Civilité Monsieur [PERSON_NAME] Moussa Nom Doumbia Em…" at bounding box center [888, 263] width 736 height 188
drag, startPoint x: 1078, startPoint y: 319, endPoint x: 1069, endPoint y: 307, distance: 15.2
click at [1078, 317] on div "Nom complet [PERSON_NAME] Civilité Monsieur [PERSON_NAME] Moussa Nom Doumbia Em…" at bounding box center [888, 263] width 736 height 188
drag, startPoint x: 898, startPoint y: 178, endPoint x: 892, endPoint y: 163, distance: 16.3
click at [896, 174] on p "Civilité" at bounding box center [888, 174] width 233 height 11
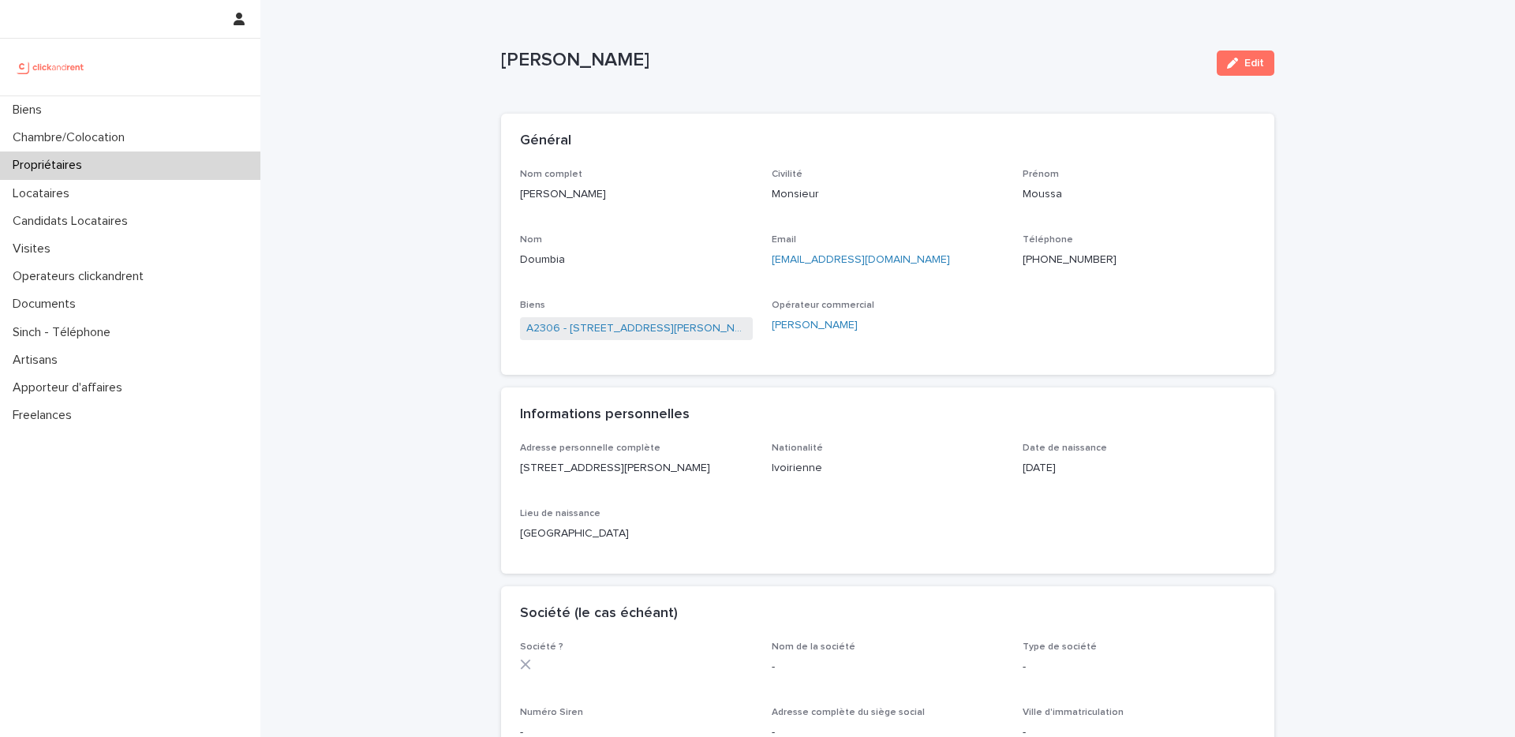
click at [923, 304] on p "Opérateur commercial" at bounding box center [888, 305] width 233 height 11
click at [698, 148] on div "Général" at bounding box center [884, 141] width 729 height 17
click at [1020, 328] on div "Nom complet [PERSON_NAME] Civilité Monsieur [PERSON_NAME] Moussa Nom Doumbia Em…" at bounding box center [888, 263] width 736 height 188
drag, startPoint x: 1148, startPoint y: 170, endPoint x: 1169, endPoint y: 319, distance: 149.8
click at [1120, 170] on p "Prénom" at bounding box center [1139, 174] width 233 height 11
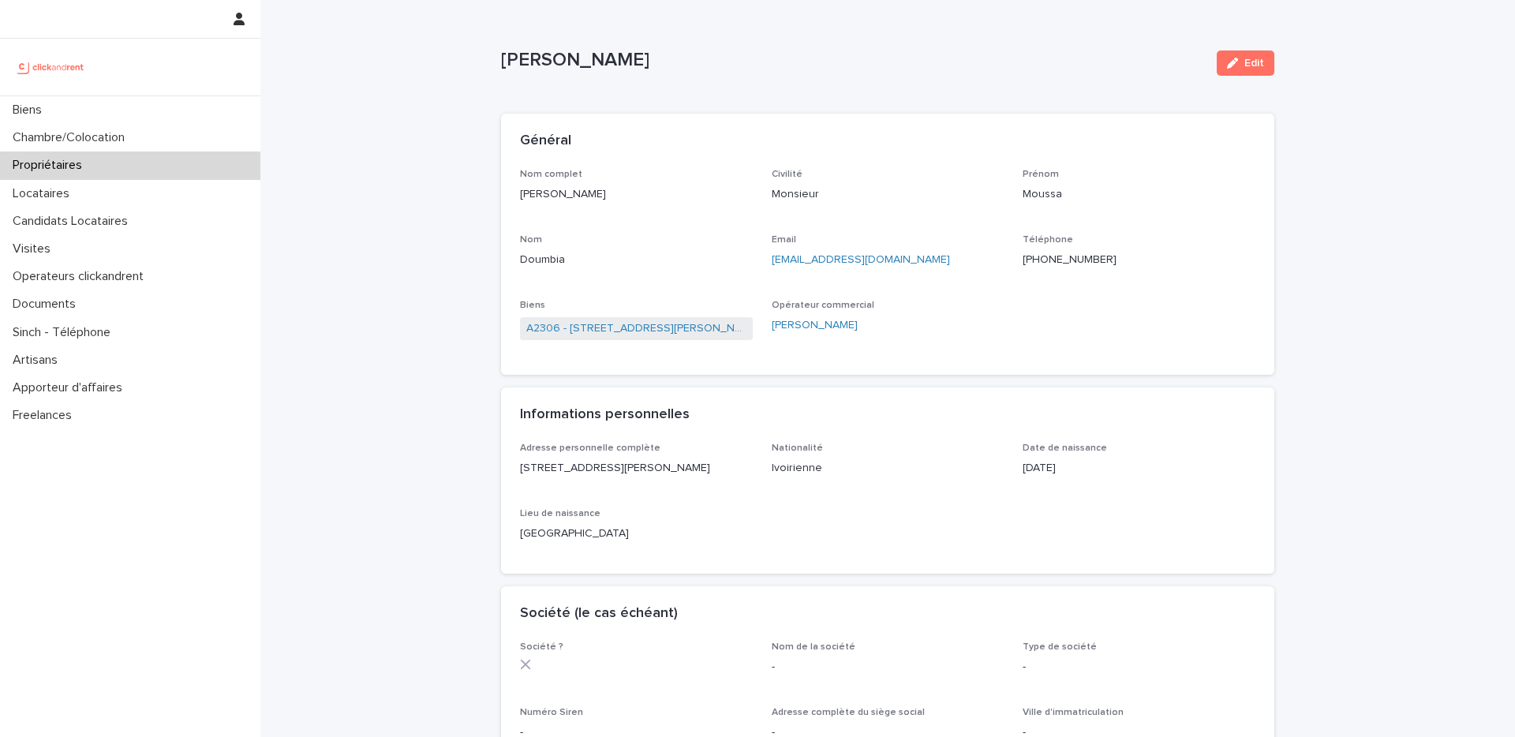
click at [1120, 319] on div "Nom complet [PERSON_NAME] Civilité Monsieur [PERSON_NAME] Moussa Nom Doumbia Em…" at bounding box center [888, 263] width 736 height 188
drag, startPoint x: 681, startPoint y: 129, endPoint x: 703, endPoint y: 159, distance: 37.3
click at [680, 129] on div "Général" at bounding box center [888, 141] width 774 height 55
drag, startPoint x: 963, startPoint y: 323, endPoint x: 1017, endPoint y: 283, distance: 67.3
click at [961, 322] on div "[PERSON_NAME]" at bounding box center [888, 325] width 233 height 17
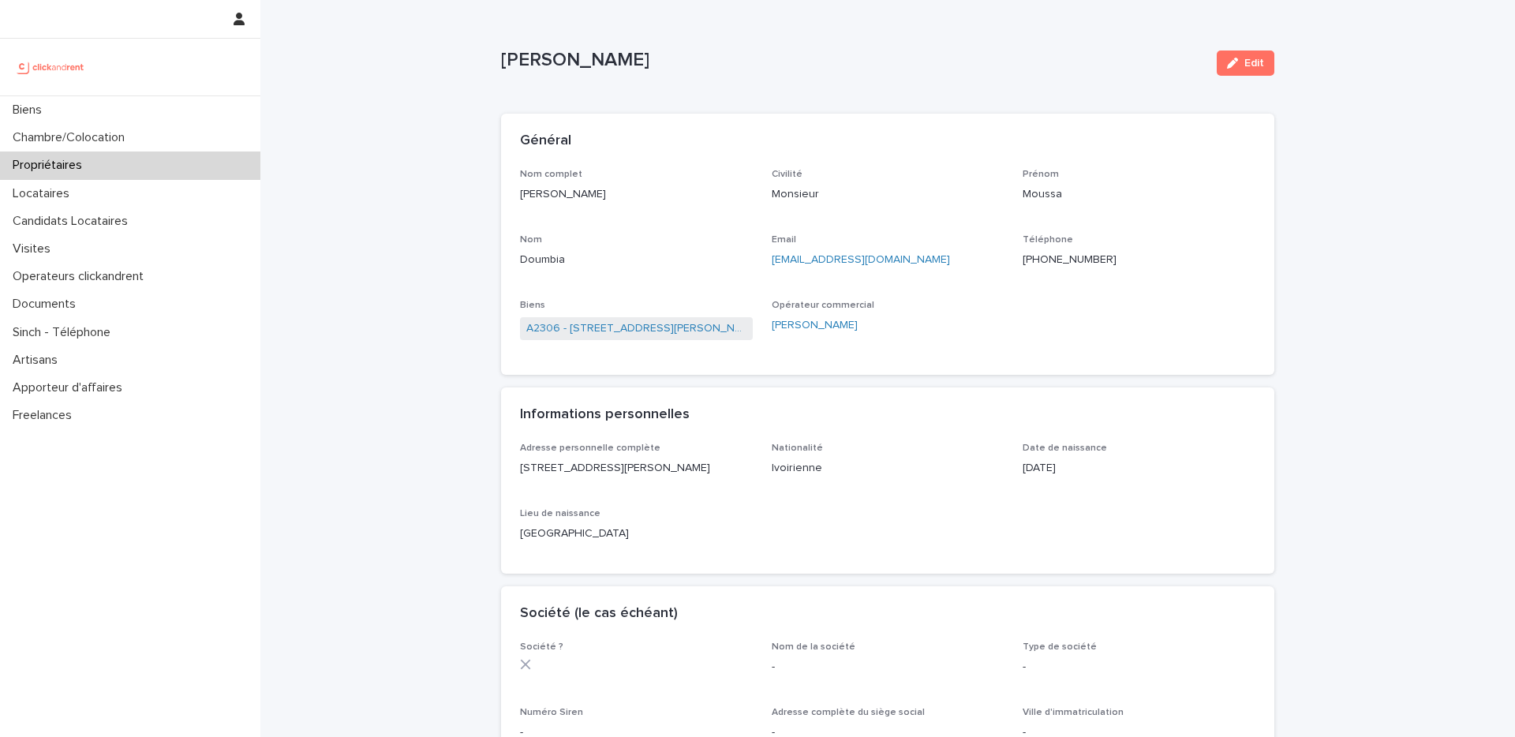
drag, startPoint x: 1156, startPoint y: 169, endPoint x: 1112, endPoint y: 319, distance: 156.3
click at [1120, 174] on p "Prénom" at bounding box center [1139, 174] width 233 height 11
click at [1111, 320] on div "Nom complet [PERSON_NAME] Civilité Monsieur [PERSON_NAME] Moussa Nom Doumbia Em…" at bounding box center [888, 263] width 736 height 188
drag, startPoint x: 709, startPoint y: 149, endPoint x: 909, endPoint y: 298, distance: 249.4
click at [709, 151] on div "Général" at bounding box center [888, 141] width 774 height 55
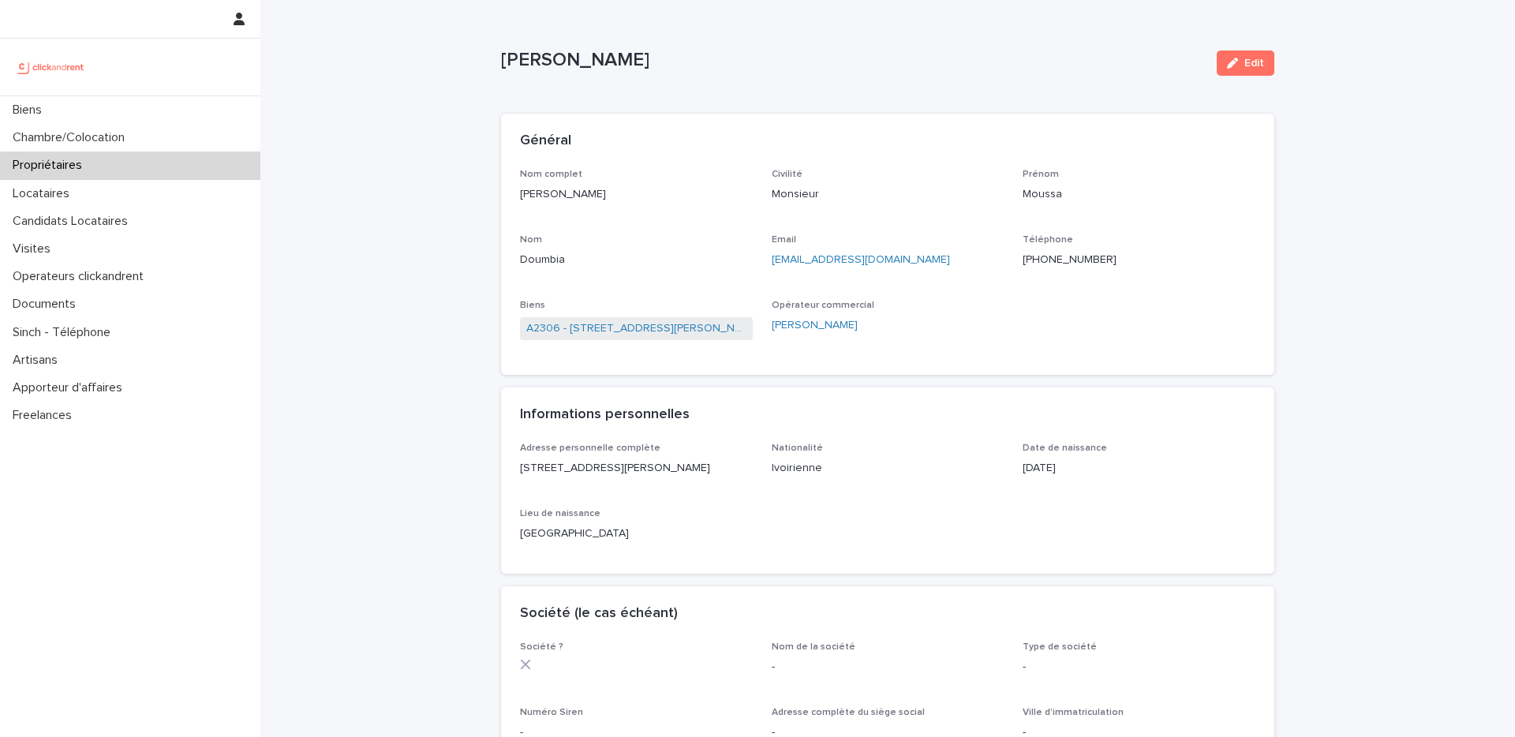
click at [1051, 302] on div "Nom complet [PERSON_NAME] Civilité Monsieur [PERSON_NAME] Moussa Nom Doumbia Em…" at bounding box center [888, 263] width 736 height 188
click at [1045, 258] on ringoverc2c-number-84e06f14122c "[PHONE_NUMBER]" at bounding box center [1070, 259] width 94 height 11
click at [1058, 331] on div "Nom complet [PERSON_NAME] Civilité Monsieur [PERSON_NAME] Moussa Nom Doumbia Em…" at bounding box center [888, 263] width 736 height 188
click at [984, 337] on div "Opérateur commercial [PERSON_NAME]" at bounding box center [888, 323] width 233 height 47
click at [1011, 335] on div "Nom complet [PERSON_NAME] Civilité Monsieur [PERSON_NAME] Moussa Nom Doumbia Em…" at bounding box center [888, 263] width 736 height 188
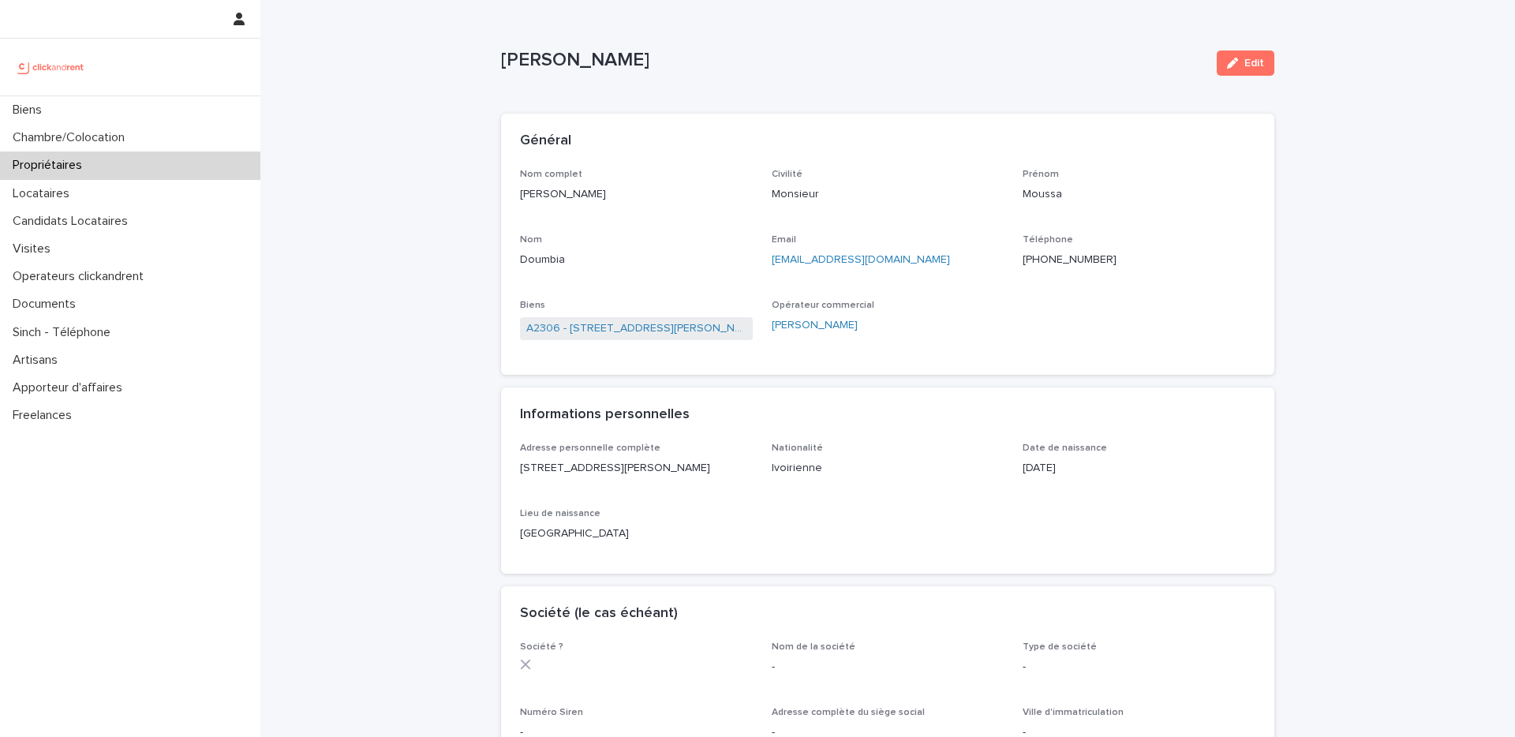
drag, startPoint x: 391, startPoint y: 234, endPoint x: 439, endPoint y: 219, distance: 50.7
click at [391, 234] on div "Loading... Saving… Loading... Saving… [PERSON_NAME] Edit [PERSON_NAME] Edit Sor…" at bounding box center [887, 697] width 1255 height 1394
click at [912, 62] on p "[PERSON_NAME]" at bounding box center [852, 60] width 703 height 23
click at [937, 127] on div "Général" at bounding box center [888, 141] width 774 height 55
drag, startPoint x: 1117, startPoint y: 134, endPoint x: 1168, endPoint y: 190, distance: 76.0
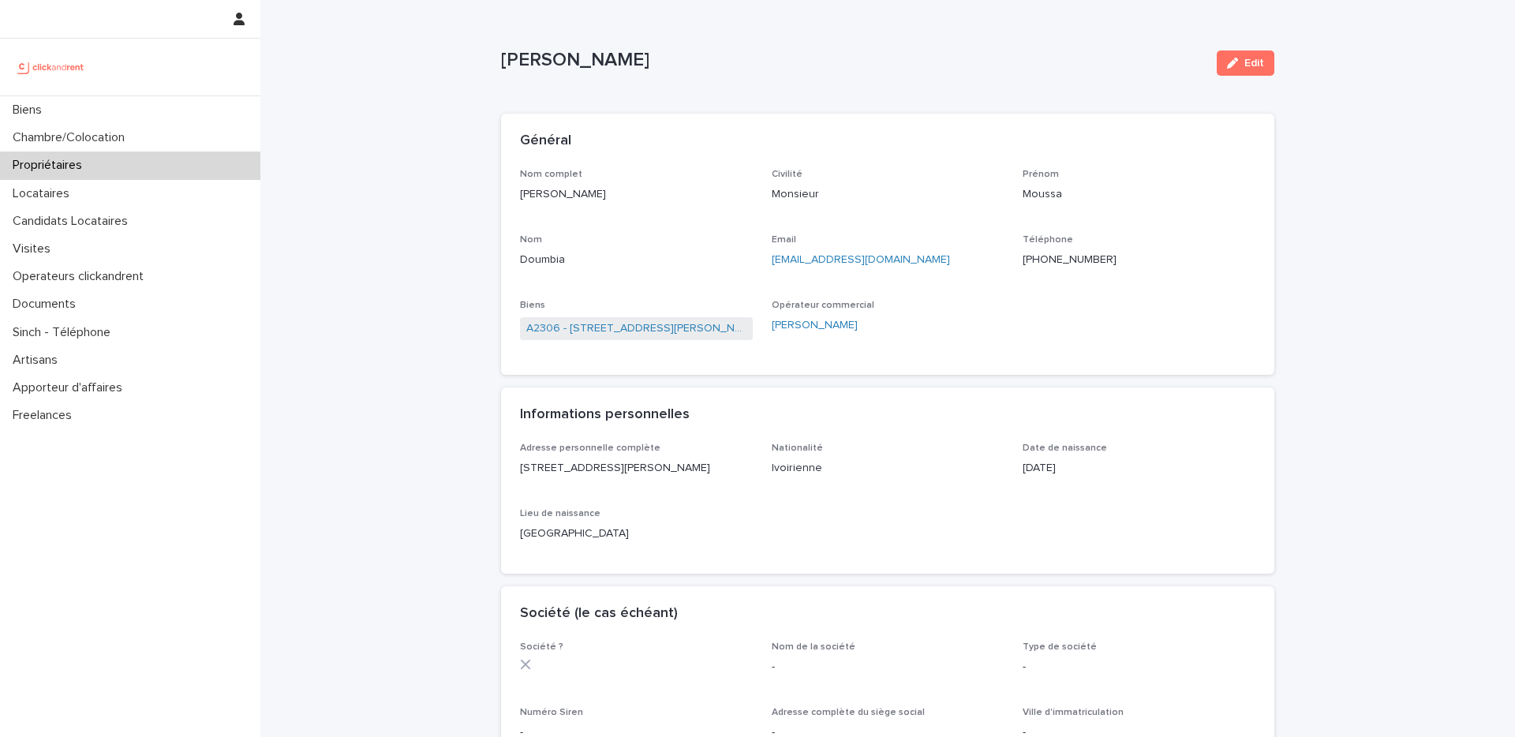
click at [1117, 133] on div "Général" at bounding box center [884, 141] width 729 height 17
click at [1066, 257] on ringoverc2c-number-84e06f14122c "[PHONE_NUMBER]" at bounding box center [1070, 259] width 94 height 11
click at [328, 414] on div "Loading... Saving… Loading... Saving… [PERSON_NAME] Edit [PERSON_NAME] Edit Sor…" at bounding box center [887, 697] width 1255 height 1394
drag, startPoint x: 795, startPoint y: 84, endPoint x: 785, endPoint y: 102, distance: 19.8
click at [794, 85] on div "[PERSON_NAME] Edit" at bounding box center [888, 63] width 774 height 63
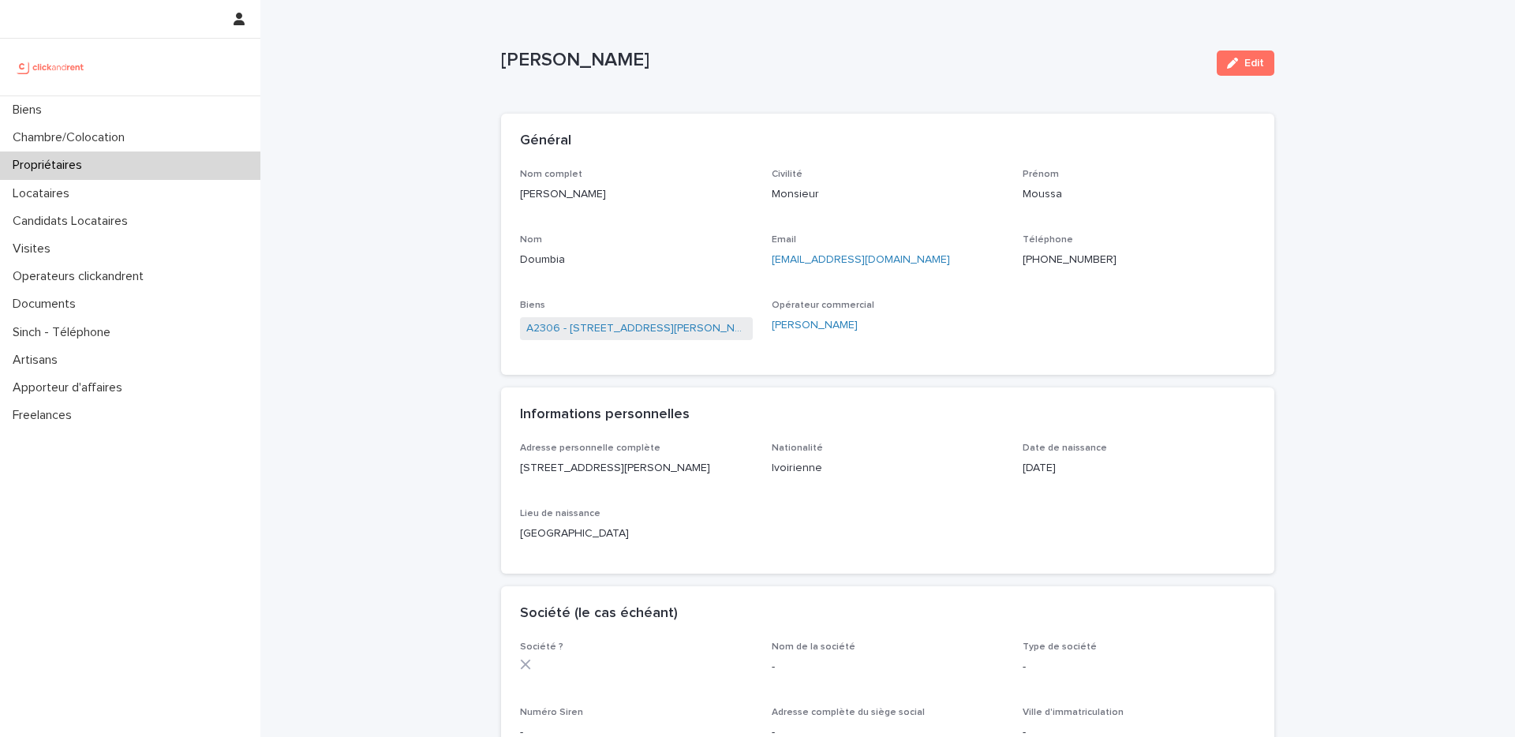
drag, startPoint x: 357, startPoint y: 368, endPoint x: 775, endPoint y: 157, distance: 468.4
click at [366, 360] on div "Loading... Saving… Loading... Saving… [PERSON_NAME] Edit [PERSON_NAME] Edit Sor…" at bounding box center [887, 697] width 1255 height 1394
click at [863, 75] on div "[PERSON_NAME]" at bounding box center [852, 63] width 703 height 29
drag, startPoint x: 339, startPoint y: 300, endPoint x: 549, endPoint y: 193, distance: 235.4
click at [350, 293] on div "Loading... Saving… Loading... Saving… [PERSON_NAME] Edit [PERSON_NAME] Edit Sor…" at bounding box center [887, 697] width 1255 height 1394
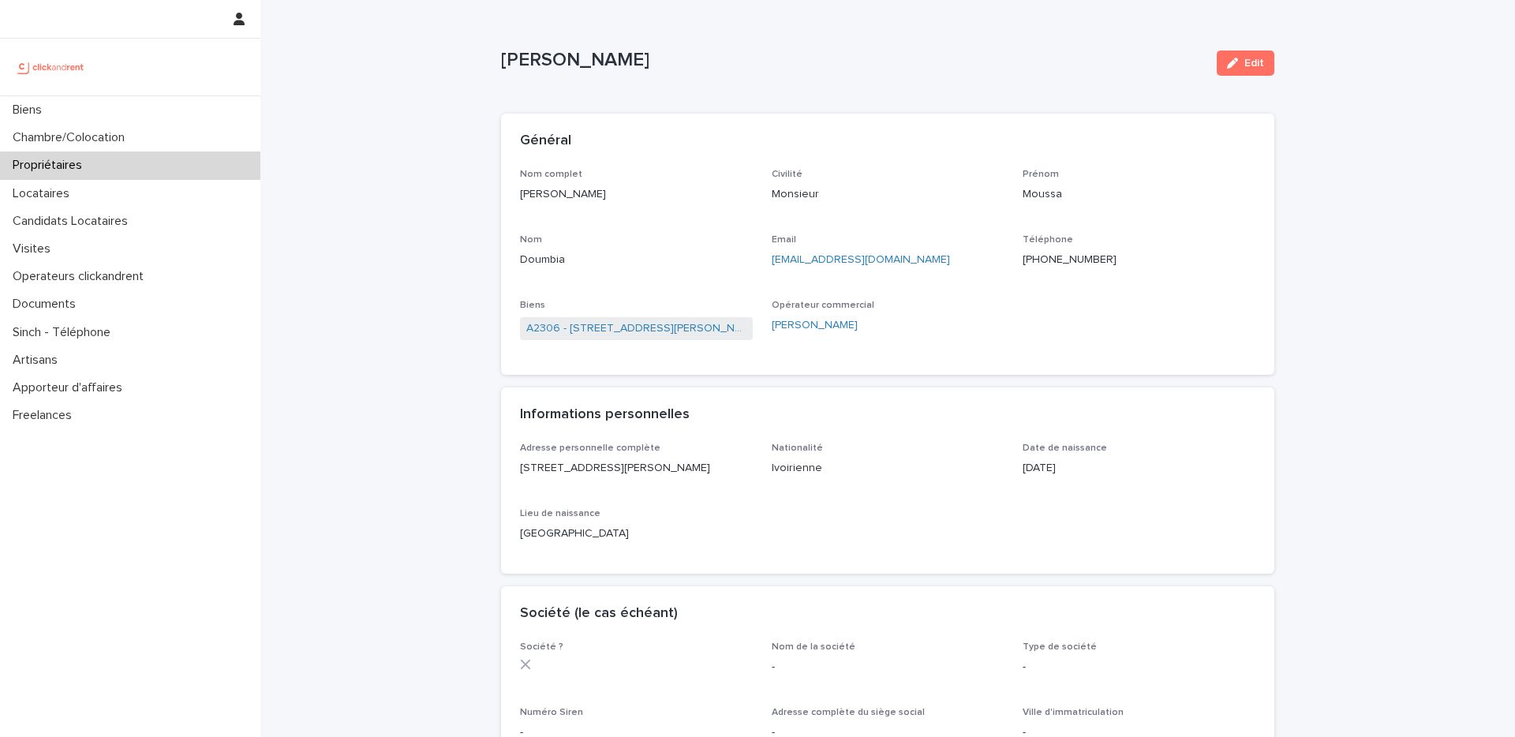
drag, startPoint x: 860, startPoint y: 52, endPoint x: 800, endPoint y: 84, distance: 68.9
click at [859, 55] on p "[PERSON_NAME]" at bounding box center [852, 60] width 703 height 23
drag, startPoint x: 324, startPoint y: 344, endPoint x: 380, endPoint y: 305, distance: 68.5
click at [331, 340] on div "Loading... Saving… Loading... Saving… [PERSON_NAME] Edit [PERSON_NAME] Edit Sor…" at bounding box center [887, 697] width 1255 height 1394
drag, startPoint x: 710, startPoint y: 83, endPoint x: 672, endPoint y: 103, distance: 42.0
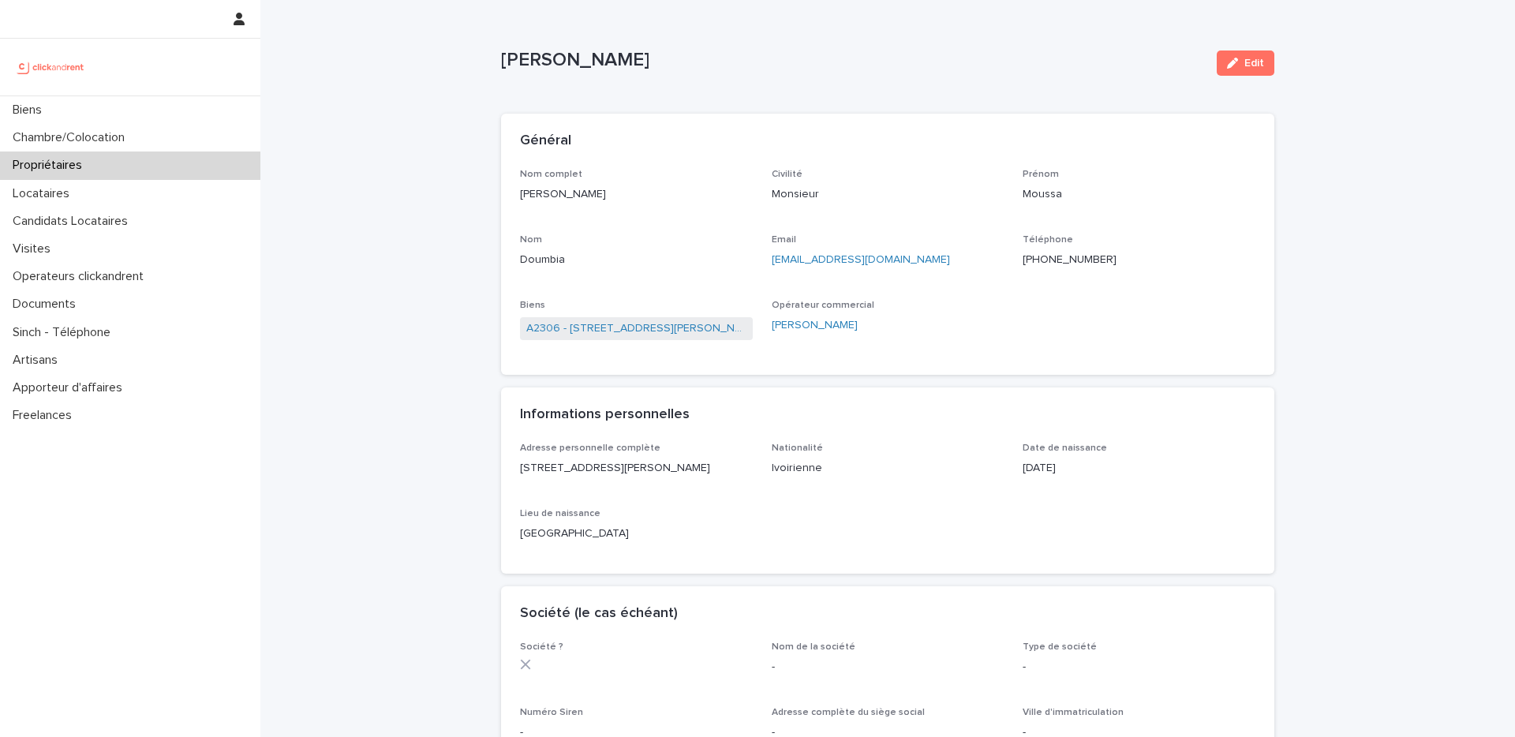
click at [707, 84] on div "[PERSON_NAME] Edit" at bounding box center [888, 63] width 774 height 63
drag, startPoint x: 322, startPoint y: 275, endPoint x: 459, endPoint y: 186, distance: 162.7
click at [328, 271] on div "Loading... Saving… Loading... Saving… [PERSON_NAME] Edit [PERSON_NAME] Edit Sor…" at bounding box center [887, 697] width 1255 height 1394
drag, startPoint x: 791, startPoint y: 61, endPoint x: 786, endPoint y: 74, distance: 14.2
click at [792, 61] on p "[PERSON_NAME]" at bounding box center [852, 60] width 703 height 23
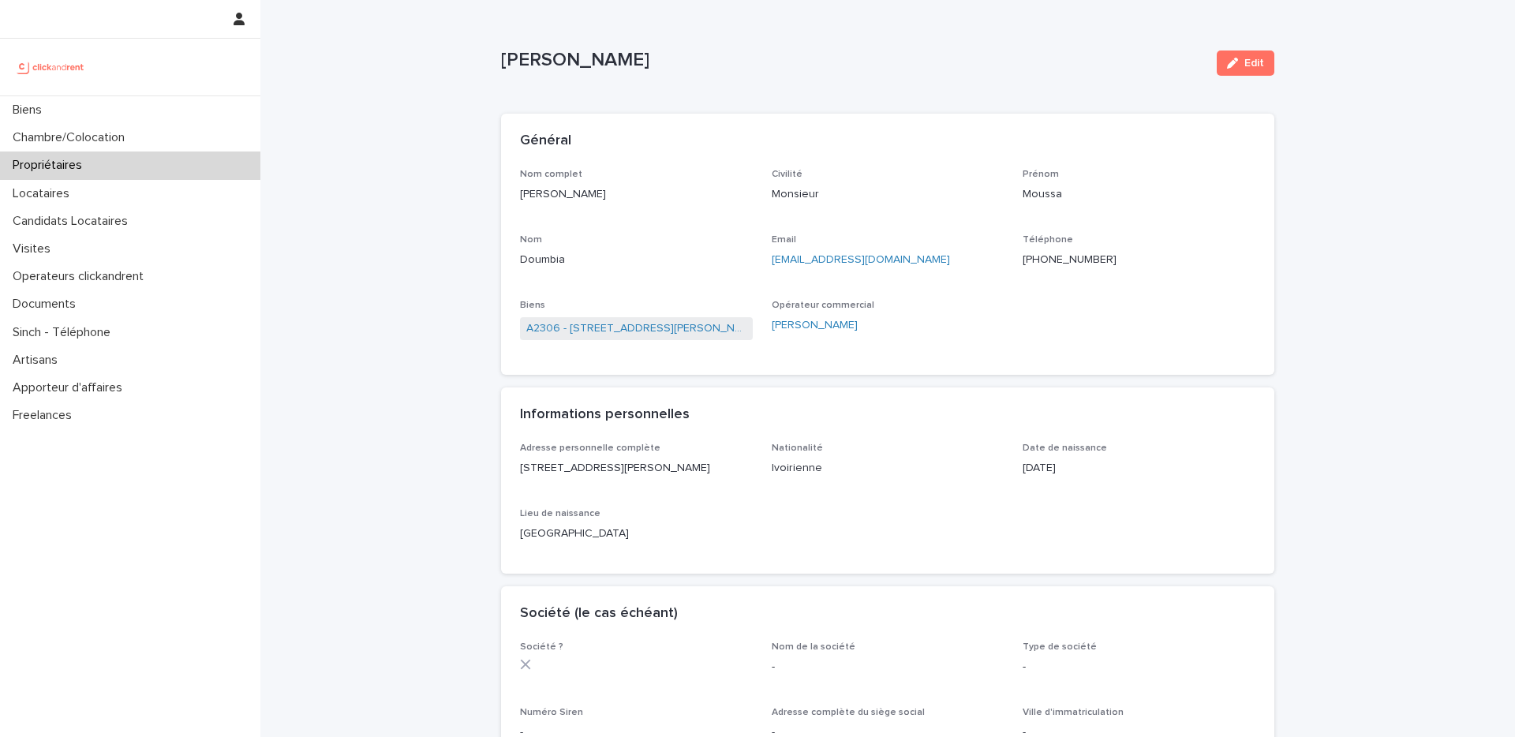
click at [876, 90] on div "[PERSON_NAME] Edit" at bounding box center [888, 63] width 774 height 63
click at [406, 287] on div "Loading... Saving… Loading... Saving… [PERSON_NAME] Edit [PERSON_NAME] Edit Sor…" at bounding box center [887, 697] width 1255 height 1394
click at [894, 43] on div "[PERSON_NAME] Edit" at bounding box center [888, 63] width 774 height 63
click at [917, 2] on div "[PERSON_NAME] Edit [PERSON_NAME] Edit Sorry, there was an error saving your rec…" at bounding box center [888, 657] width 774 height 1315
drag, startPoint x: 920, startPoint y: 260, endPoint x: 764, endPoint y: 259, distance: 155.5
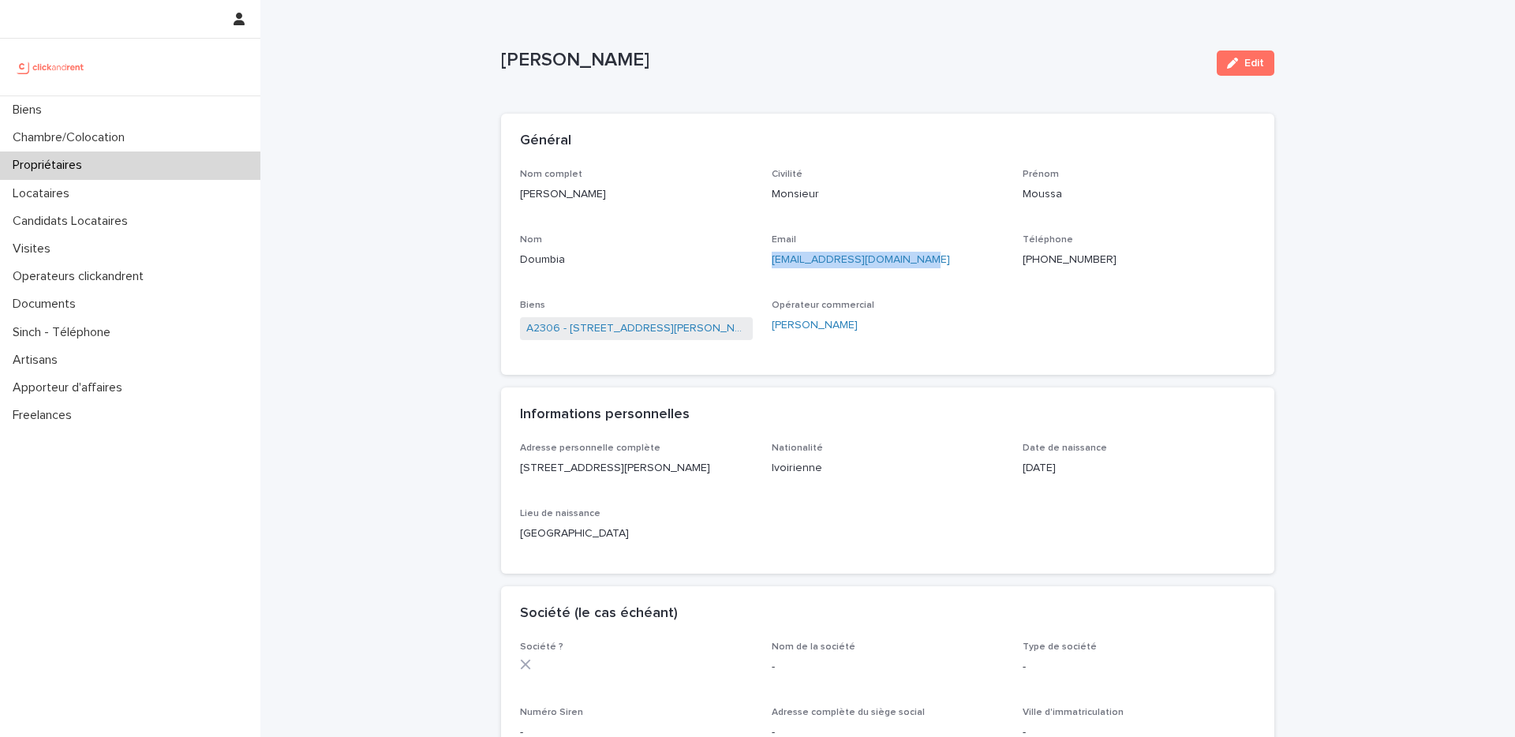
click at [772, 259] on p "[EMAIL_ADDRESS][DOMAIN_NAME]" at bounding box center [888, 260] width 233 height 17
copy link "[EMAIL_ADDRESS][DOMAIN_NAME]"
click at [76, 163] on p "Propriétaires" at bounding box center [50, 165] width 88 height 15
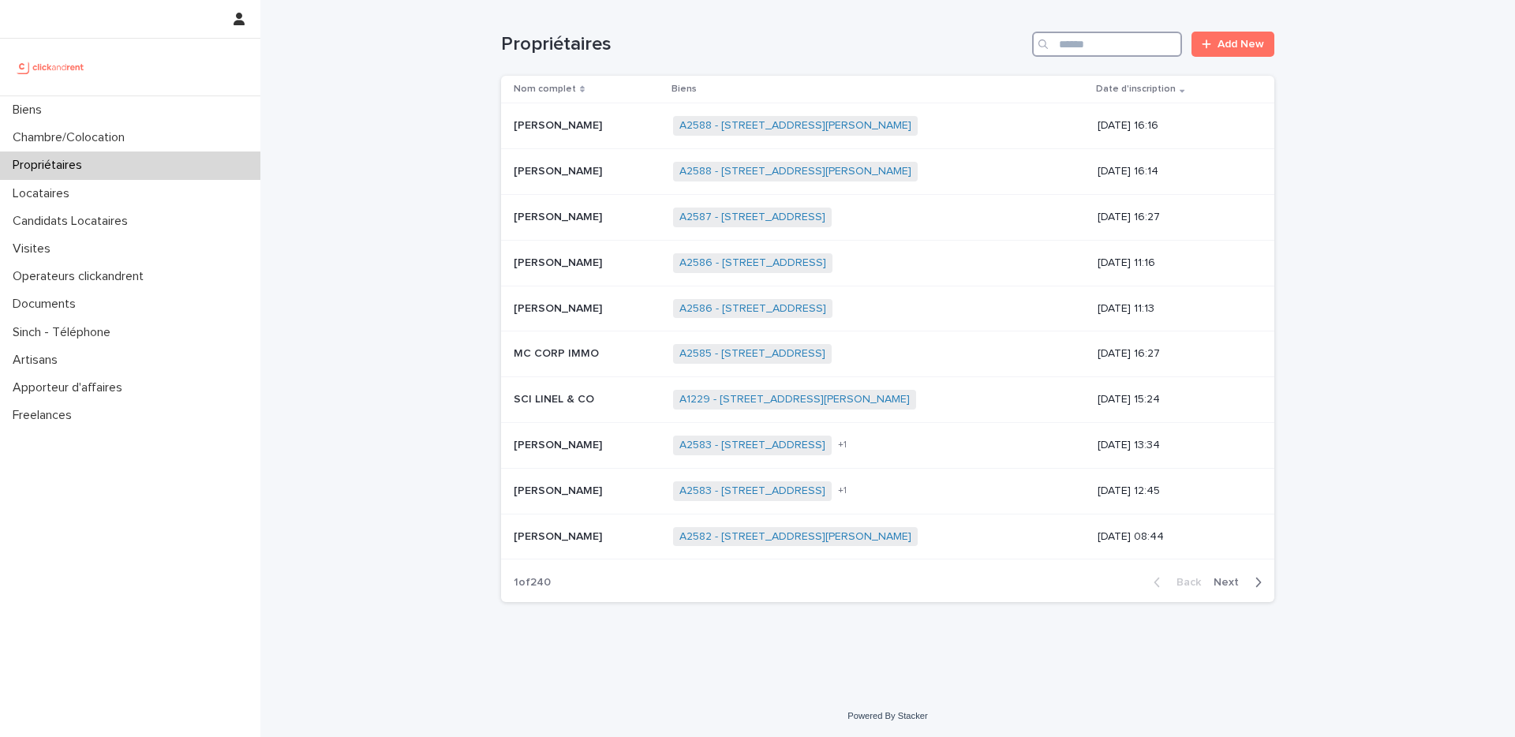
click at [1092, 54] on input "Search" at bounding box center [1107, 44] width 150 height 25
paste input "**********"
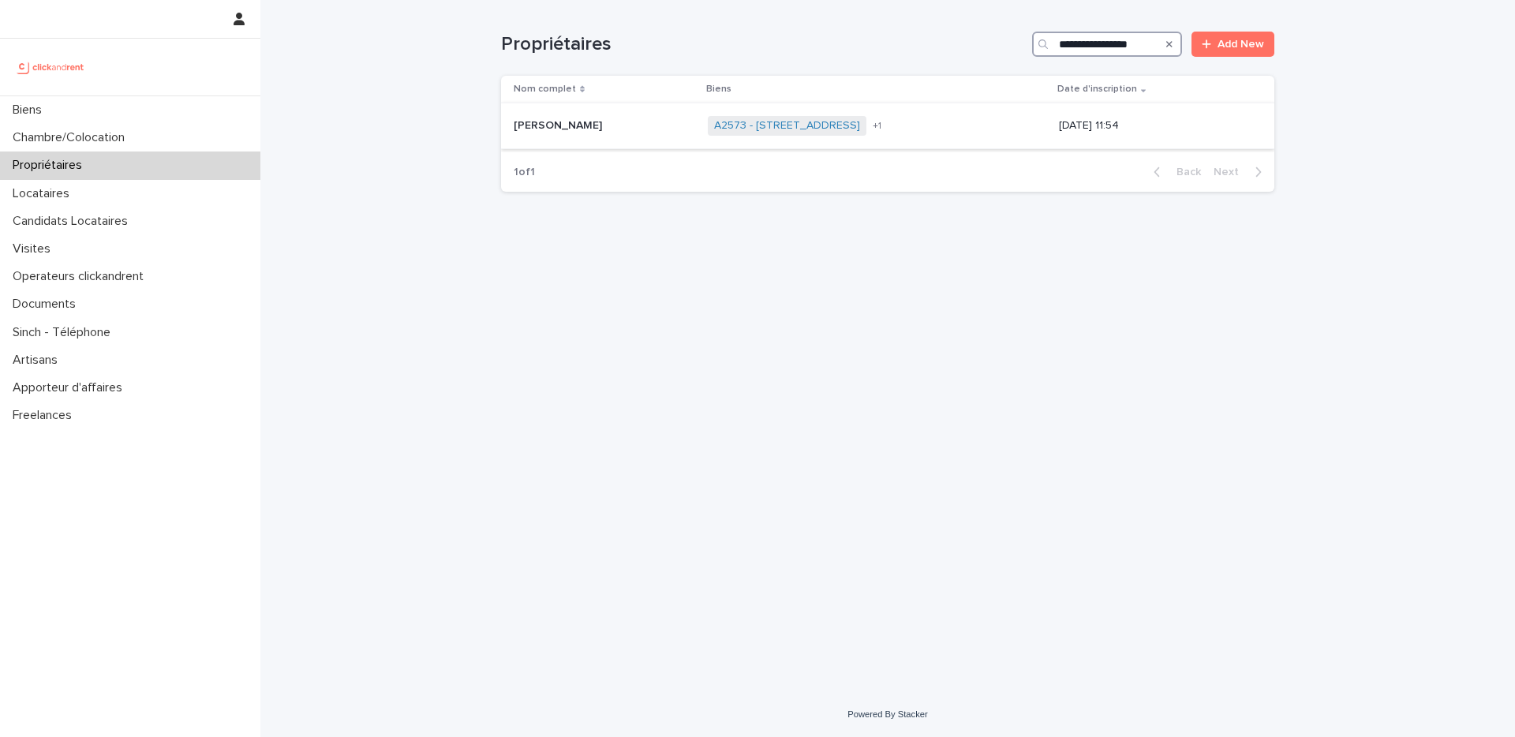
type input "**********"
click at [601, 126] on p "[PERSON_NAME]" at bounding box center [560, 124] width 92 height 17
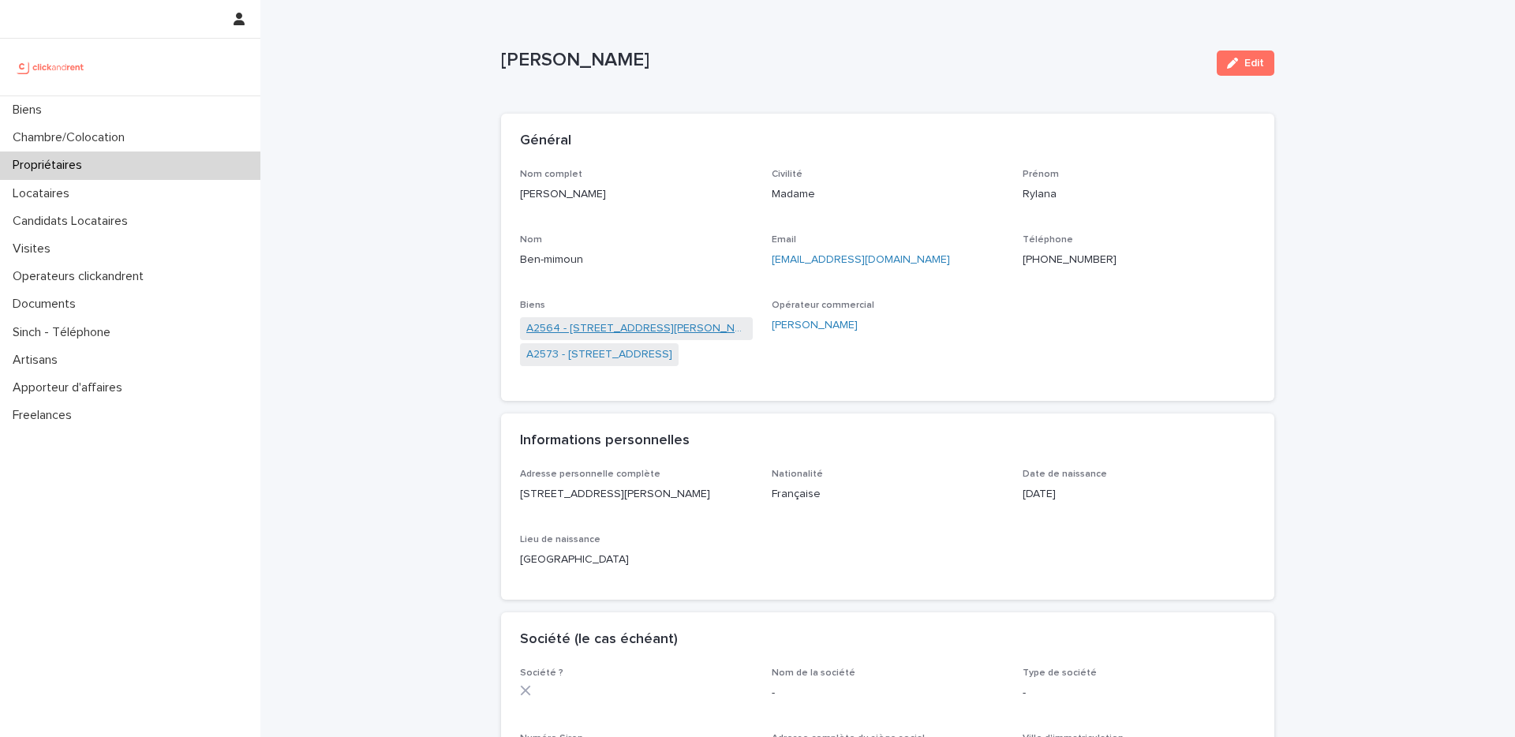
click at [628, 329] on link "A2564 - [STREET_ADDRESS][PERSON_NAME]" at bounding box center [636, 328] width 220 height 17
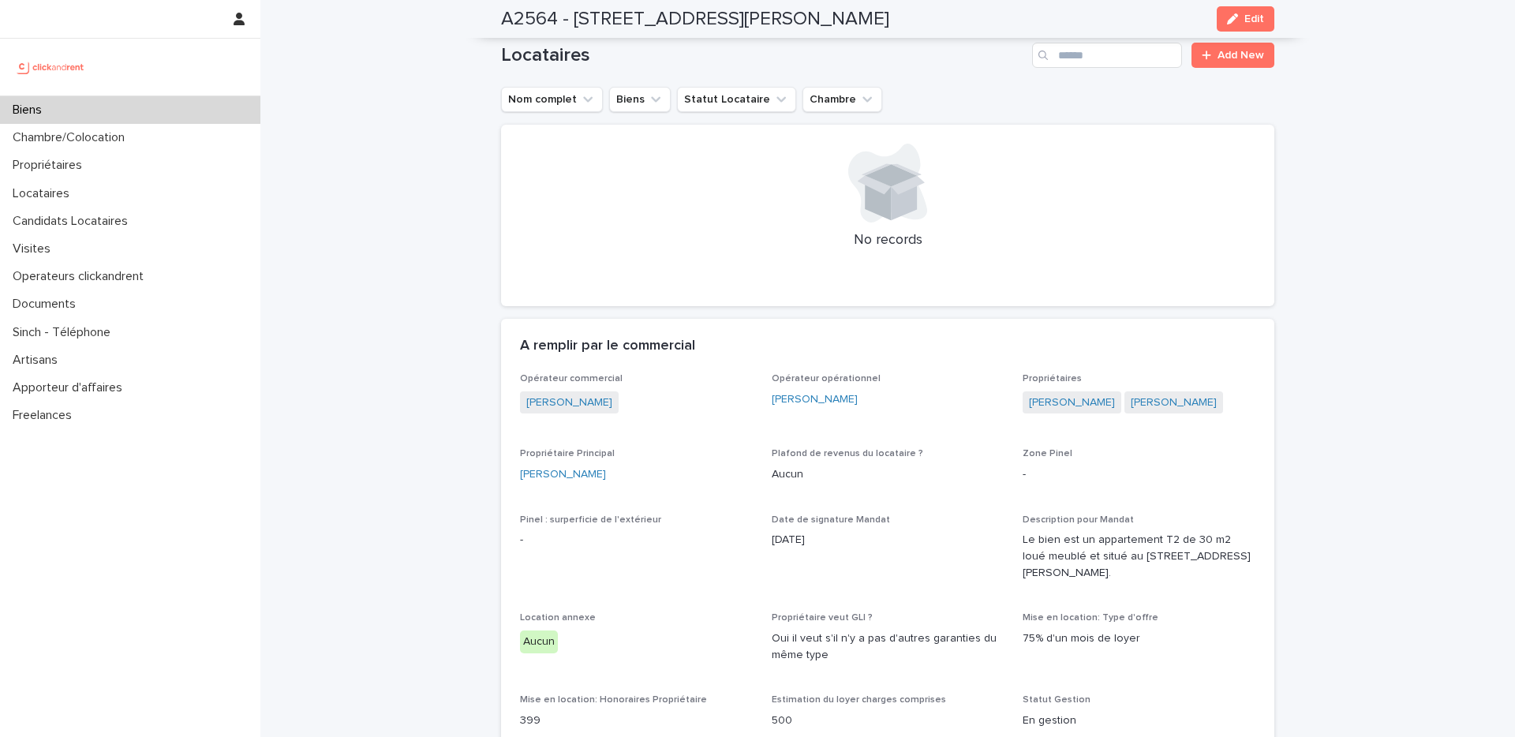
scroll to position [706, 0]
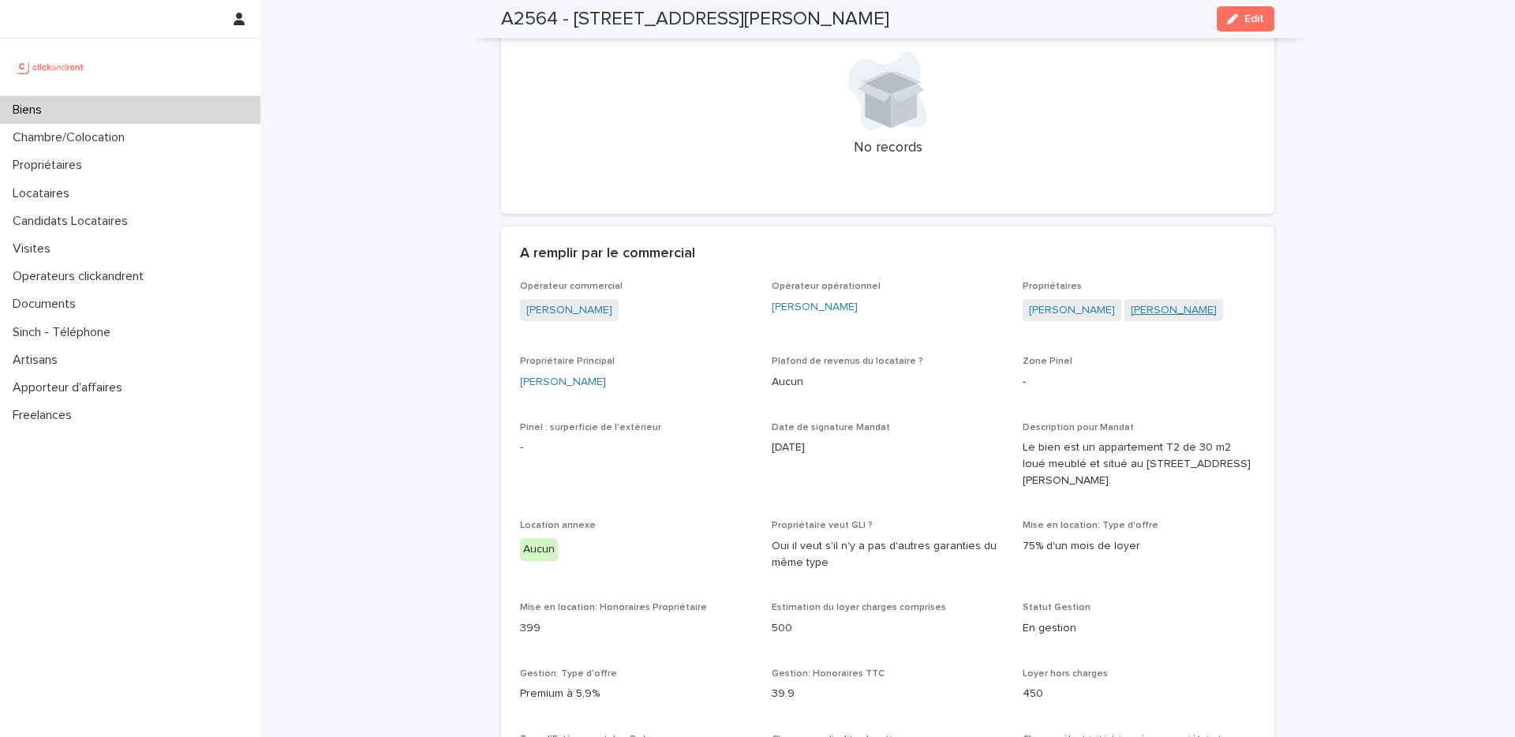
click at [1120, 309] on link "[PERSON_NAME]" at bounding box center [1174, 310] width 86 height 17
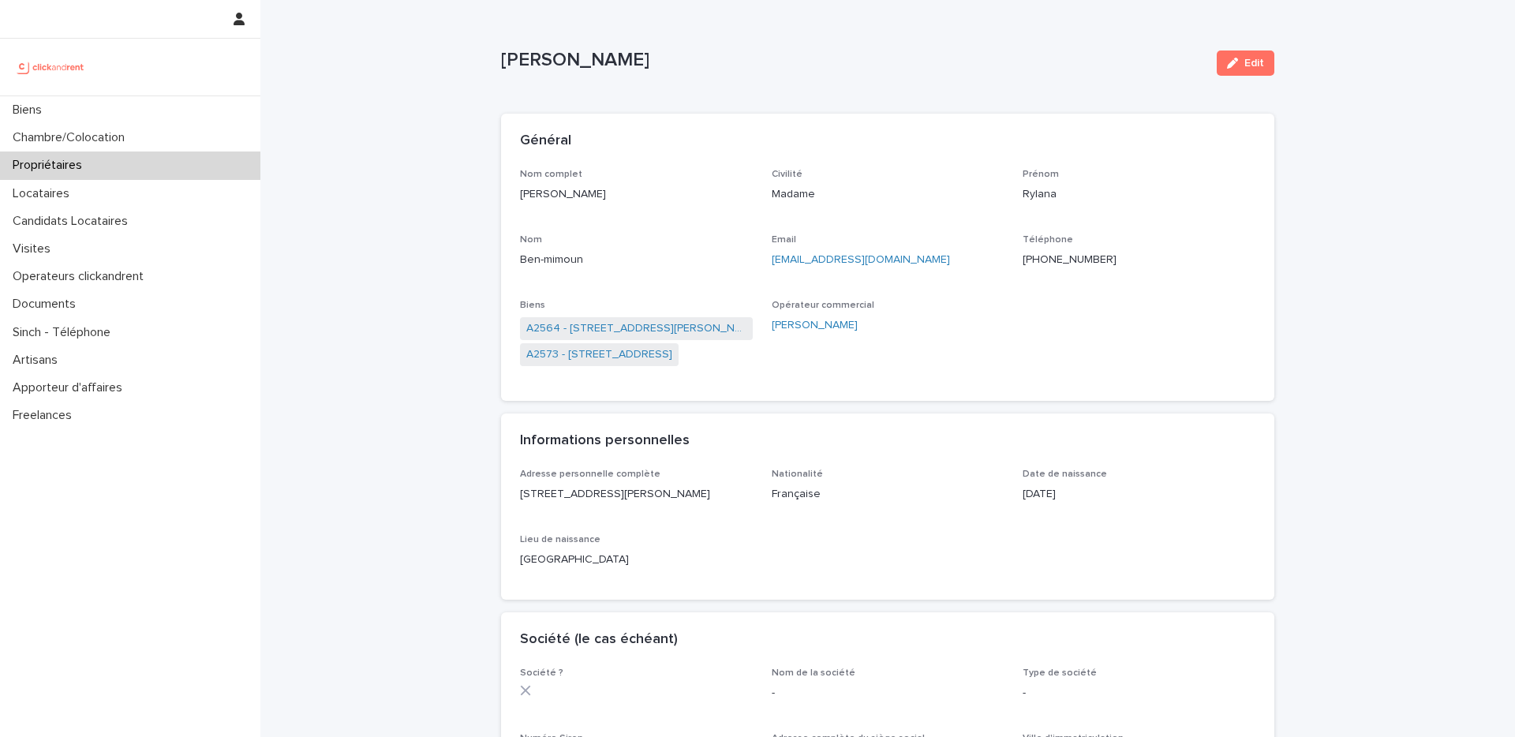
click at [1054, 260] on ringoverc2c-number-84e06f14122c "[PHONE_NUMBER]" at bounding box center [1070, 259] width 94 height 11
drag, startPoint x: 920, startPoint y: 262, endPoint x: 760, endPoint y: 255, distance: 159.6
click at [760, 255] on div "Nom complet [PERSON_NAME]-mimoun Civilité Madame [PERSON_NAME] Nom Ben-mimoun E…" at bounding box center [888, 275] width 736 height 213
copy link "[EMAIL_ADDRESS][DOMAIN_NAME]"
click at [612, 196] on p "[PERSON_NAME]" at bounding box center [636, 194] width 233 height 17
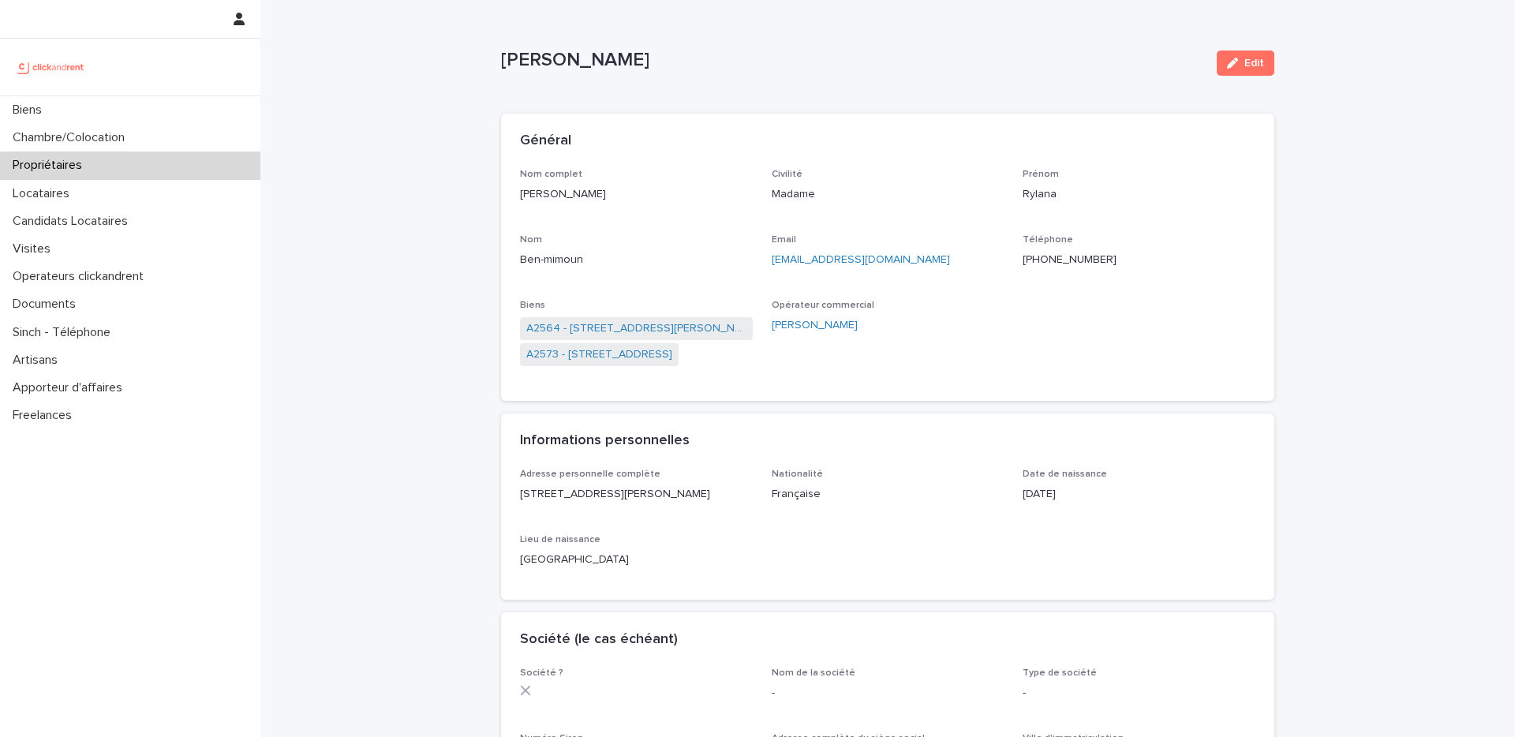
drag, startPoint x: 611, startPoint y: 196, endPoint x: 502, endPoint y: 194, distance: 108.9
click at [502, 194] on div "Nom complet [PERSON_NAME]-mimoun Civilité Madame [PERSON_NAME] Nom Ben-mimoun E…" at bounding box center [888, 285] width 774 height 232
copy p "[PERSON_NAME]"
click at [541, 326] on link "A2564 - [STREET_ADDRESS][PERSON_NAME]" at bounding box center [636, 328] width 220 height 17
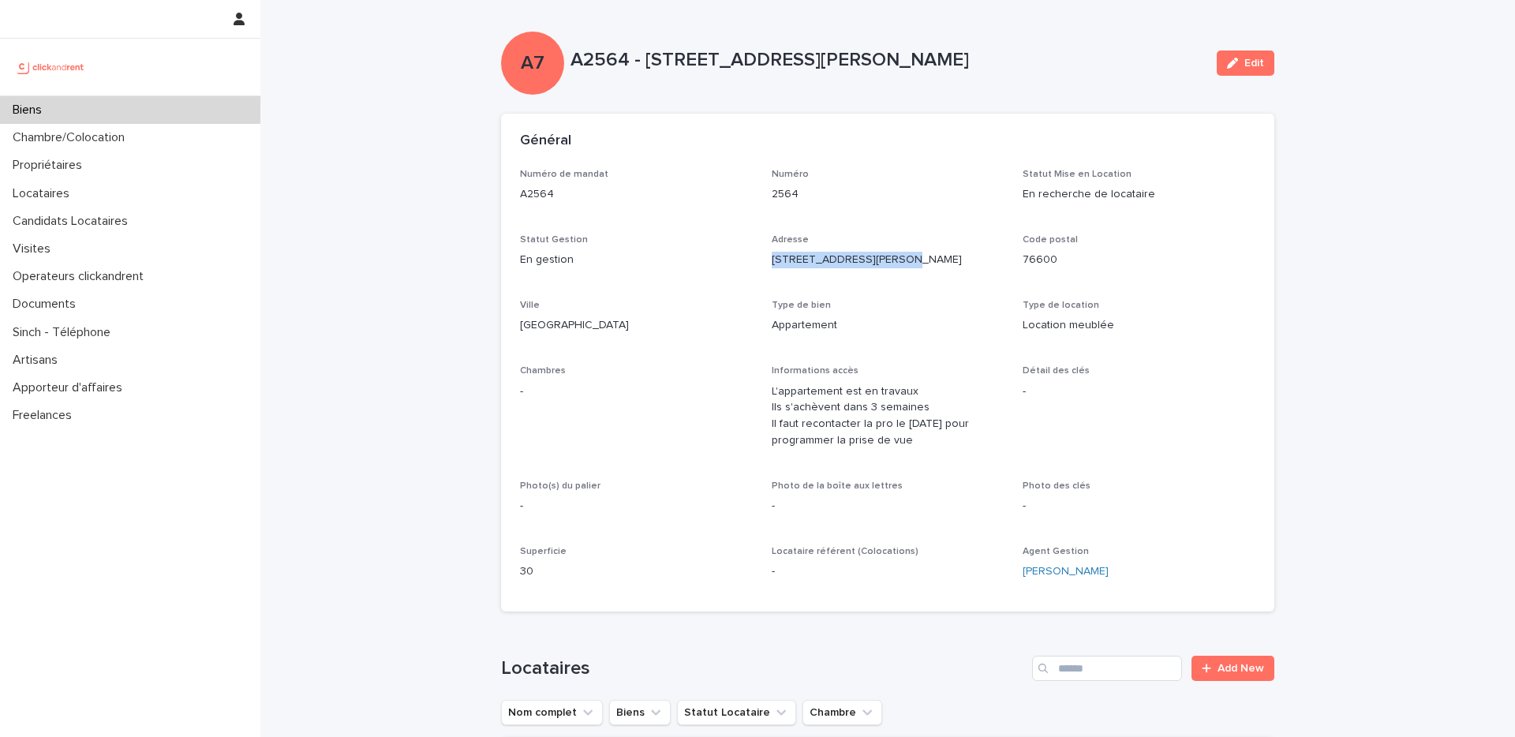
drag, startPoint x: 886, startPoint y: 257, endPoint x: 768, endPoint y: 265, distance: 118.7
click at [772, 265] on p "[STREET_ADDRESS][PERSON_NAME]" at bounding box center [888, 260] width 233 height 17
drag, startPoint x: 642, startPoint y: 59, endPoint x: 1006, endPoint y: 59, distance: 363.9
click at [1006, 59] on p "A2564 - [STREET_ADDRESS][PERSON_NAME]" at bounding box center [888, 60] width 634 height 23
copy p "[STREET_ADDRESS][PERSON_NAME]"
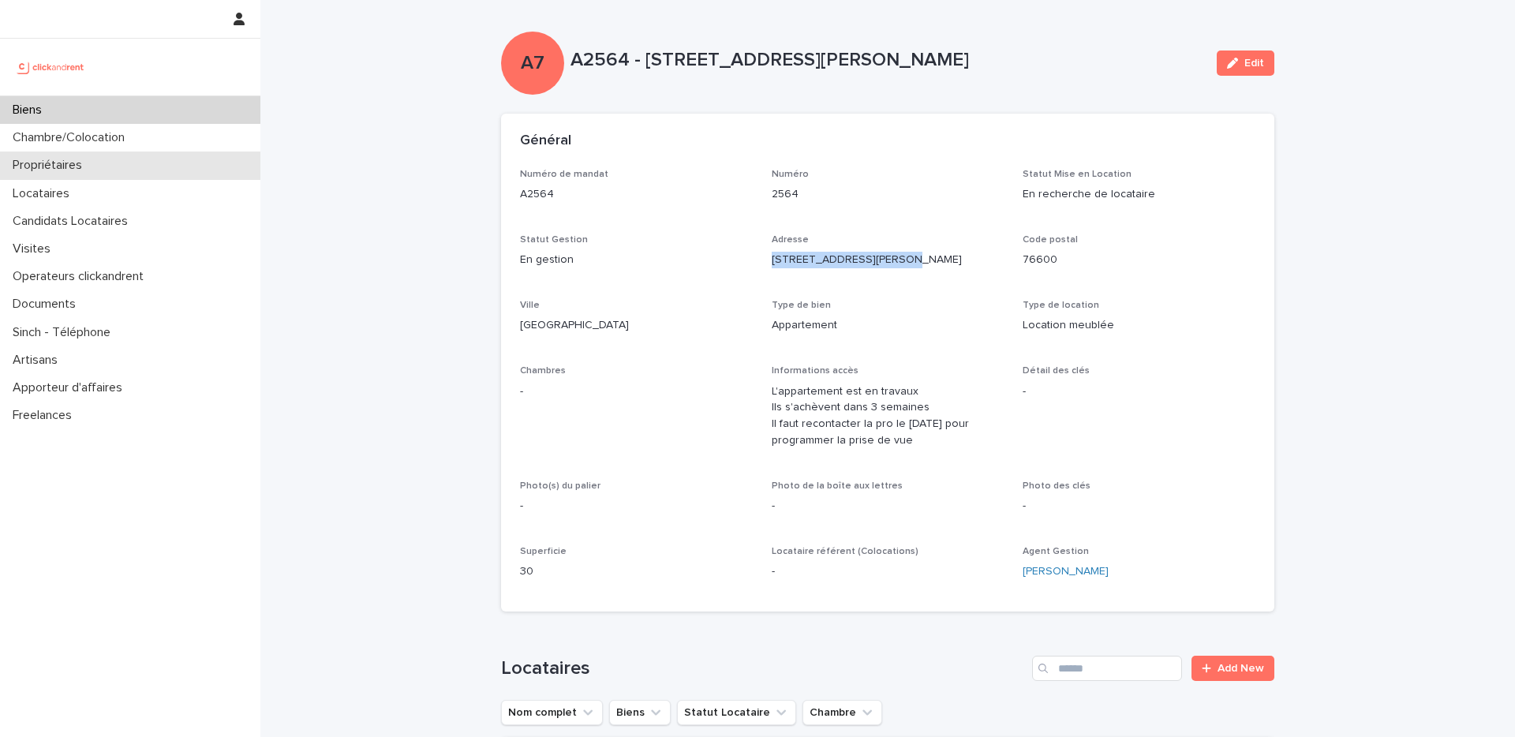
click at [82, 167] on p "Propriétaires" at bounding box center [50, 165] width 88 height 15
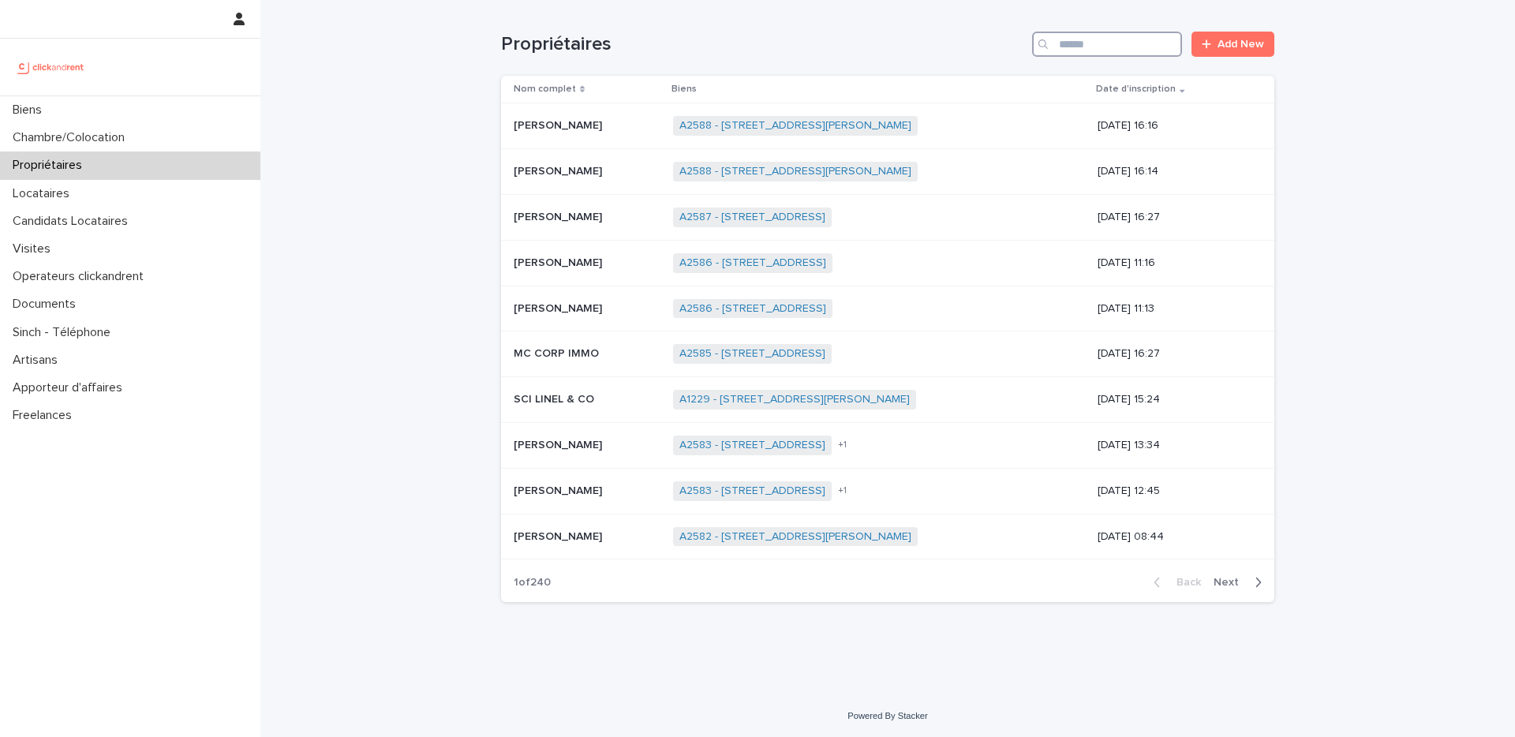
click at [1073, 43] on input "Search" at bounding box center [1107, 44] width 150 height 25
paste input "**********"
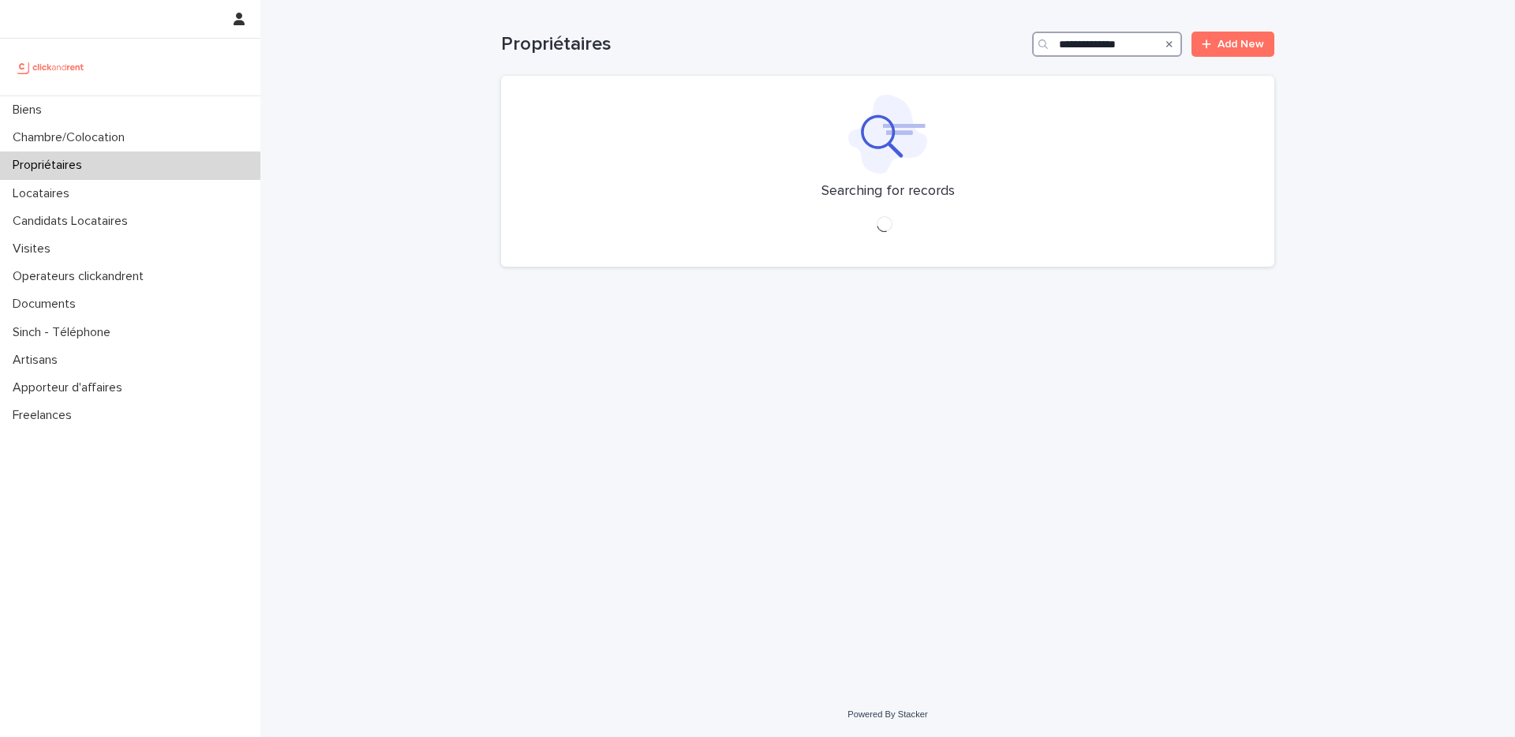
type input "**********"
click at [978, 373] on div "**********" at bounding box center [887, 326] width 789 height 653
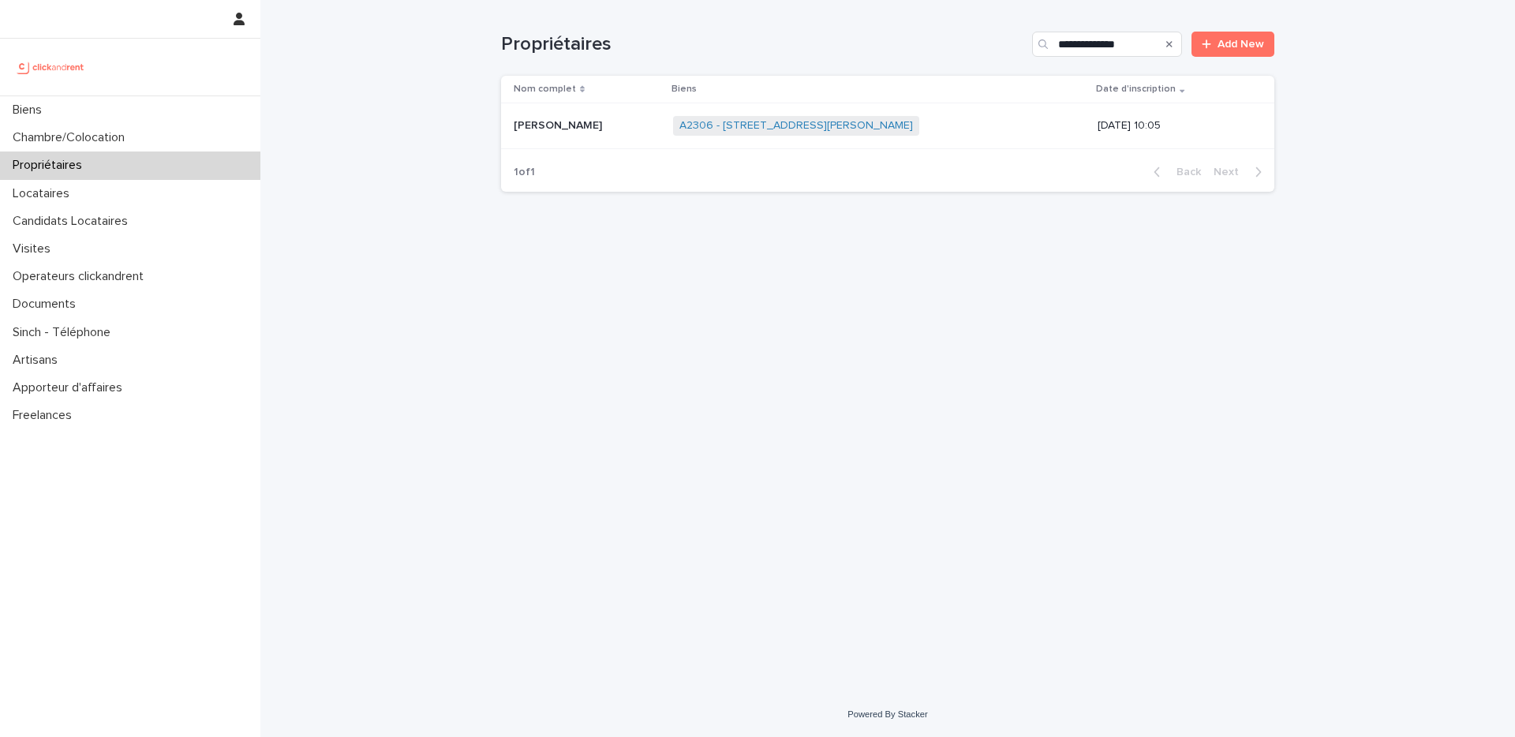
click at [579, 119] on p "[PERSON_NAME]" at bounding box center [560, 124] width 92 height 17
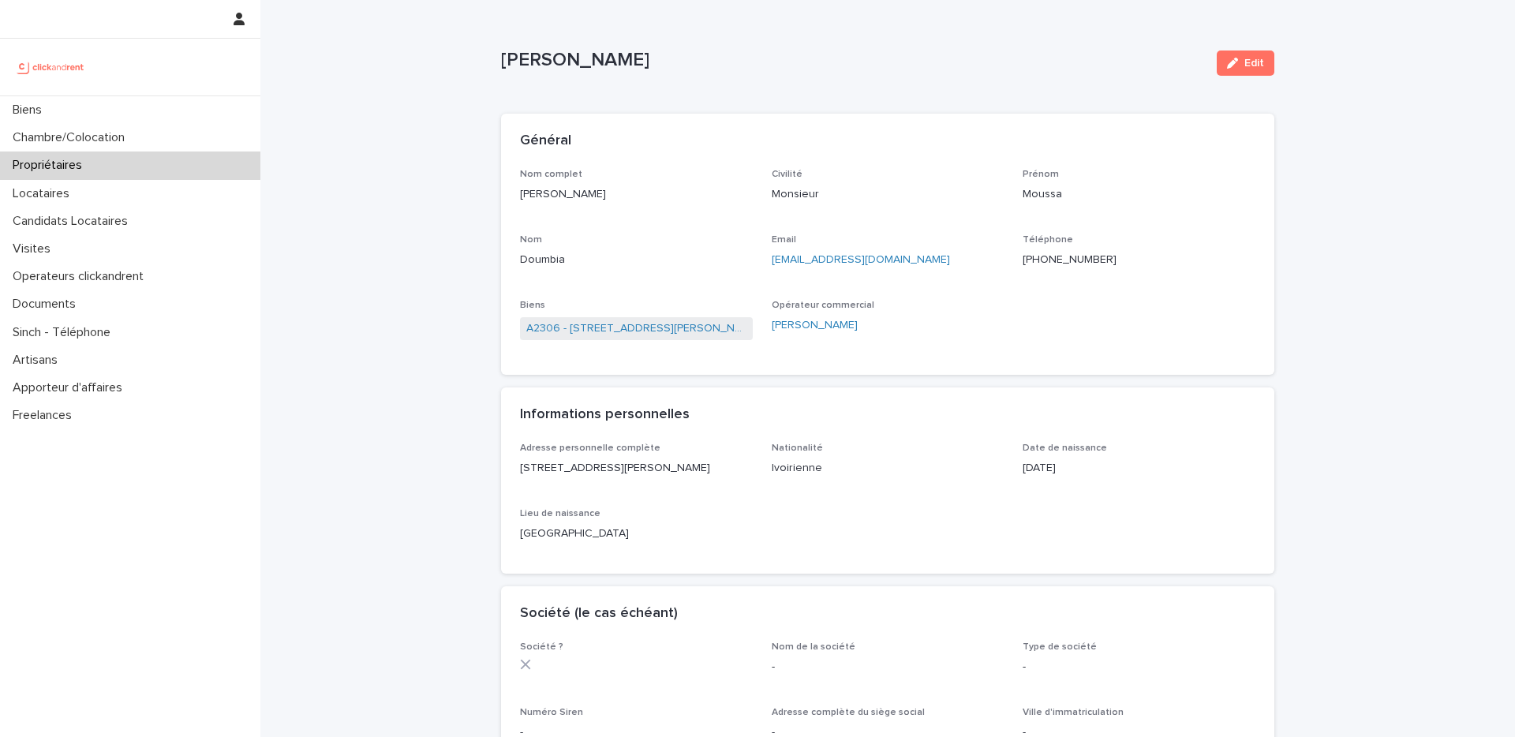
click at [1062, 98] on div "Loading... Saving… Loading... Saving… Général Nom complet [PERSON_NAME] Civilit…" at bounding box center [888, 706] width 774 height 1217
click at [1120, 218] on div "Loading... Saving… Loading... Saving… [PERSON_NAME] Edit [PERSON_NAME] Edit Sor…" at bounding box center [887, 697] width 1255 height 1394
drag, startPoint x: 961, startPoint y: 95, endPoint x: 929, endPoint y: 92, distance: 31.7
click at [957, 92] on div "[PERSON_NAME] Edit [PERSON_NAME] Edit Sorry, there was an error saving your rec…" at bounding box center [888, 657] width 774 height 1315
drag, startPoint x: 270, startPoint y: 204, endPoint x: 333, endPoint y: 202, distance: 63.2
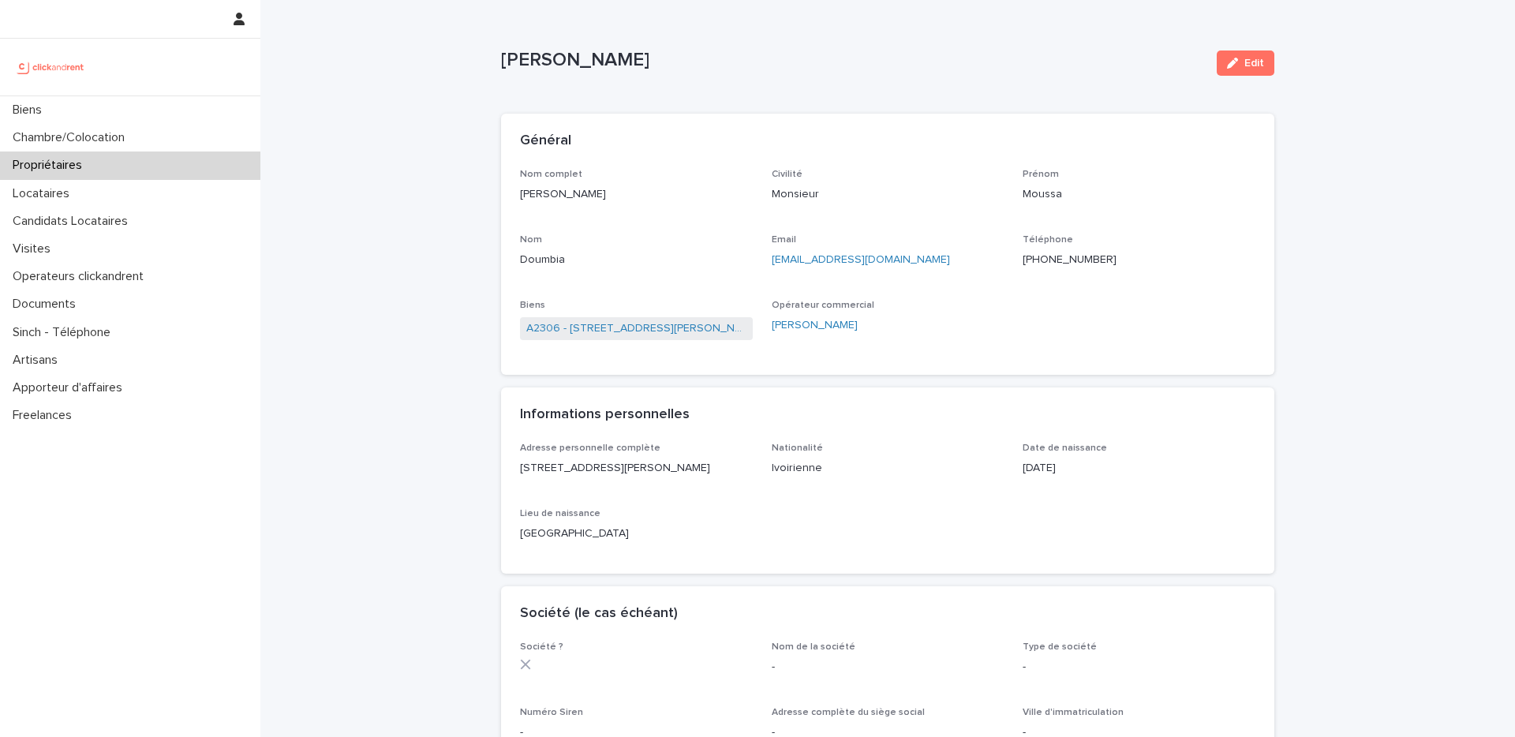
click at [272, 204] on div "Loading... Saving… Loading... Saving… [PERSON_NAME] Edit [PERSON_NAME] Edit Sor…" at bounding box center [887, 697] width 1255 height 1394
drag, startPoint x: 1352, startPoint y: 203, endPoint x: 967, endPoint y: 69, distance: 407.6
click at [1120, 201] on div "Loading... Saving… Loading... Saving… [PERSON_NAME] Edit [PERSON_NAME] Edit Sor…" at bounding box center [887, 697] width 1255 height 1394
drag, startPoint x: 843, startPoint y: 32, endPoint x: 843, endPoint y: 43, distance: 11.1
click at [843, 32] on div "[PERSON_NAME] Edit" at bounding box center [888, 63] width 774 height 63
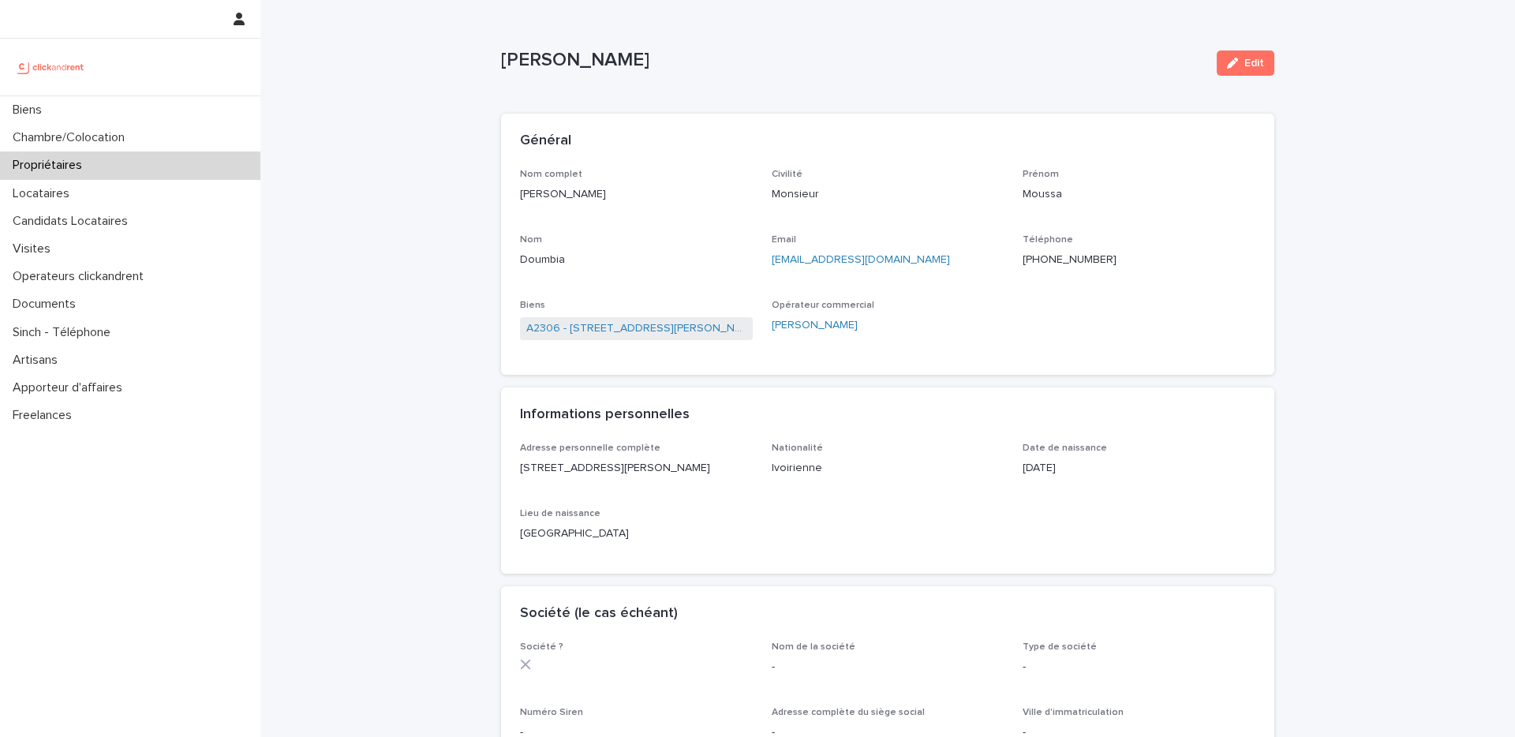
click at [1120, 333] on div "Loading... Saving… Loading... Saving… [PERSON_NAME] Edit [PERSON_NAME] Edit Sor…" at bounding box center [887, 697] width 1255 height 1394
click at [429, 195] on div "Loading... Saving… Loading... Saving… [PERSON_NAME] Edit [PERSON_NAME] Edit Sor…" at bounding box center [887, 697] width 1255 height 1394
click at [969, 62] on p "[PERSON_NAME]" at bounding box center [852, 60] width 703 height 23
click at [1120, 223] on div "Loading... Saving… Loading... Saving… [PERSON_NAME] Edit [PERSON_NAME] Edit Sor…" at bounding box center [887, 697] width 1255 height 1394
drag, startPoint x: 921, startPoint y: 114, endPoint x: 913, endPoint y: 113, distance: 7.9
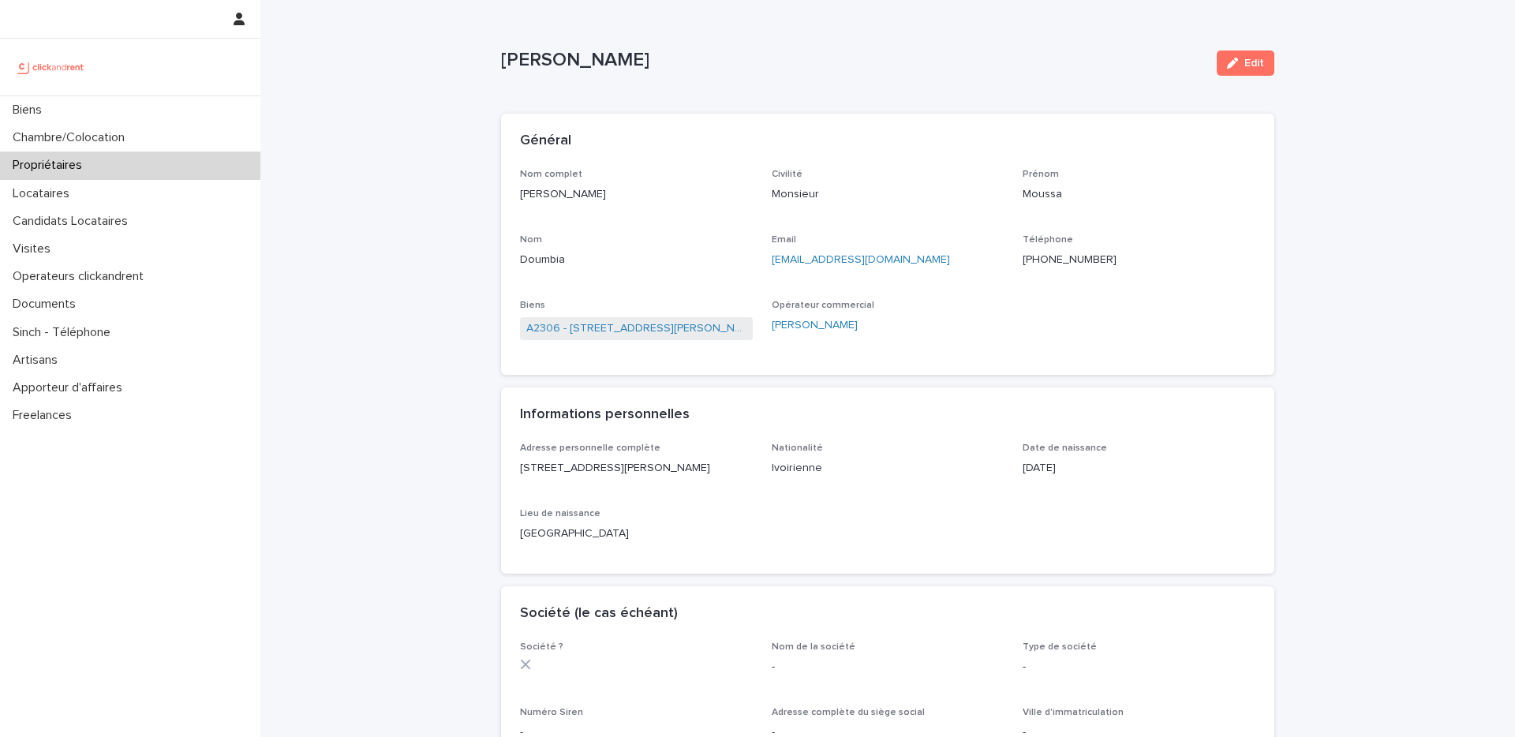
click at [921, 114] on div "Général" at bounding box center [888, 141] width 774 height 55
drag, startPoint x: 609, startPoint y: 193, endPoint x: 513, endPoint y: 193, distance: 95.5
click at [512, 193] on div "Nom complet [PERSON_NAME] Civilité Monsieur [PERSON_NAME] Moussa Nom Doumbia Em…" at bounding box center [888, 272] width 774 height 207
drag, startPoint x: 745, startPoint y: 254, endPoint x: 732, endPoint y: 257, distance: 13.6
click at [744, 253] on p "Doumbia" at bounding box center [636, 260] width 233 height 17
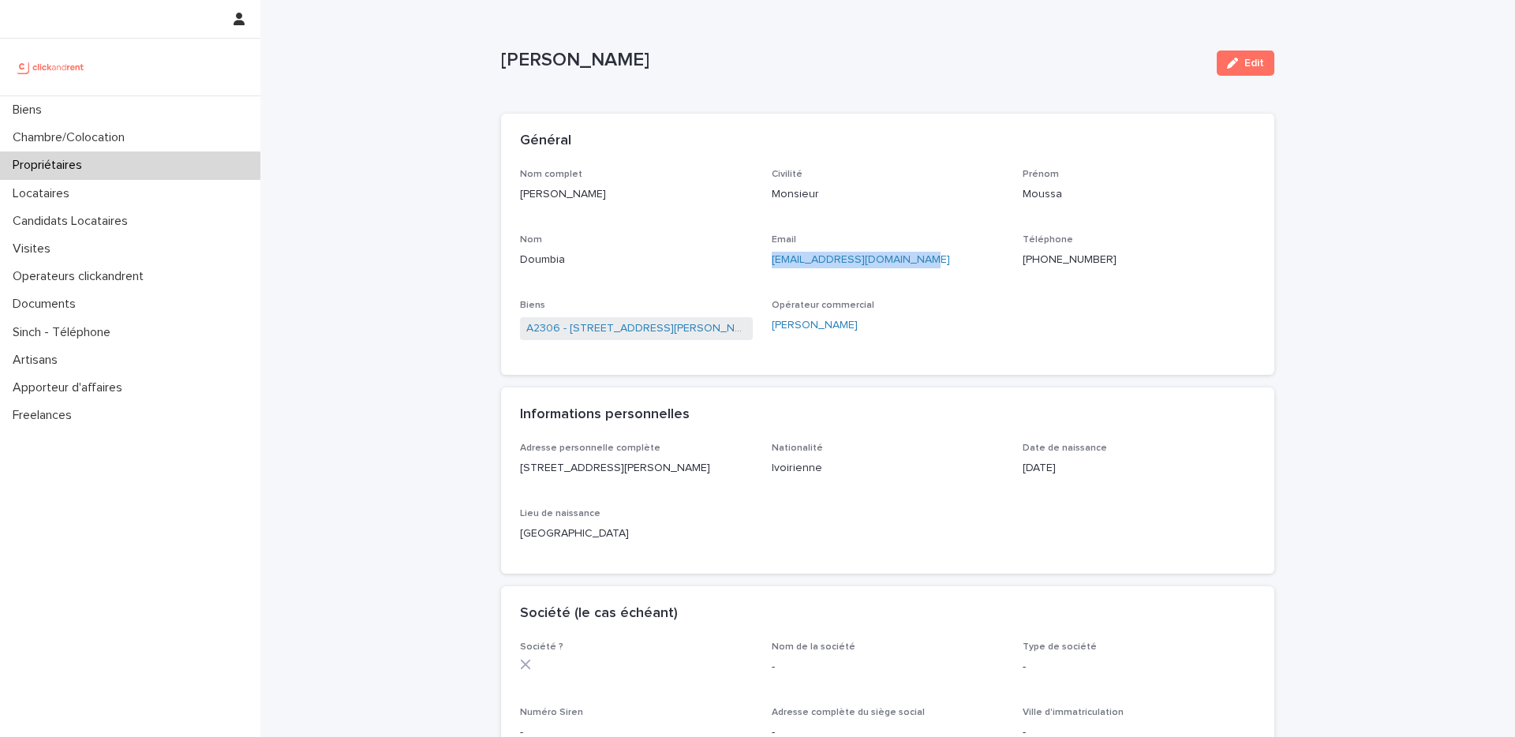
drag, startPoint x: 761, startPoint y: 256, endPoint x: 913, endPoint y: 268, distance: 152.9
click at [933, 265] on div "Nom complet [PERSON_NAME] Civilité Monsieur [PERSON_NAME] Moussa Nom Doumbia Em…" at bounding box center [888, 263] width 736 height 188
click at [77, 114] on div "Biens" at bounding box center [130, 110] width 260 height 28
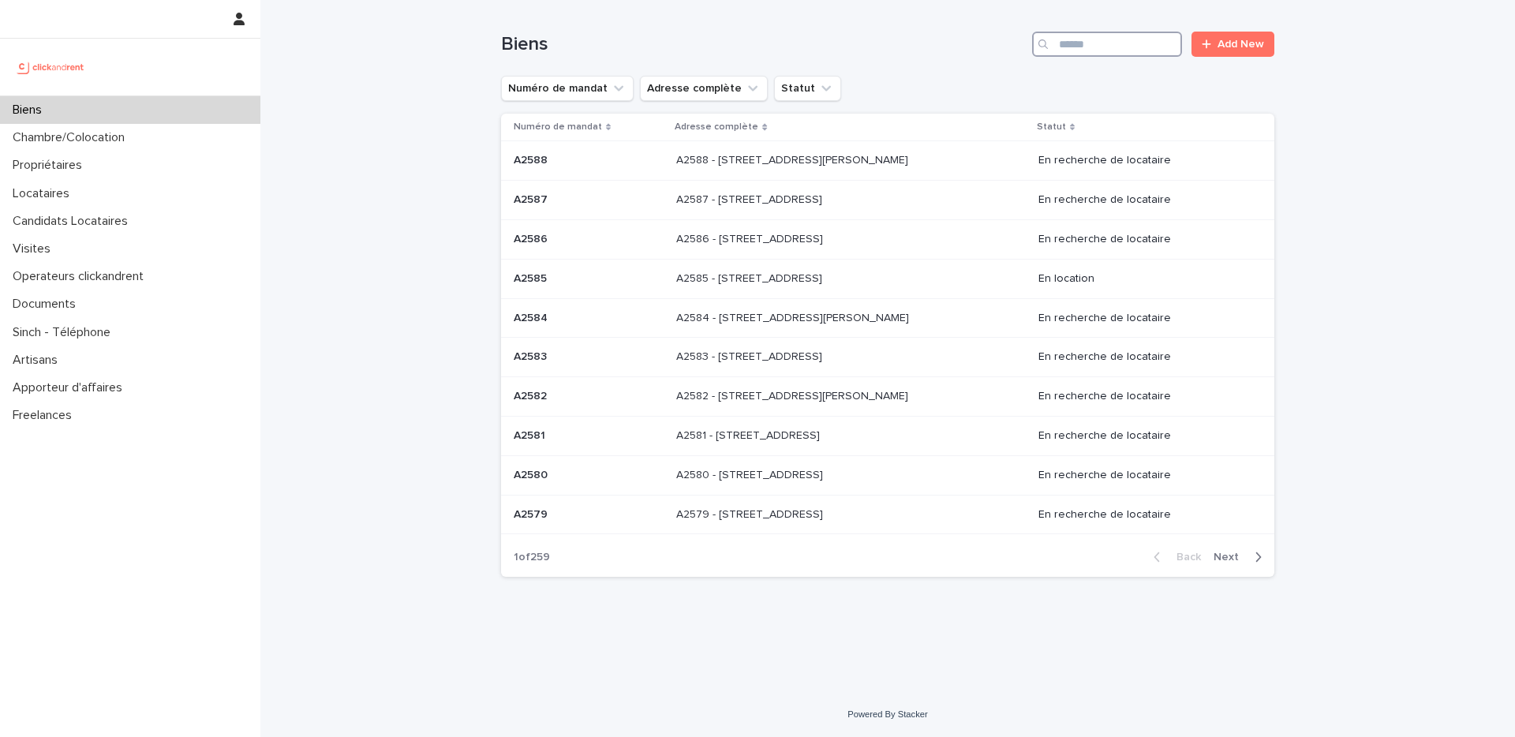
click at [1114, 37] on input "Search" at bounding box center [1107, 44] width 150 height 25
paste input "*****"
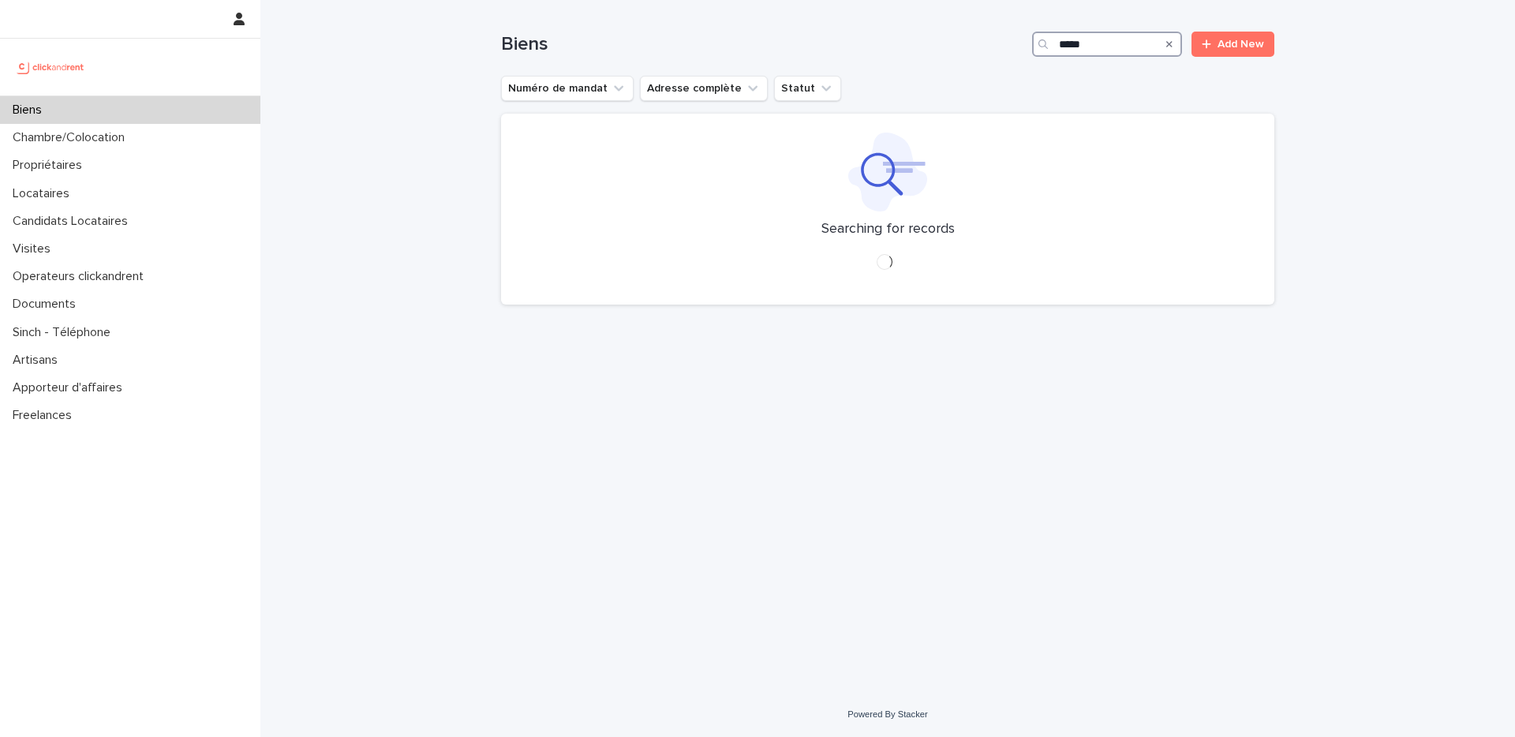
type input "*****"
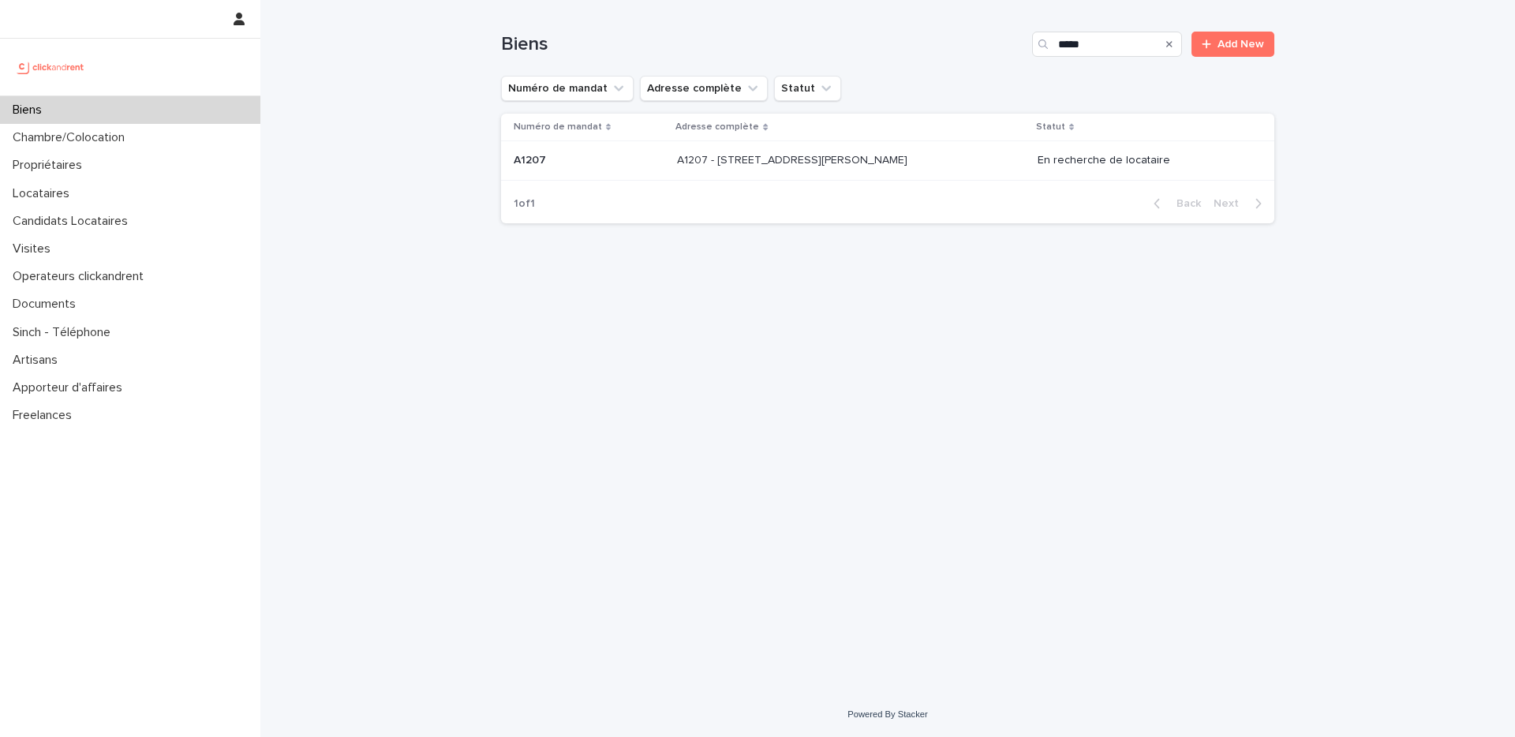
click at [850, 156] on p "A1207 - [STREET_ADDRESS][PERSON_NAME]" at bounding box center [794, 159] width 234 height 17
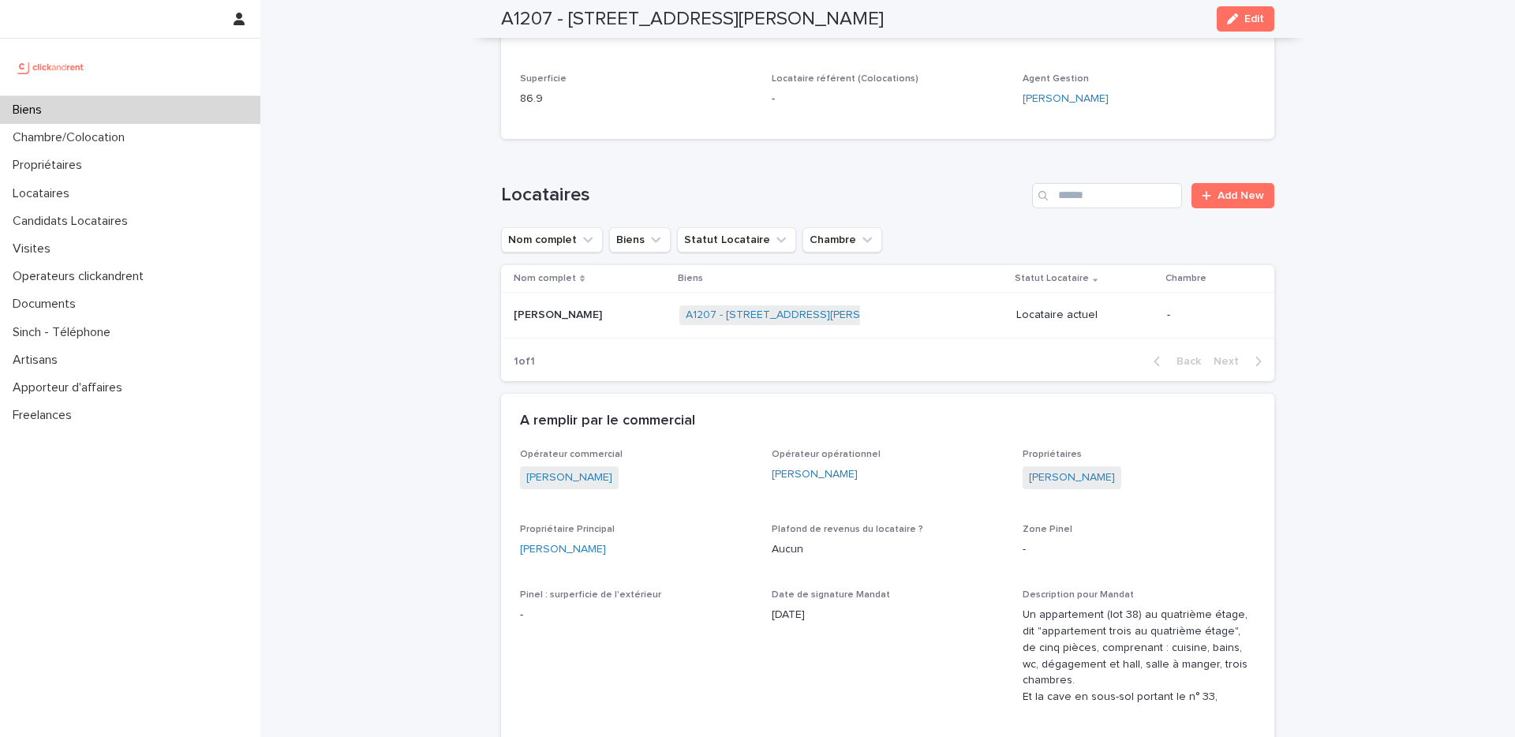
scroll to position [417, 0]
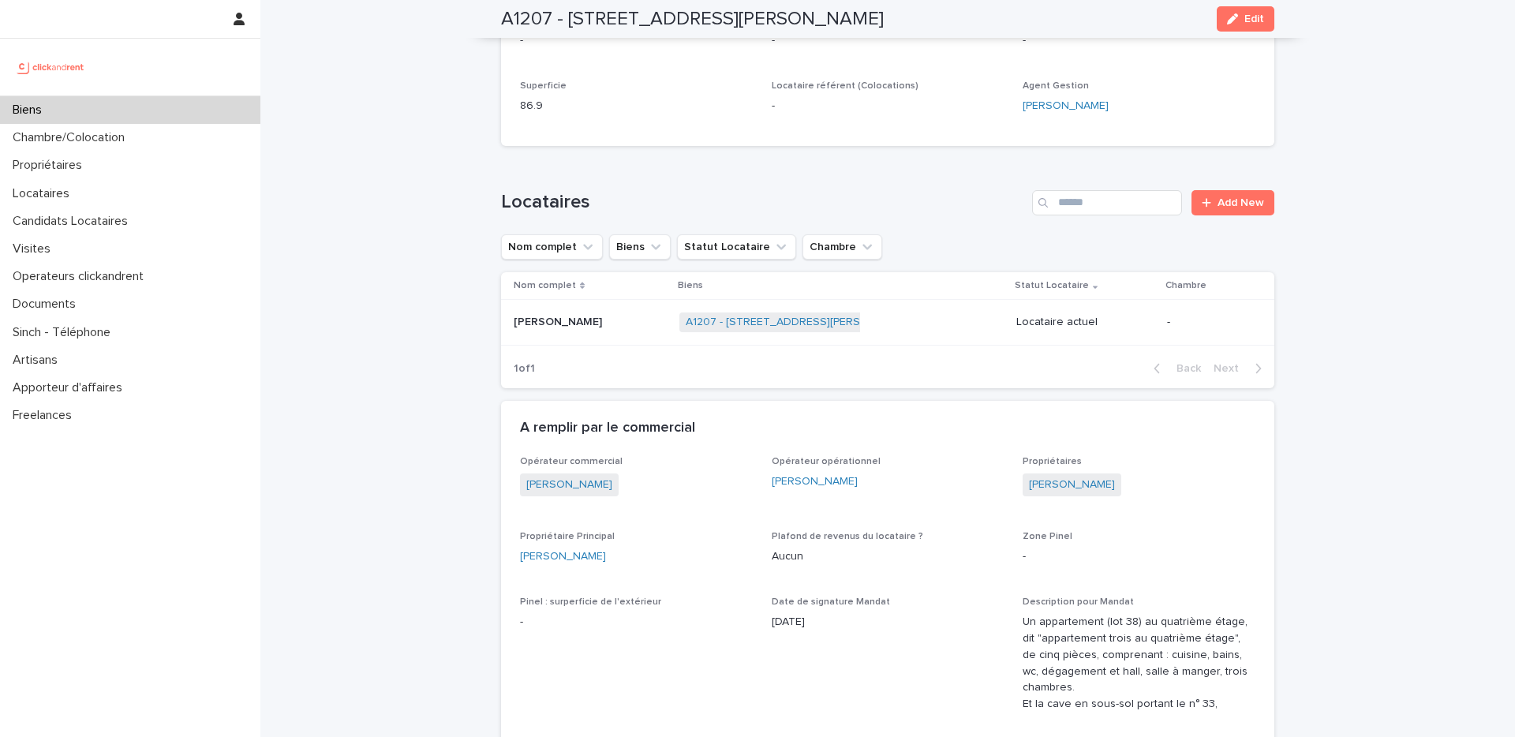
click at [607, 323] on p at bounding box center [590, 322] width 153 height 13
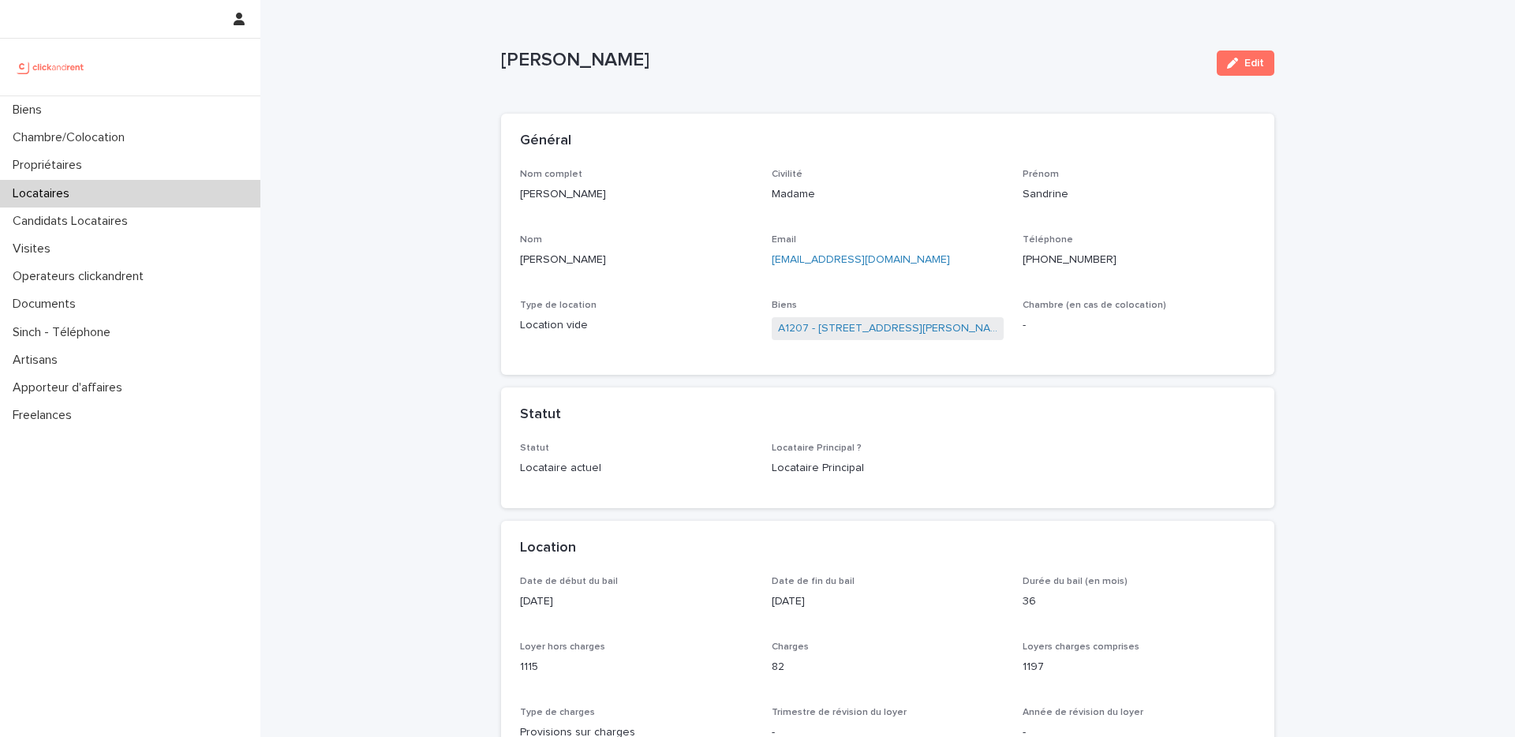
drag, startPoint x: 612, startPoint y: 194, endPoint x: 481, endPoint y: 201, distance: 131.2
click at [59, 110] on div "Biens" at bounding box center [130, 110] width 260 height 28
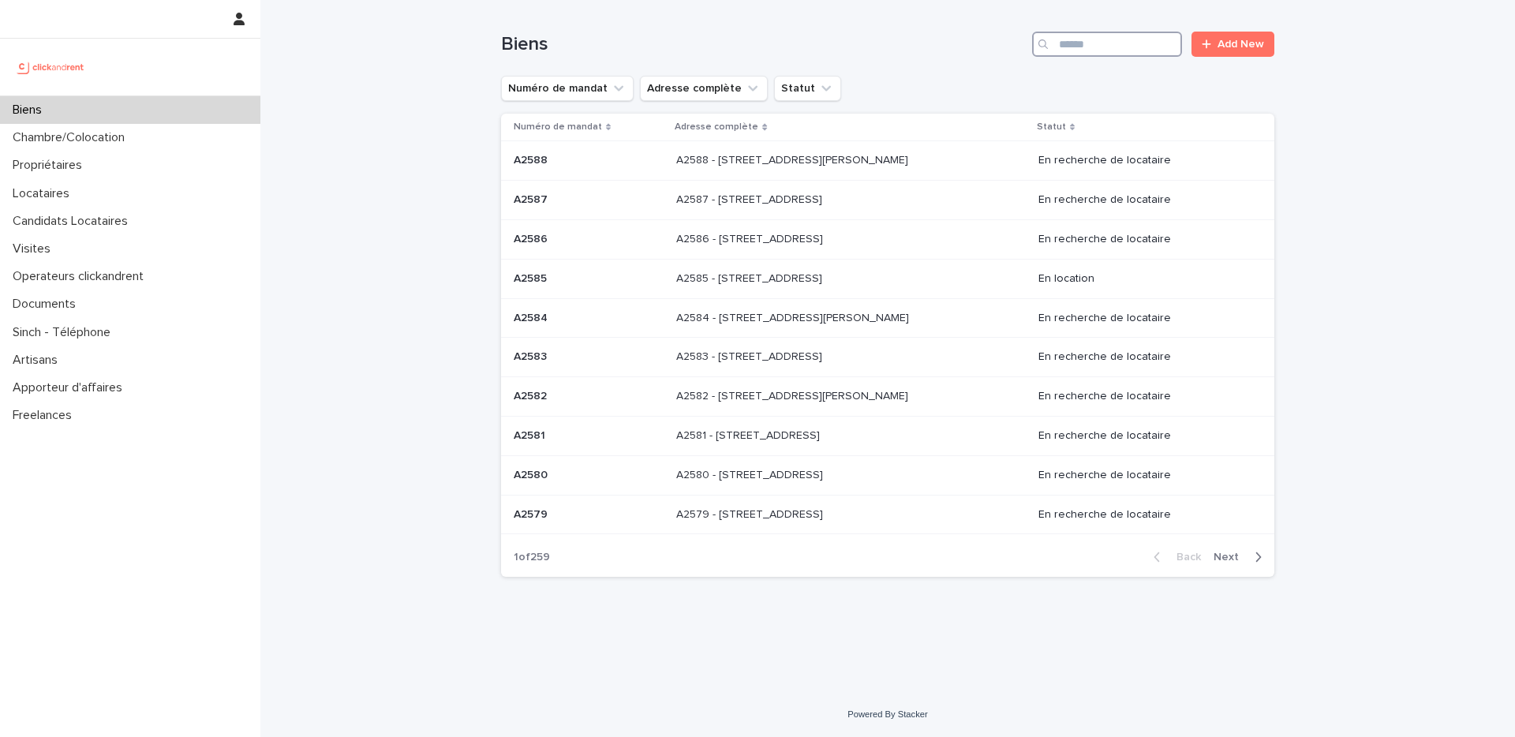
drag, startPoint x: 1116, startPoint y: 42, endPoint x: 1118, endPoint y: 50, distance: 8.0
click at [1115, 43] on input "Search" at bounding box center [1107, 44] width 150 height 25
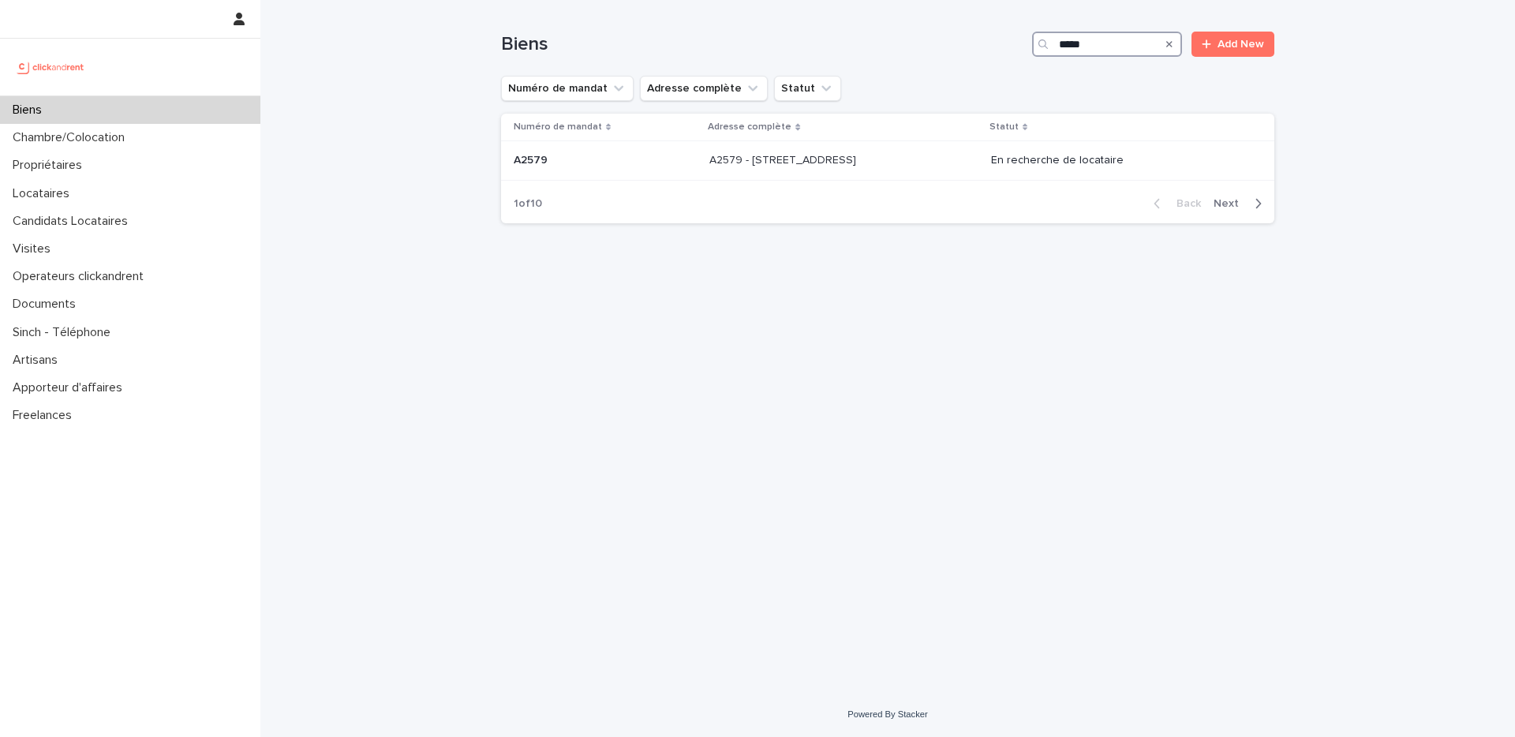
type input "*****"
drag, startPoint x: 1399, startPoint y: 137, endPoint x: 1317, endPoint y: 172, distance: 88.4
click at [1120, 135] on div "Loading... Saving… Loading... Saving… Biens ***** Add New Numéro de mandat Adre…" at bounding box center [887, 346] width 1255 height 692
click at [865, 161] on p "A2575 - [STREET_ADDRESS][PERSON_NAME]" at bounding box center [794, 159] width 235 height 17
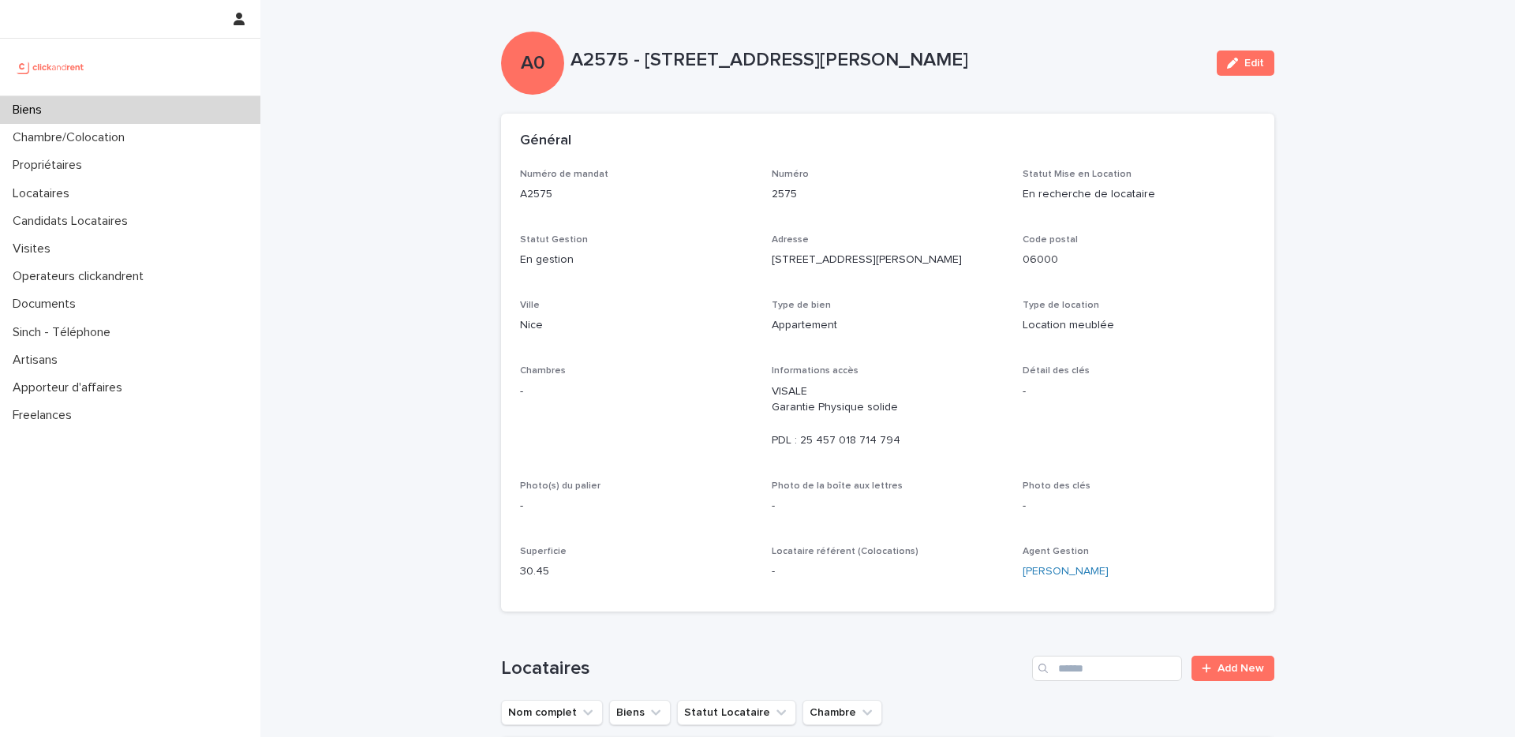
click at [908, 92] on div "A0 A2575 - [STREET_ADDRESS][PERSON_NAME] Edit" at bounding box center [888, 63] width 774 height 63
drag, startPoint x: 1012, startPoint y: 78, endPoint x: 995, endPoint y: 113, distance: 38.5
click at [1009, 78] on div "A0 A2575 - [STREET_ADDRESS][PERSON_NAME] Edit" at bounding box center [888, 63] width 774 height 63
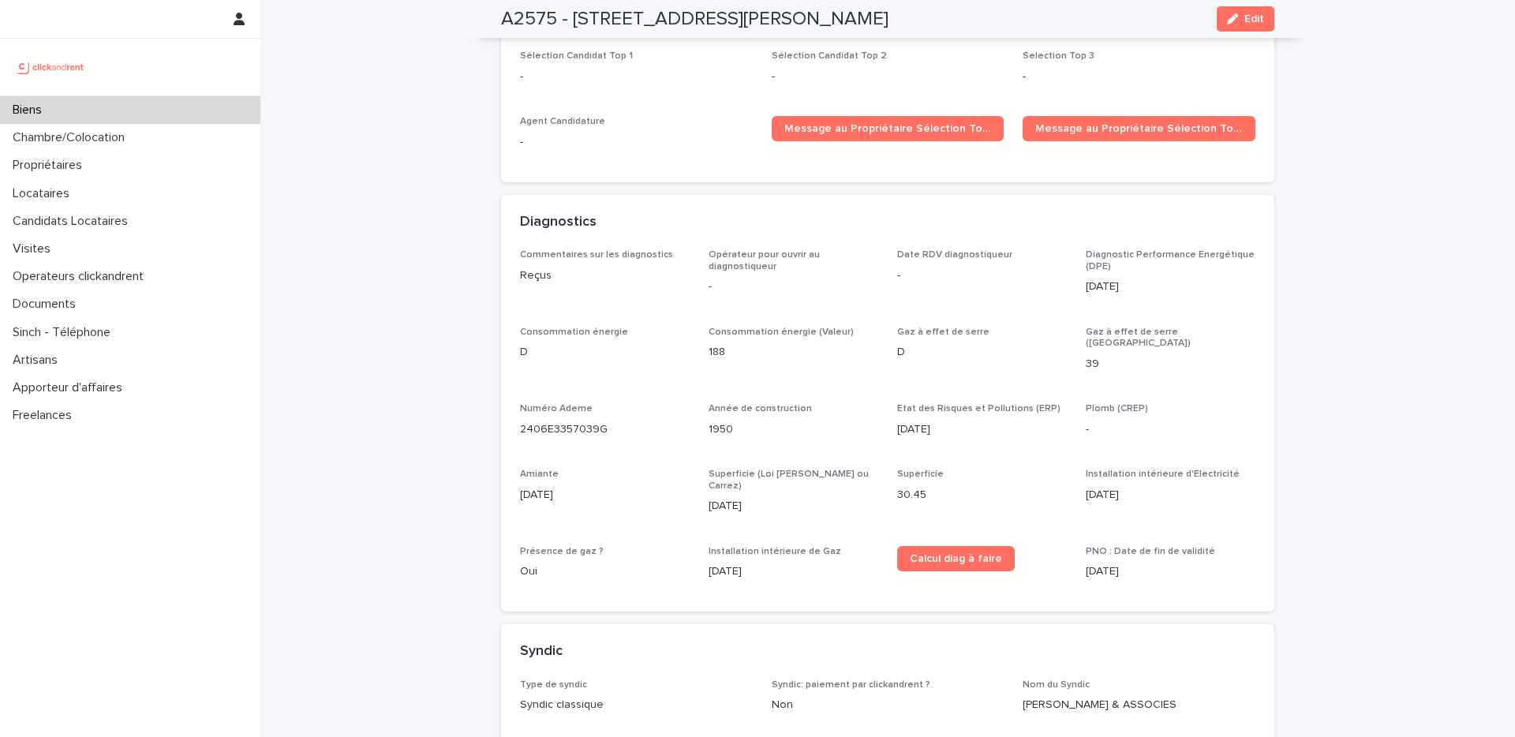
scroll to position [3975, 0]
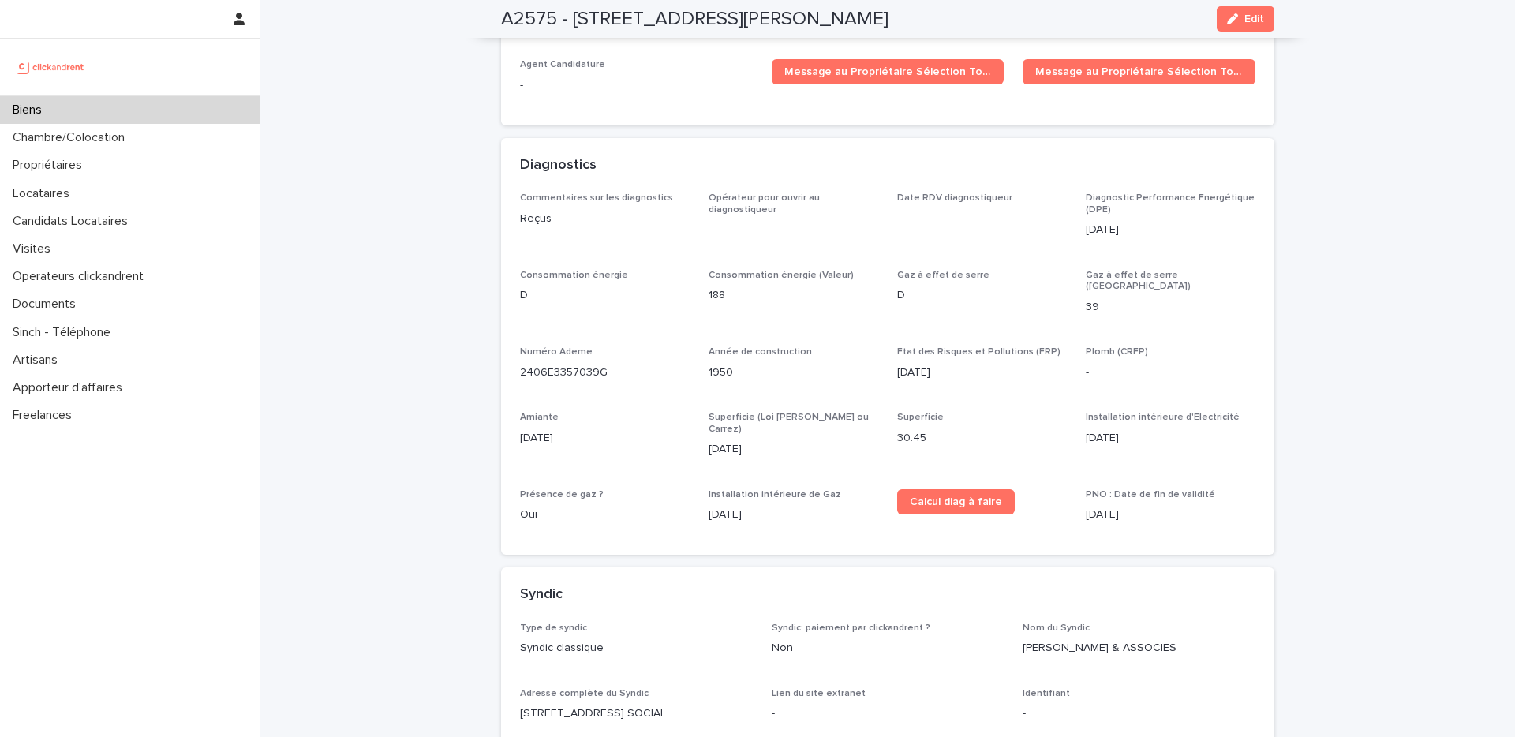
drag, startPoint x: 1353, startPoint y: 238, endPoint x: 1312, endPoint y: 253, distance: 43.7
drag, startPoint x: 418, startPoint y: 73, endPoint x: 419, endPoint y: 194, distance: 121.6
drag, startPoint x: 419, startPoint y: 213, endPoint x: 493, endPoint y: 244, distance: 79.6
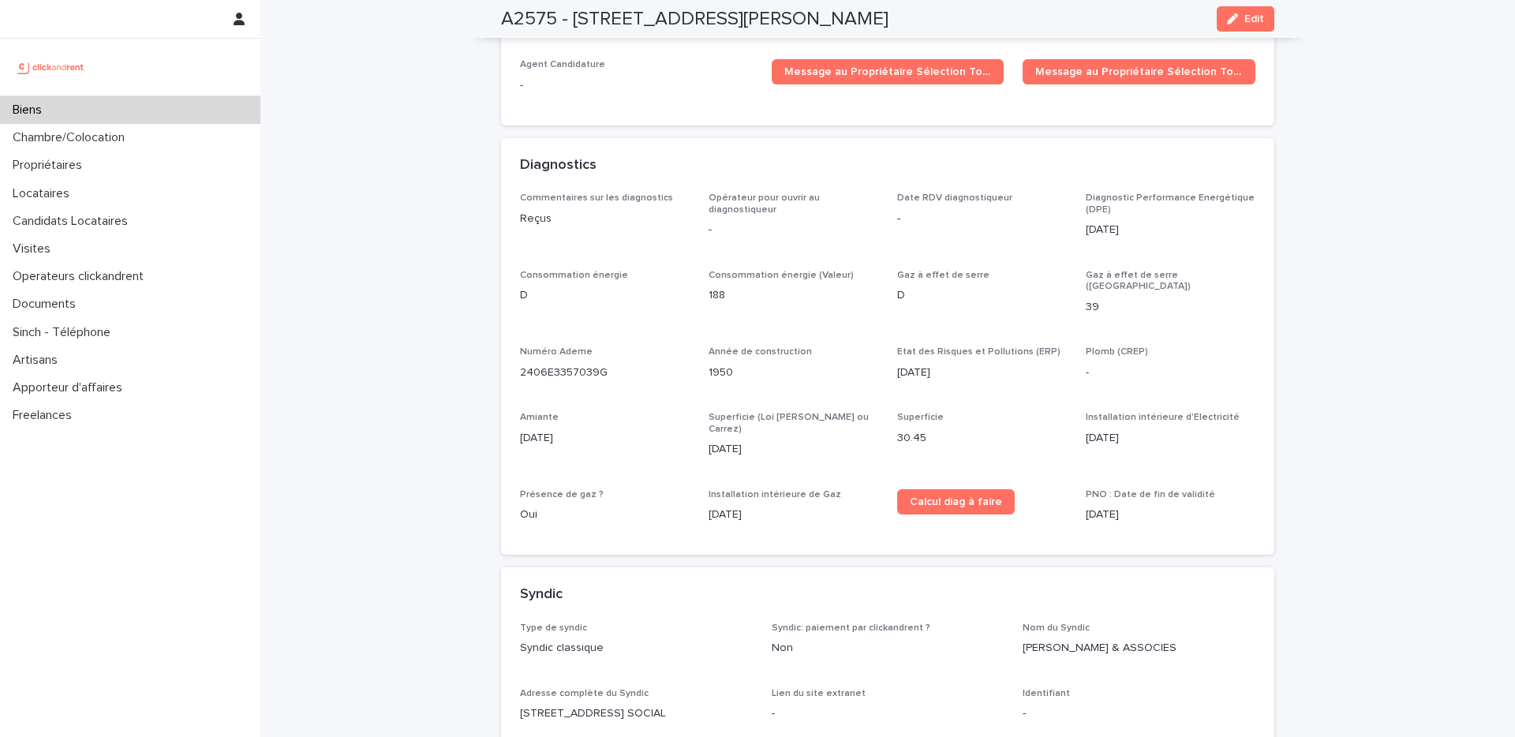
drag, startPoint x: 1344, startPoint y: 70, endPoint x: 1332, endPoint y: 143, distance: 73.7
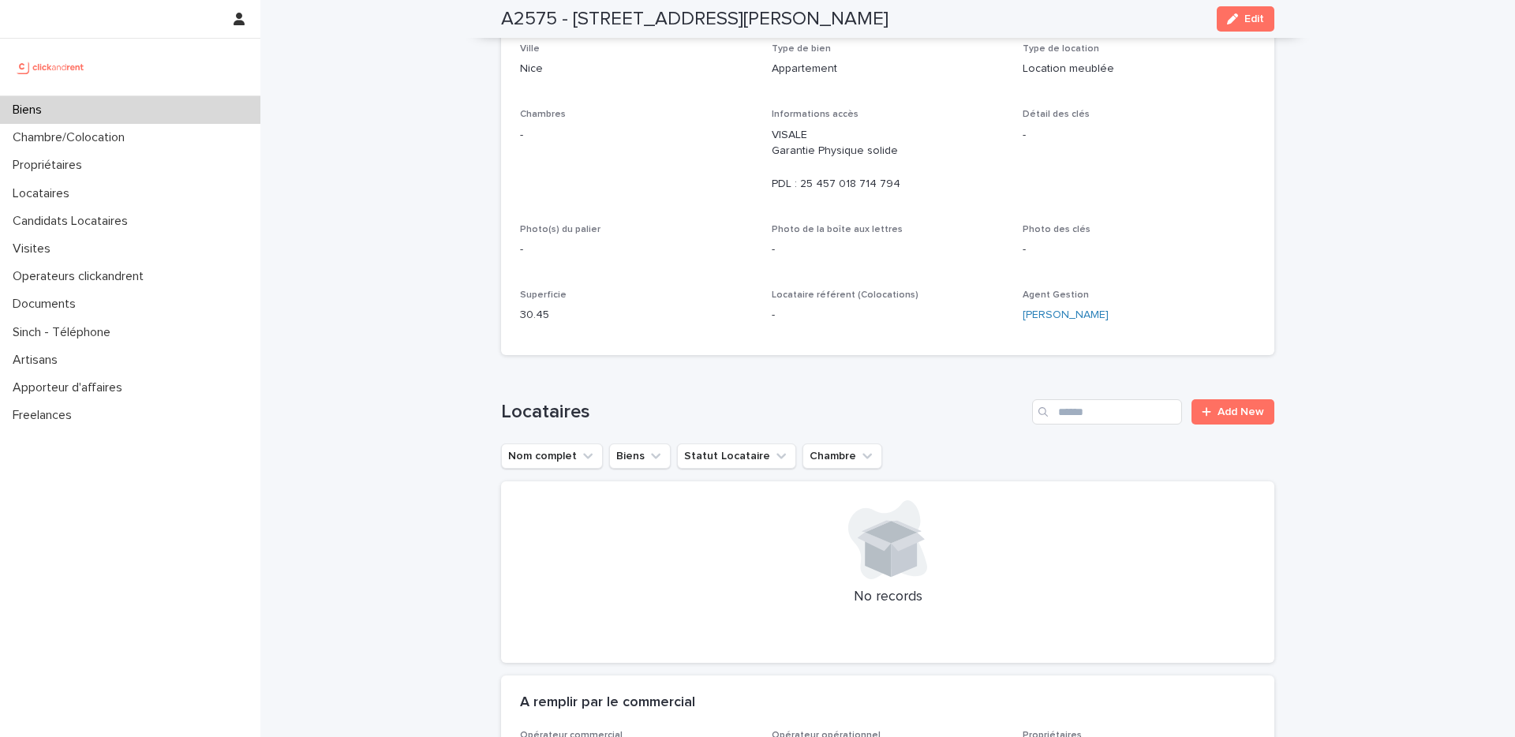
scroll to position [0, 0]
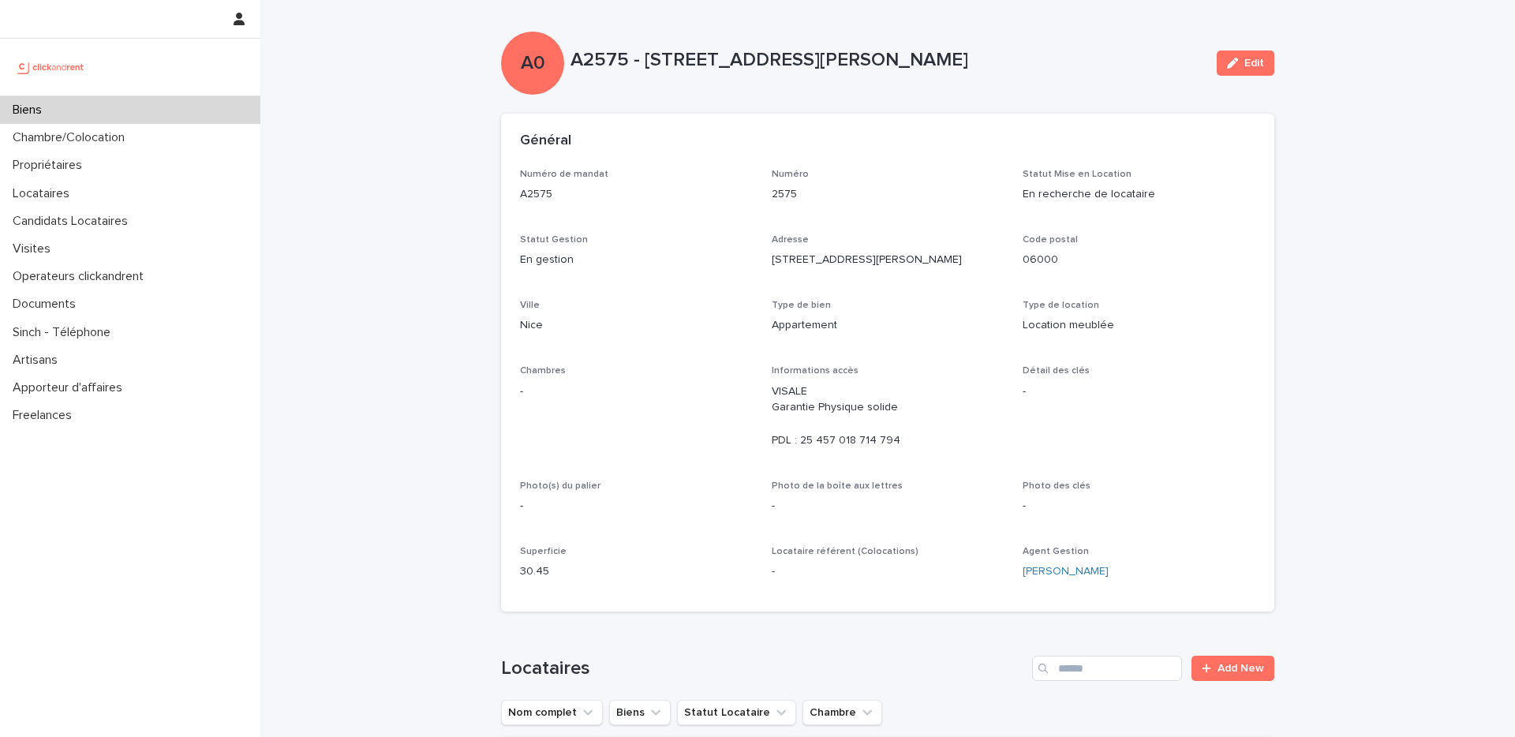
click at [1118, 66] on p "A2575 - [STREET_ADDRESS][PERSON_NAME]" at bounding box center [888, 60] width 634 height 23
click at [1120, 194] on p "En recherche de locataire" at bounding box center [1139, 194] width 233 height 17
click at [876, 286] on div "Numéro de mandat A2575 Numéro 2575 Statut Mise en Location En recherche de loca…" at bounding box center [888, 381] width 736 height 425
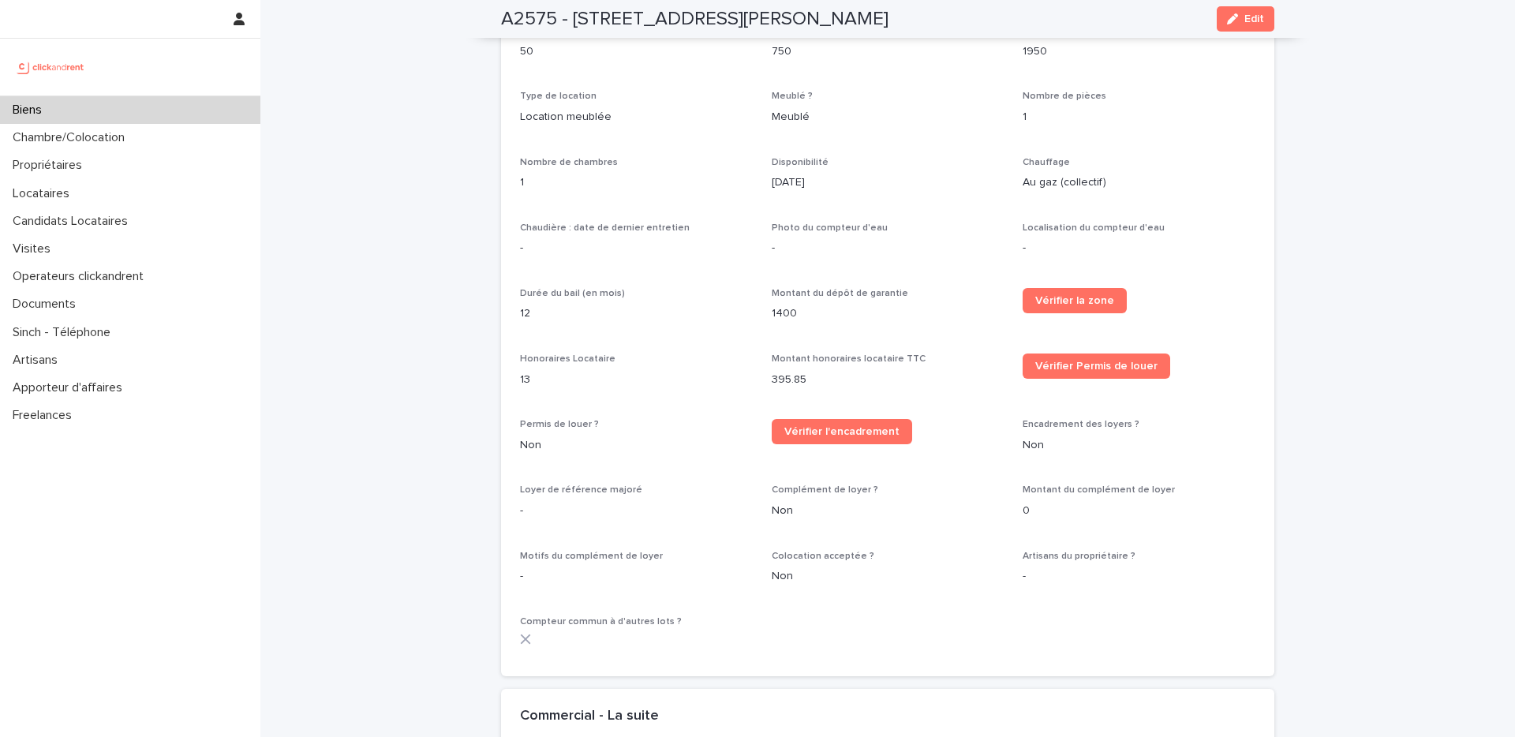
scroll to position [1027, 0]
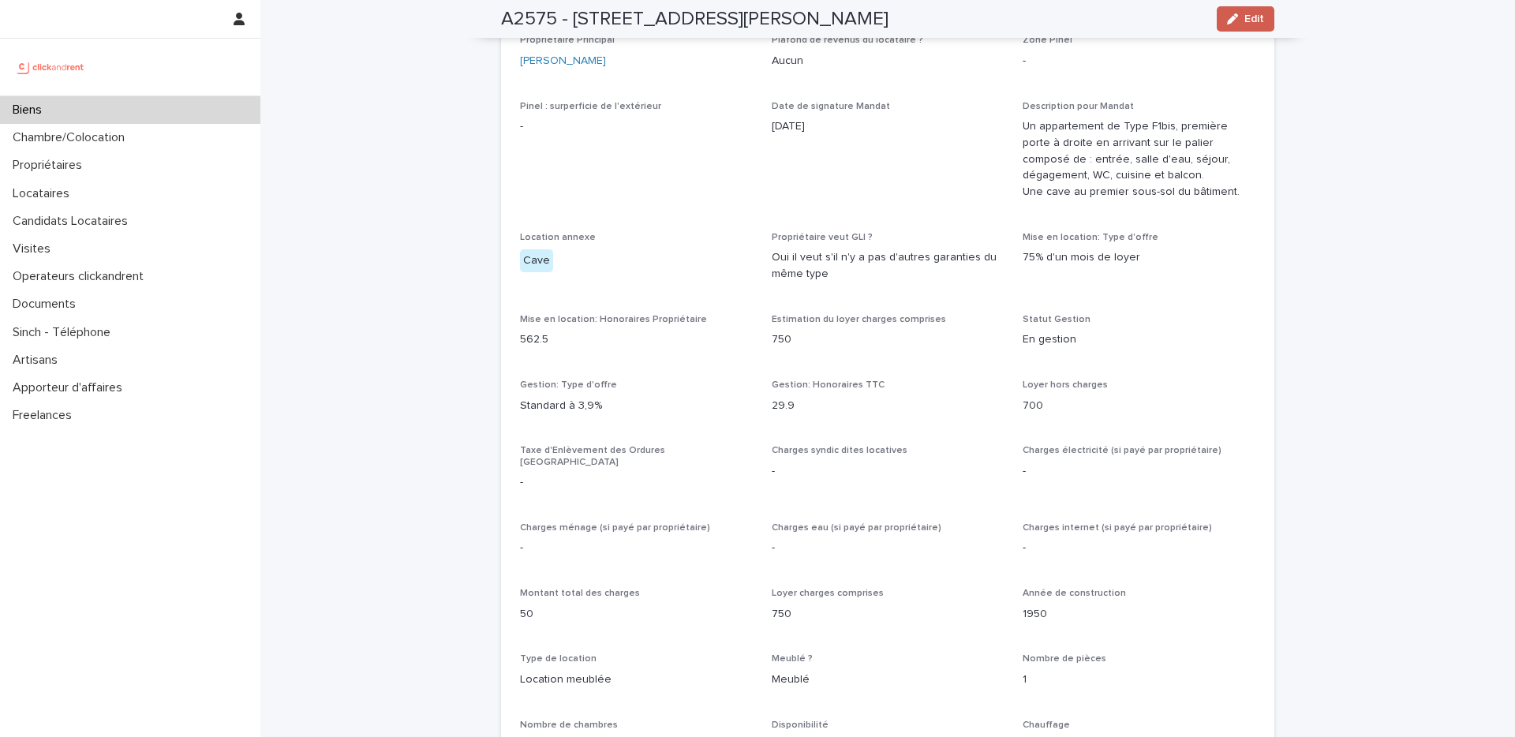
click at [1120, 18] on div "button" at bounding box center [1235, 18] width 17 height 11
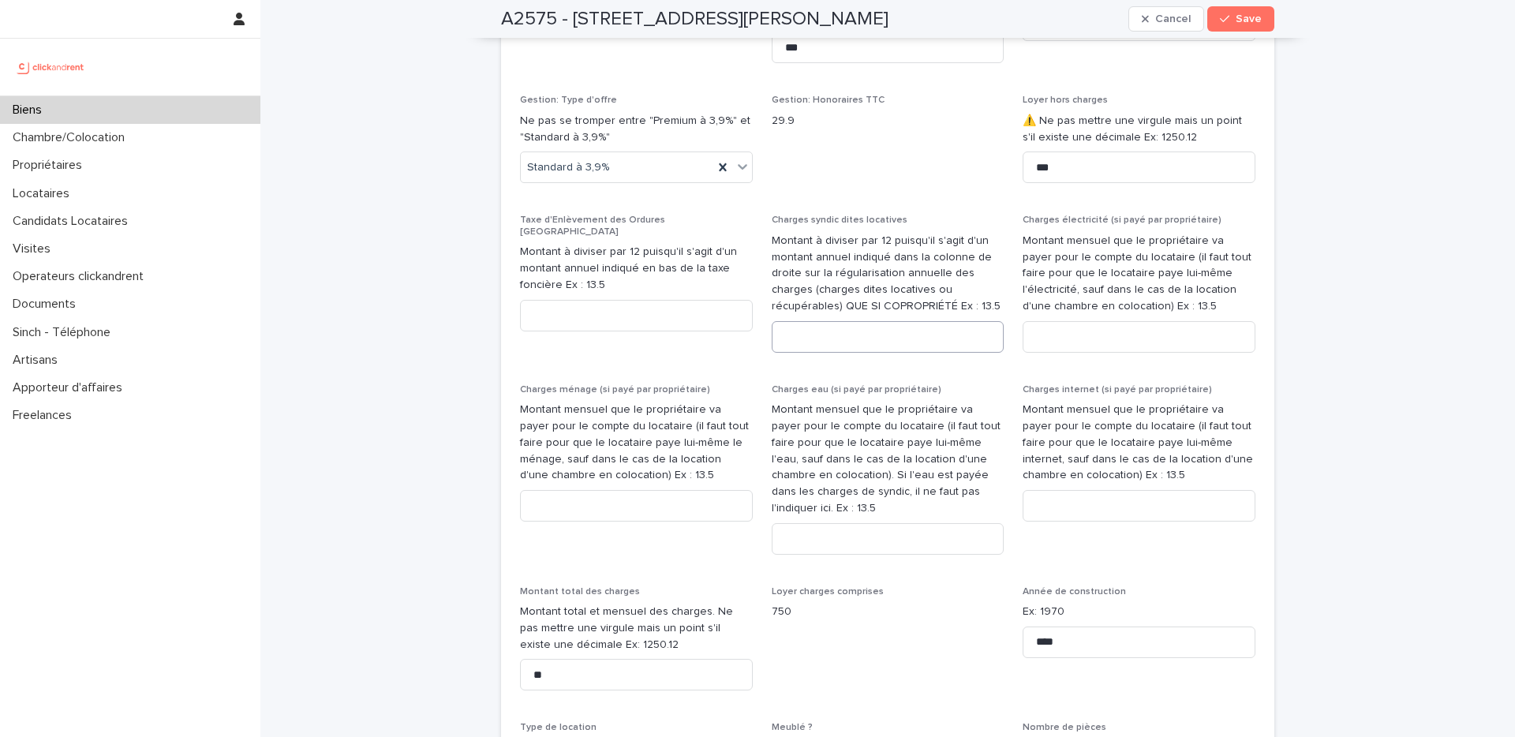
scroll to position [2044, 0]
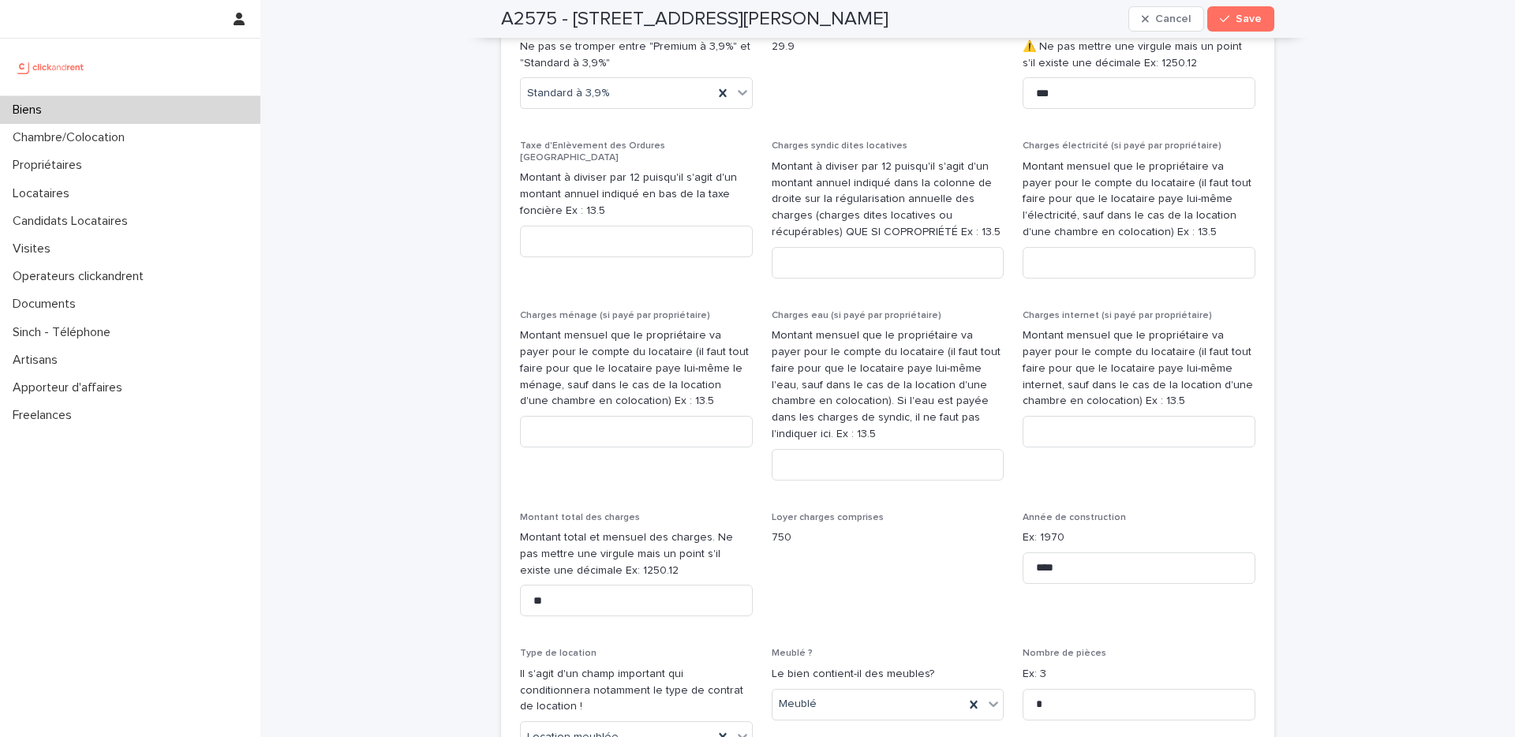
click at [854, 86] on span "Gestion: Honoraires TTC 29.9" at bounding box center [888, 71] width 233 height 101
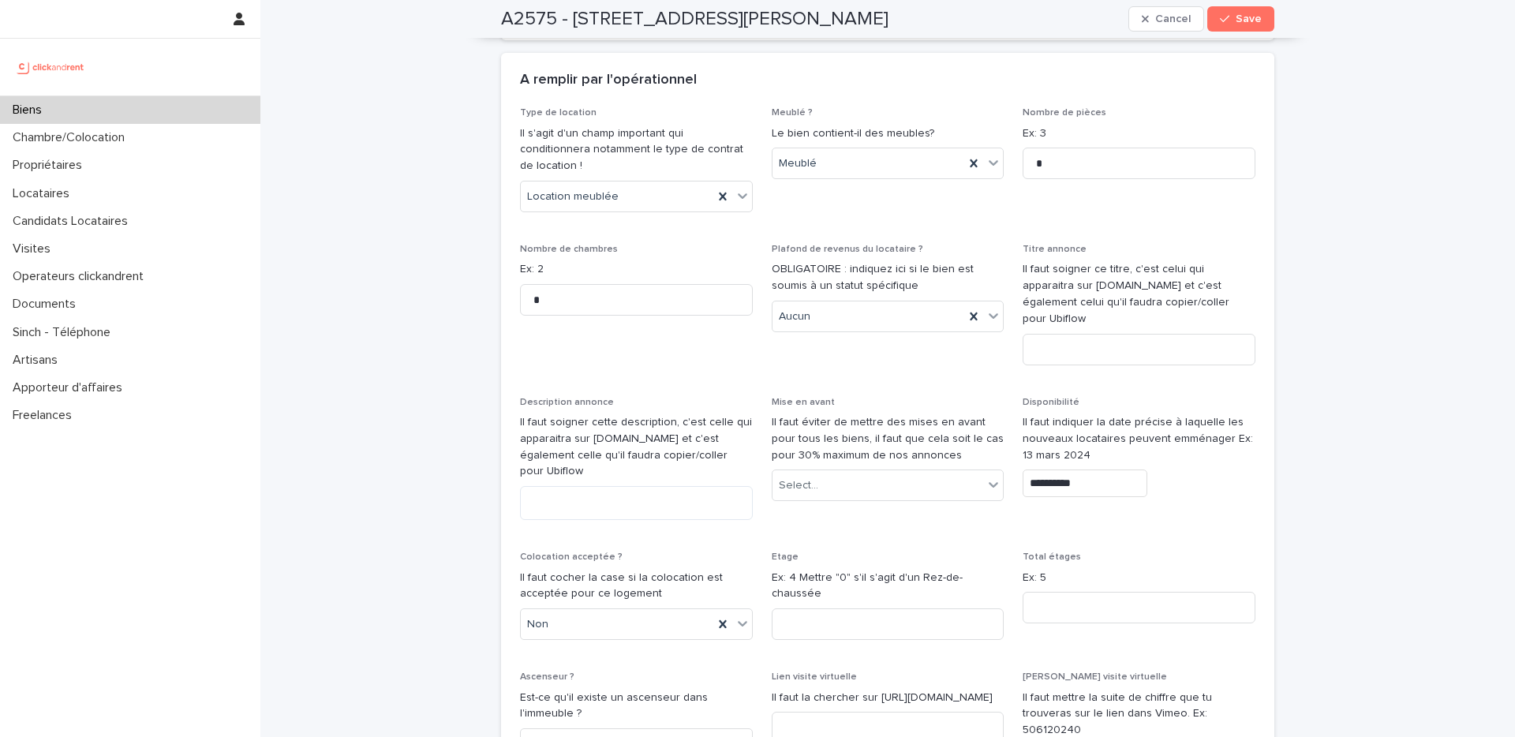
scroll to position [4416, 0]
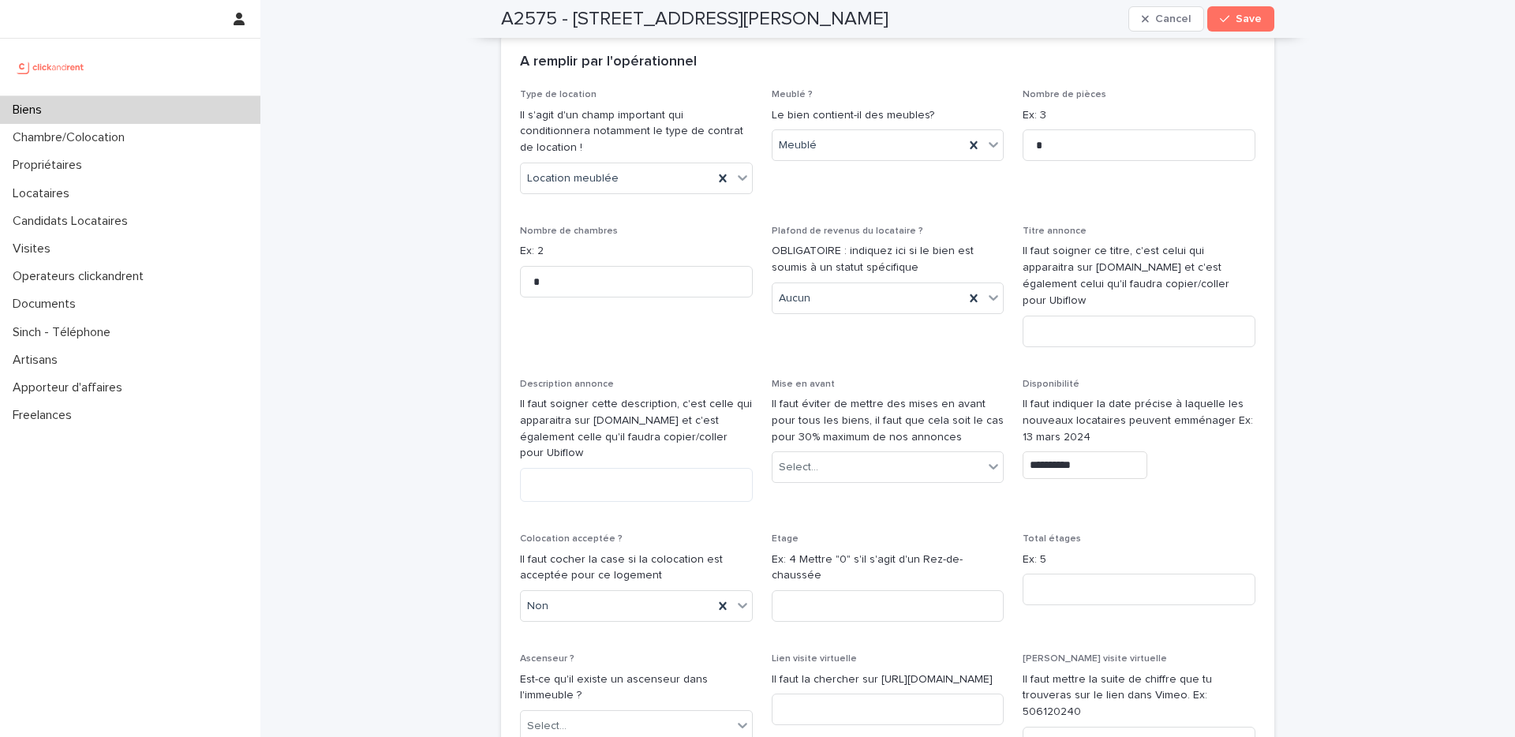
click at [1120, 89] on div "Nombre de pièces Ex: 3 *" at bounding box center [1139, 131] width 233 height 84
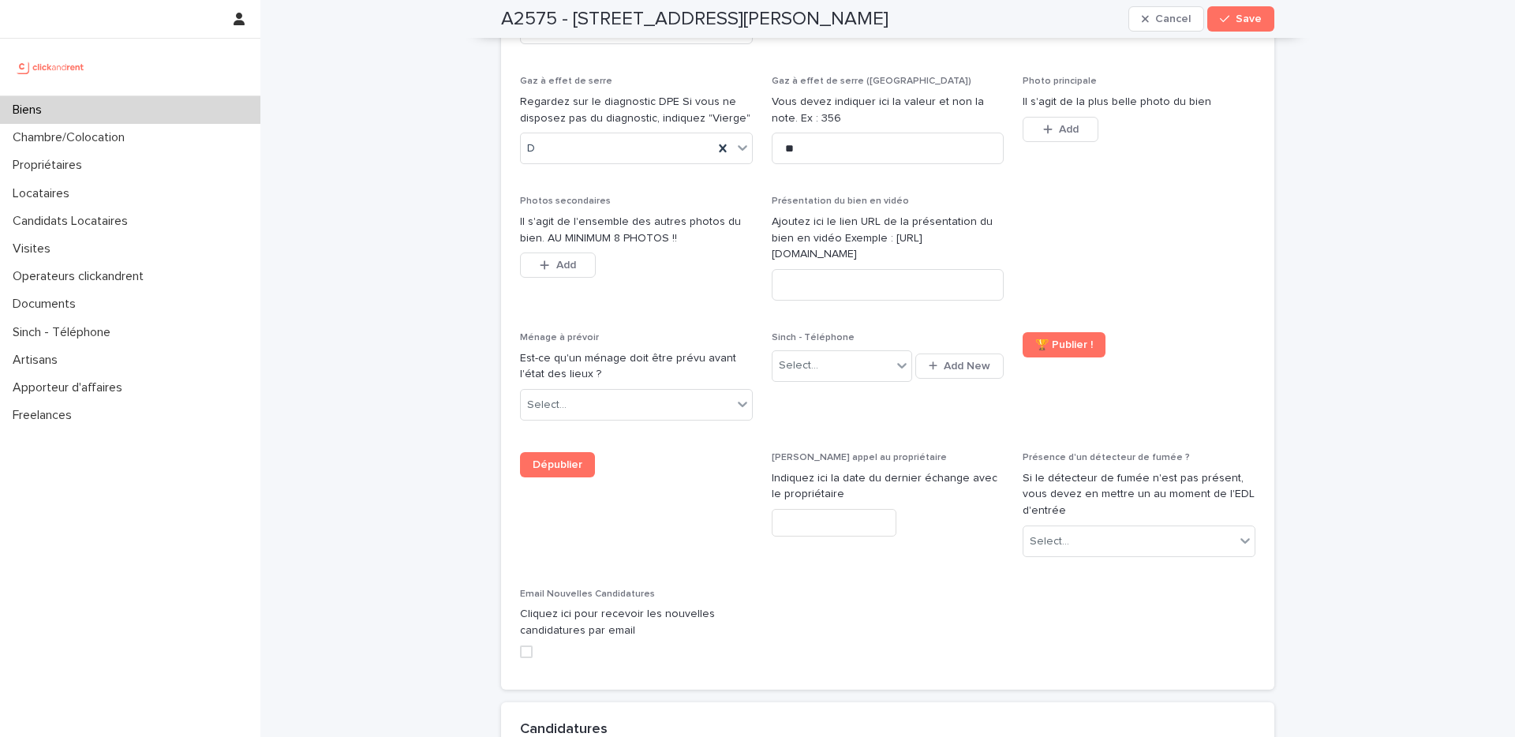
scroll to position [6009, 0]
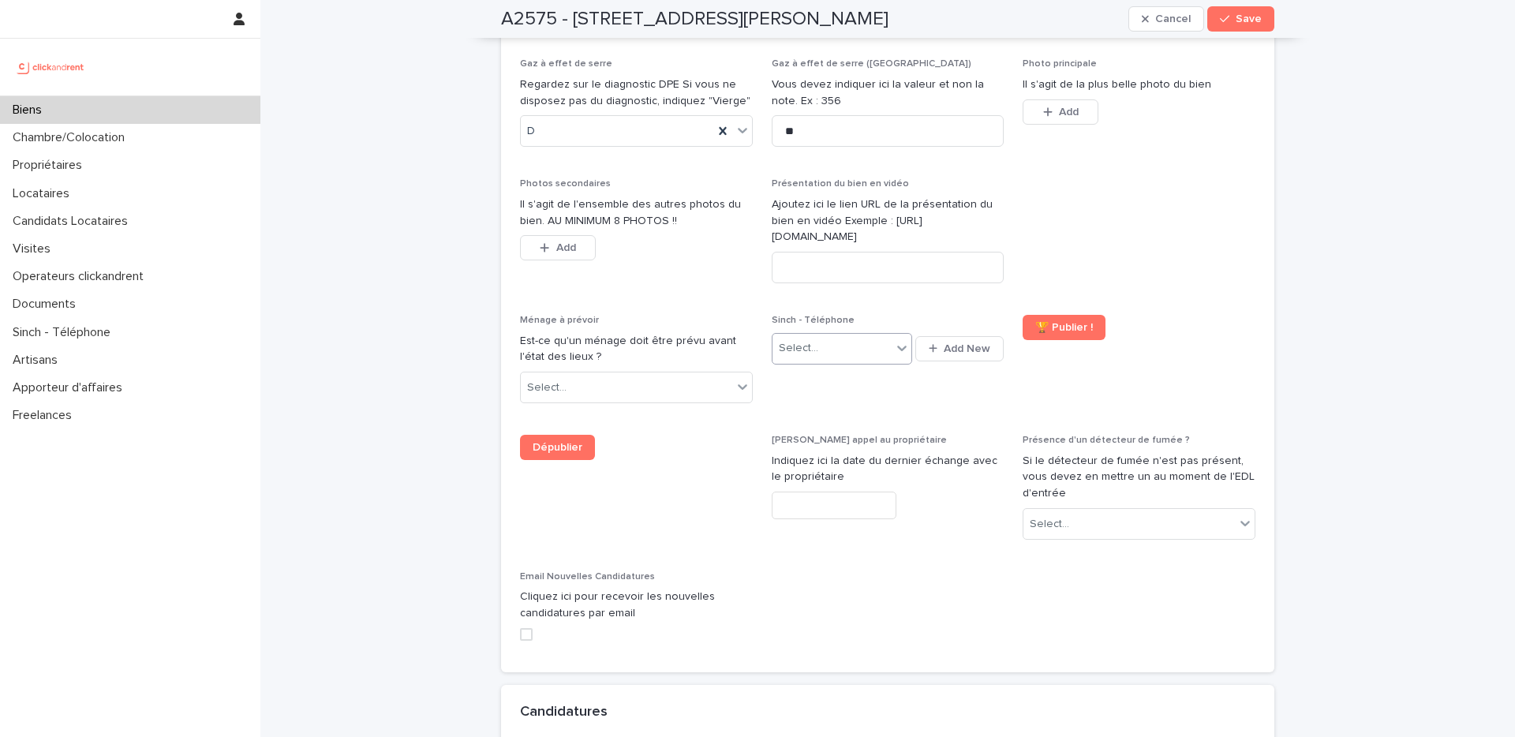
click at [894, 340] on icon at bounding box center [902, 348] width 16 height 16
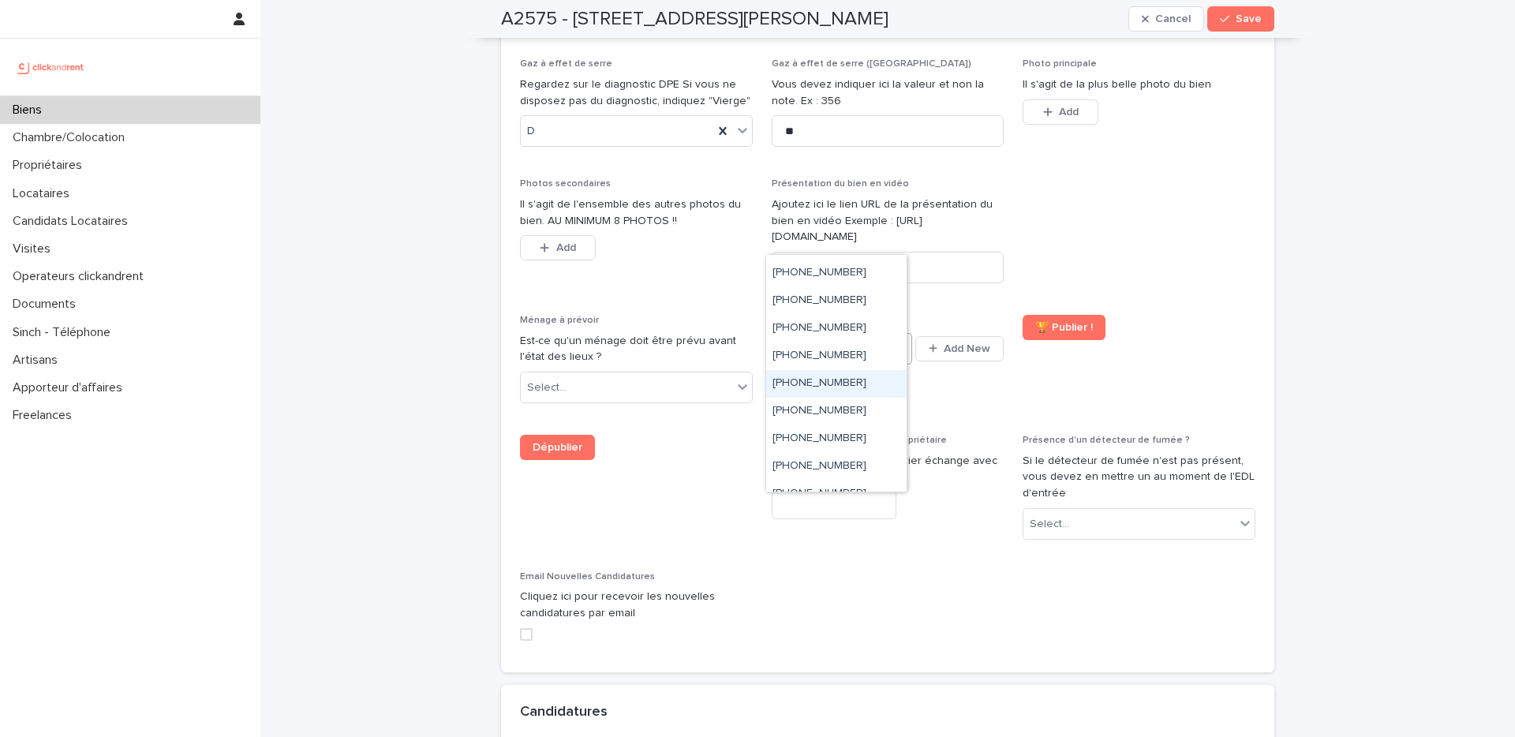
click at [866, 383] on div "[PHONE_NUMBER]" at bounding box center [836, 384] width 140 height 28
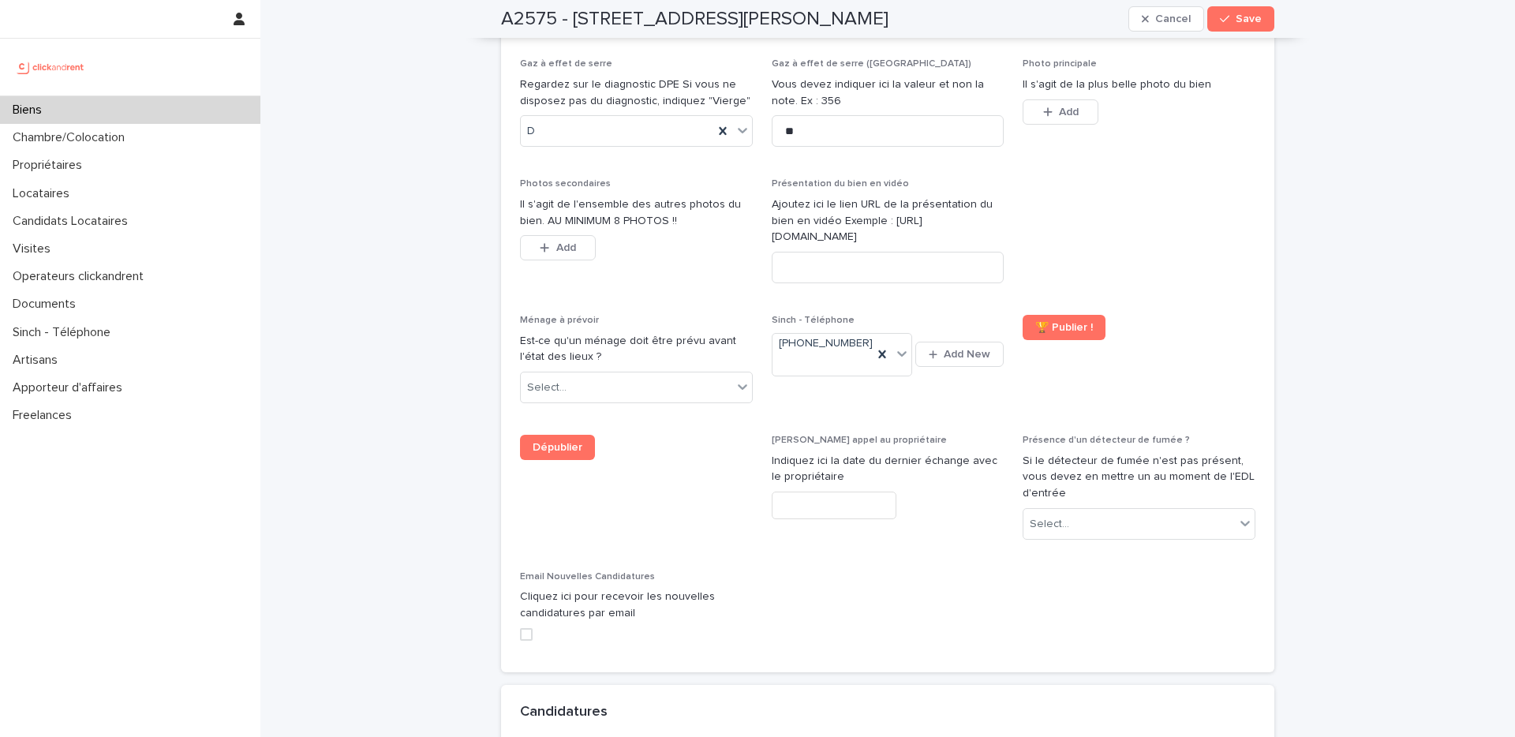
click at [1120, 315] on span "🏆 Publier !" at bounding box center [1139, 365] width 233 height 101
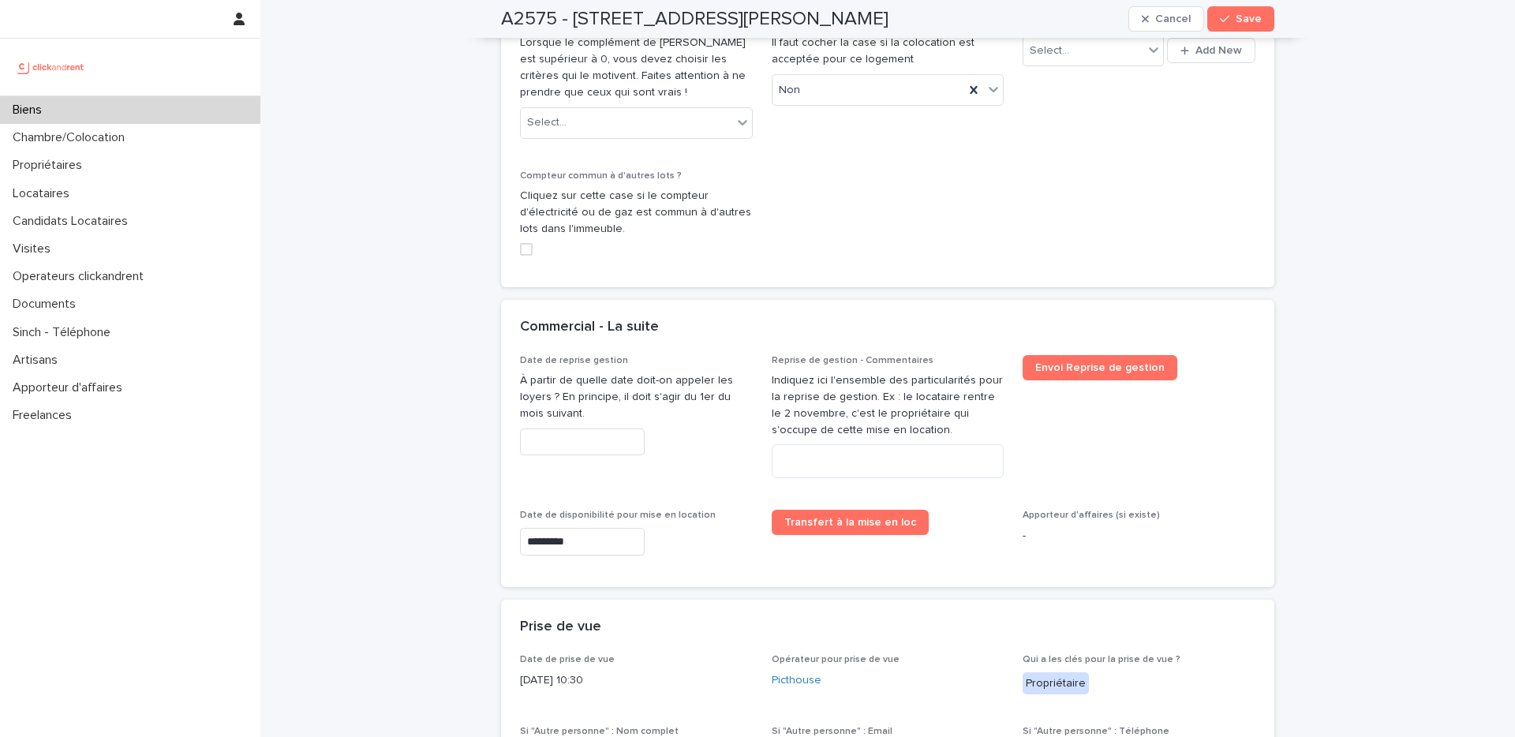
scroll to position [3662, 0]
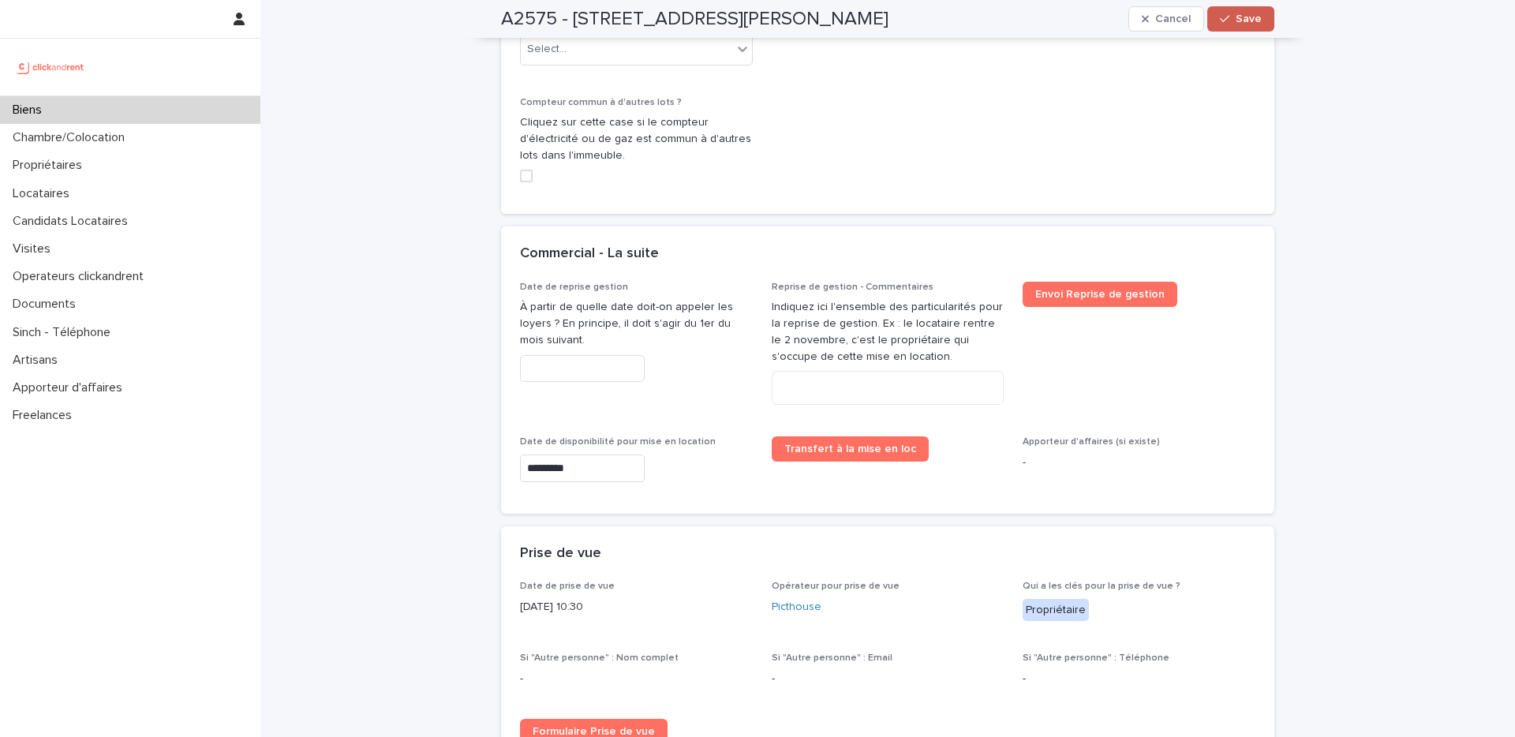
click at [1120, 20] on span "Save" at bounding box center [1249, 18] width 26 height 11
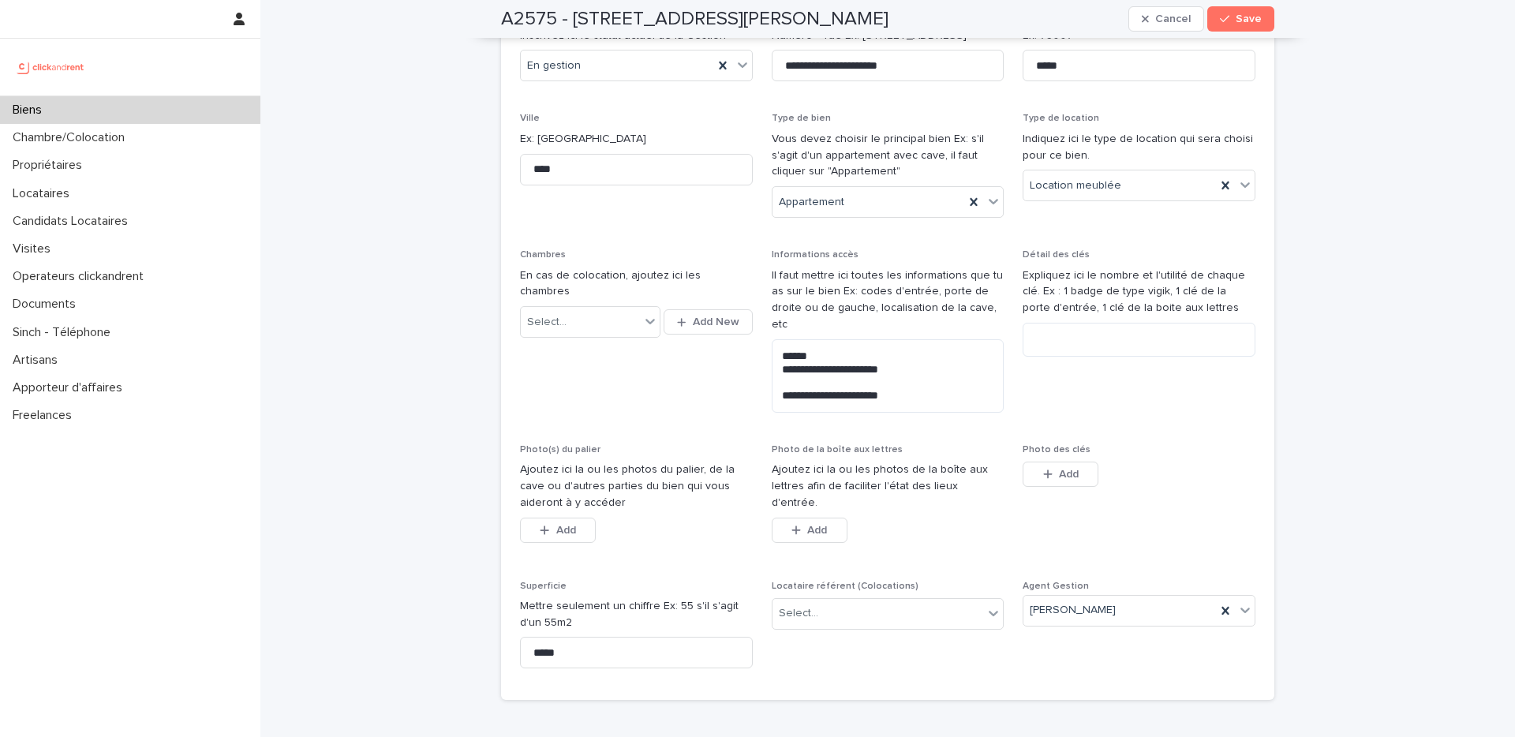
scroll to position [302, 0]
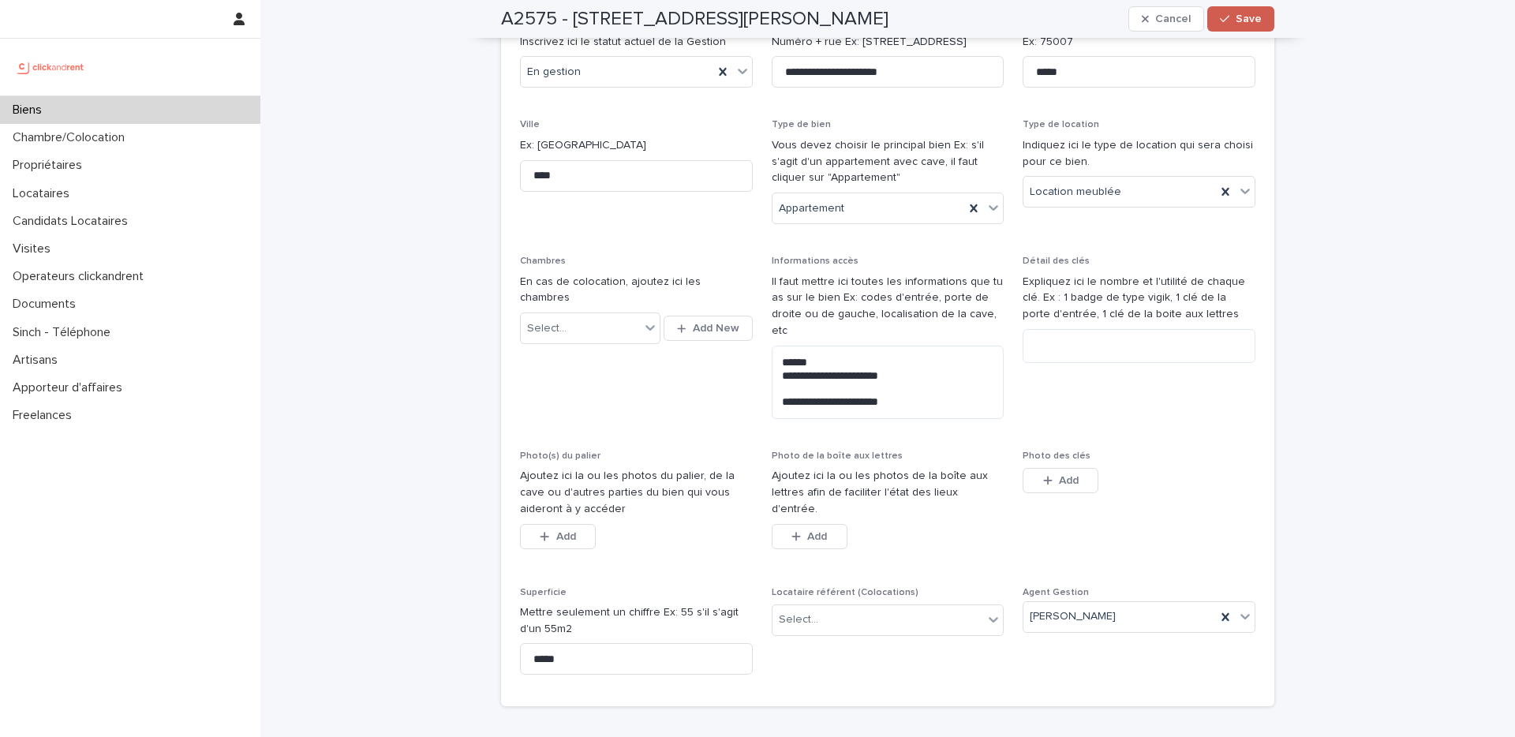
click at [1120, 16] on div "button" at bounding box center [1228, 18] width 16 height 11
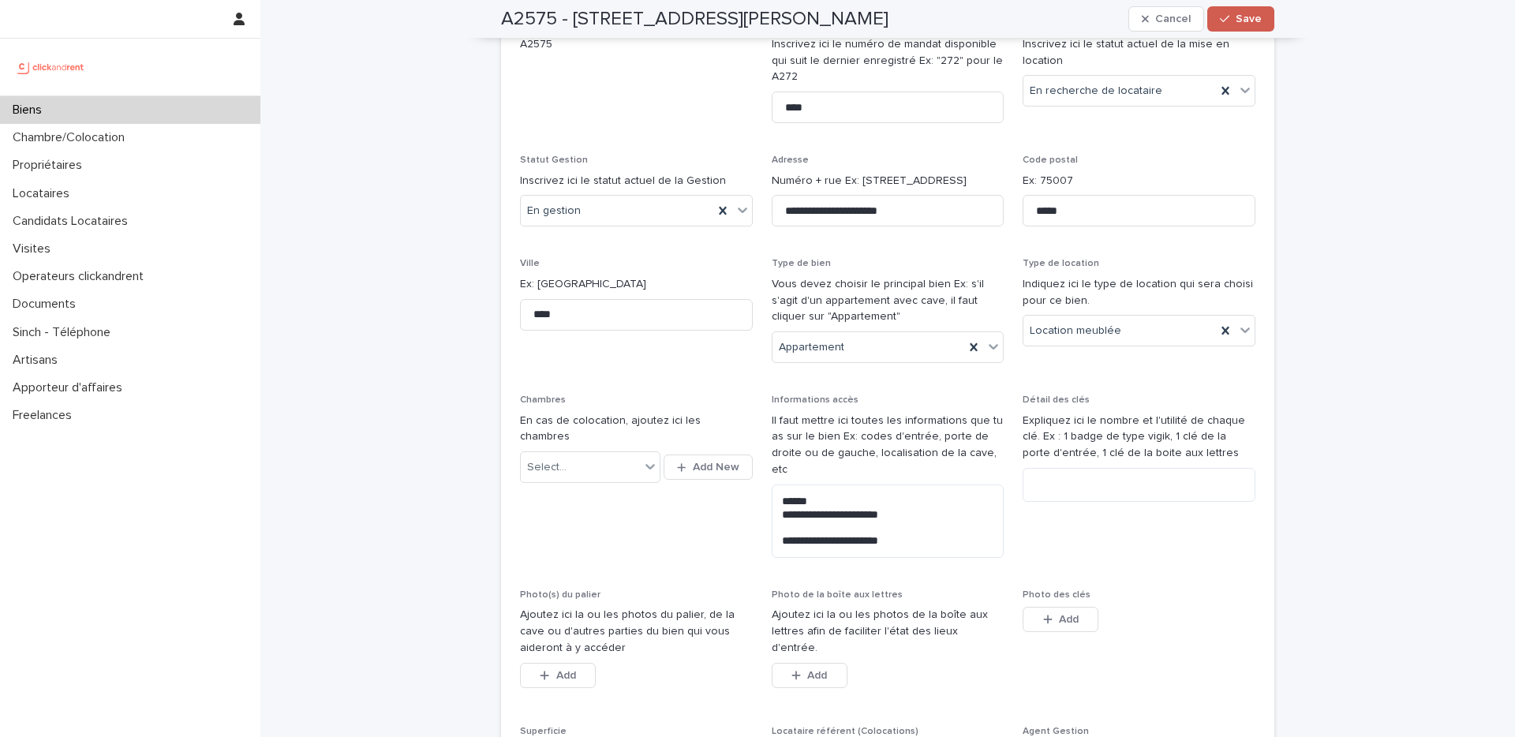
scroll to position [0, 0]
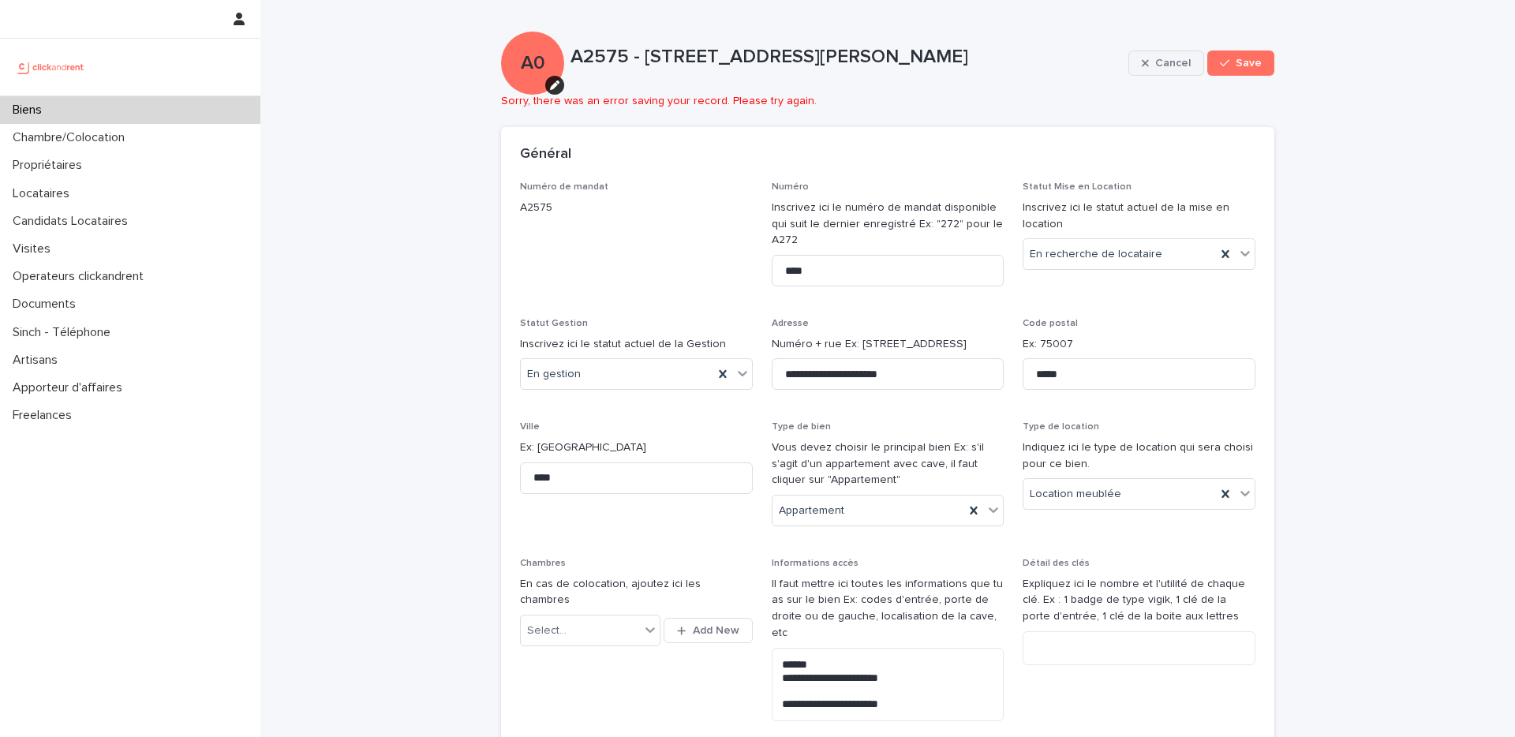
click at [1120, 64] on div "button" at bounding box center [1148, 63] width 13 height 11
